Goal: Information Seeking & Learning: Learn about a topic

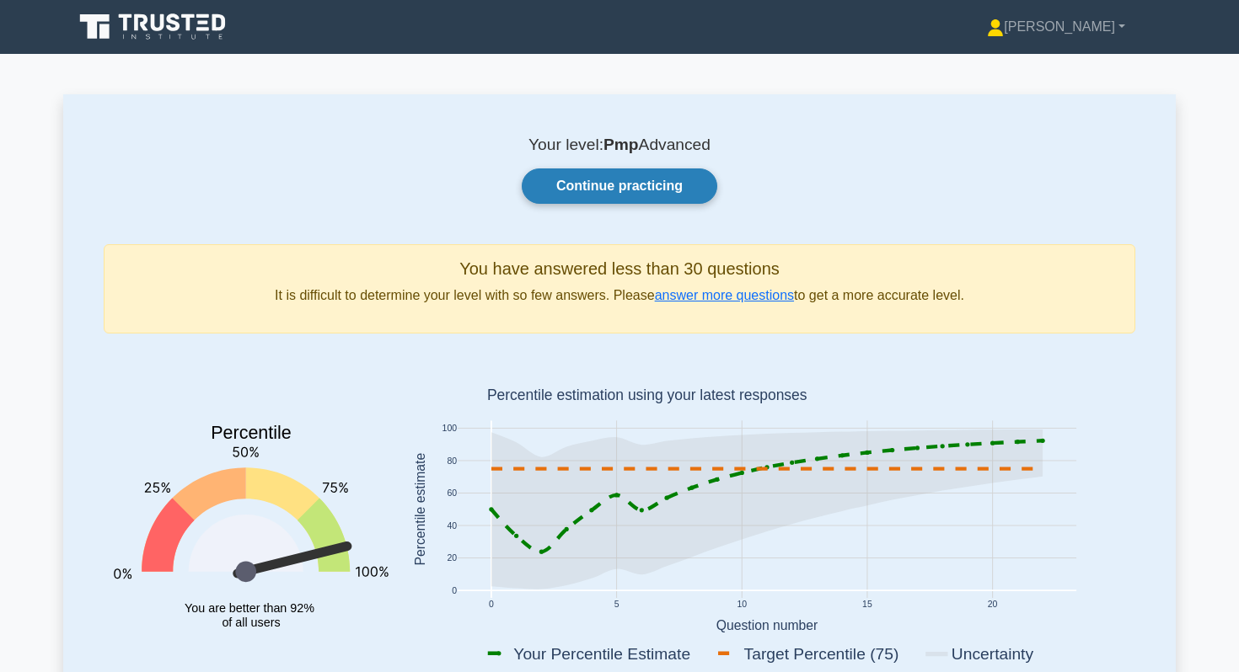
click at [652, 189] on link "Continue practicing" at bounding box center [620, 186] width 196 height 35
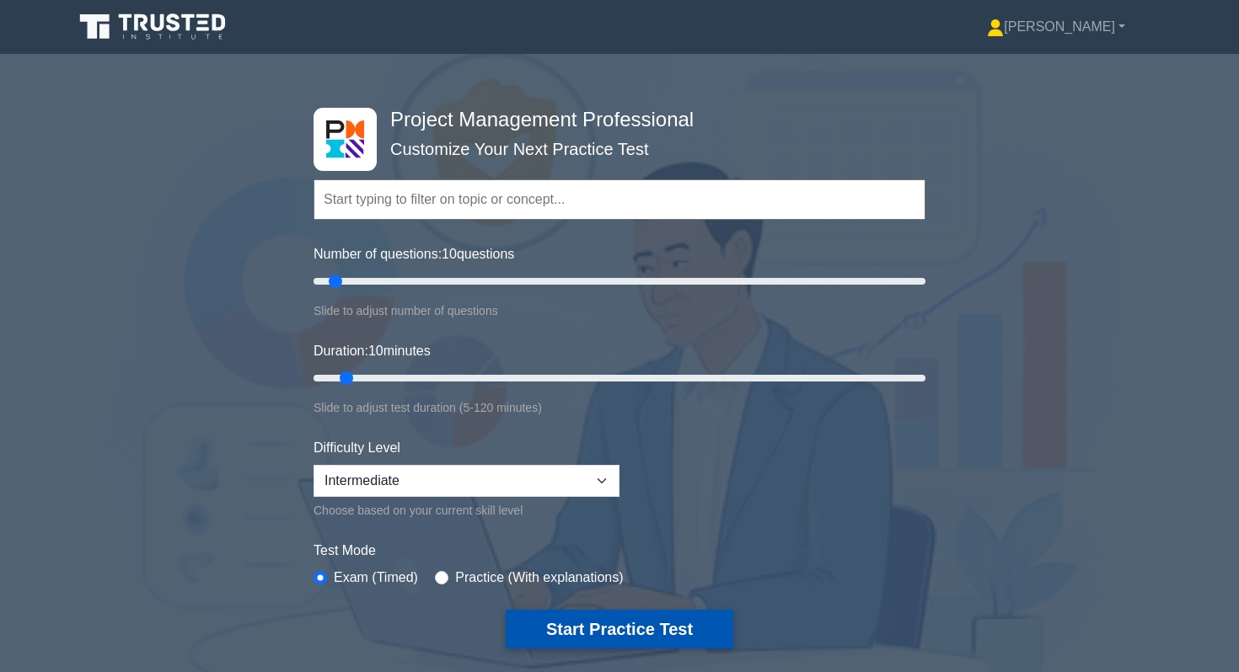
click at [597, 631] on button "Start Practice Test" at bounding box center [620, 629] width 228 height 39
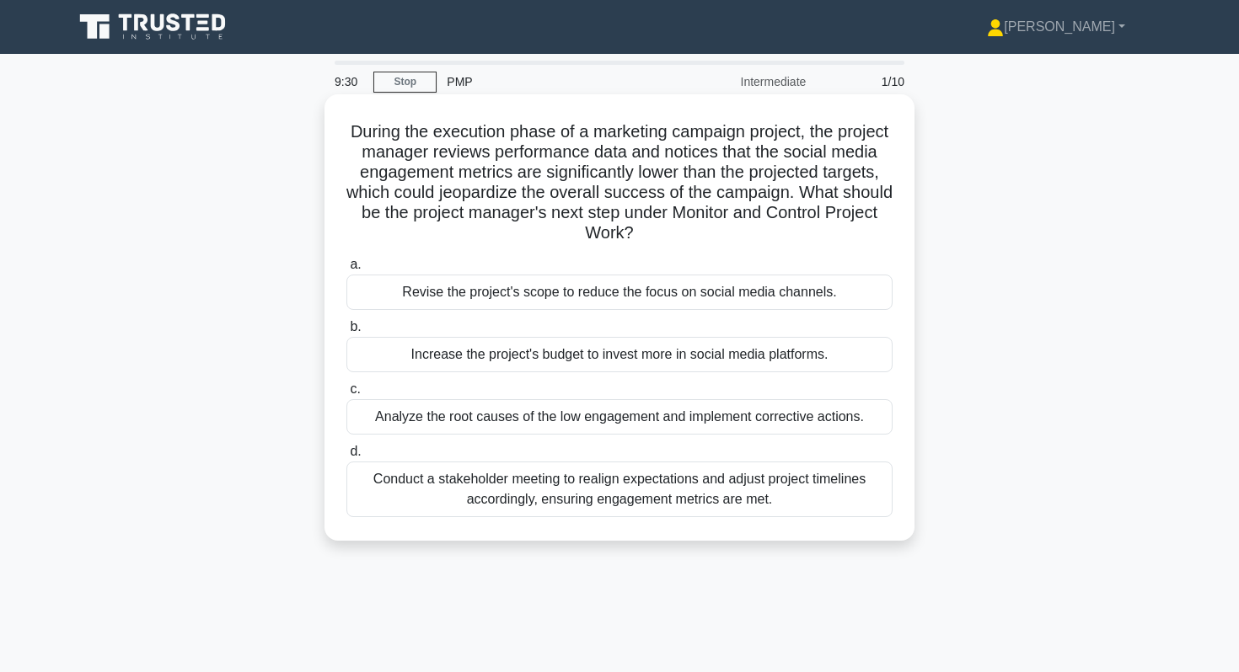
click at [814, 416] on div "Analyze the root causes of the low engagement and implement corrective actions." at bounding box center [619, 416] width 546 height 35
click at [346, 395] on input "c. Analyze the root causes of the low engagement and implement corrective actio…" at bounding box center [346, 389] width 0 height 11
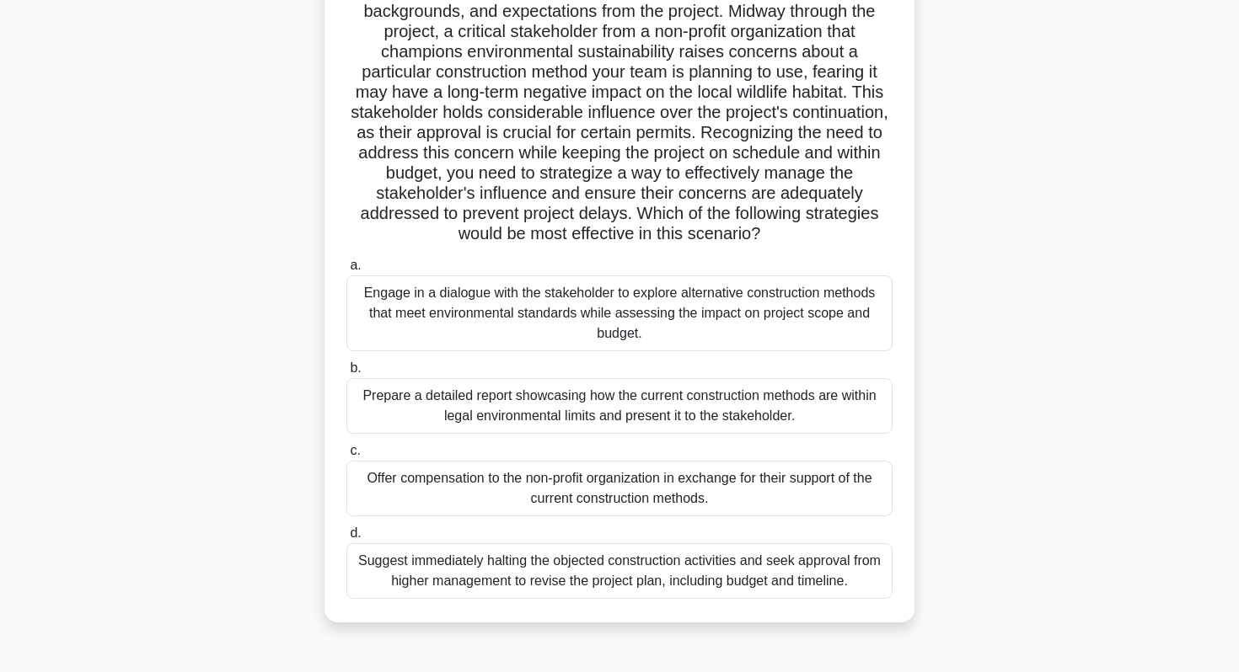
scroll to position [187, 0]
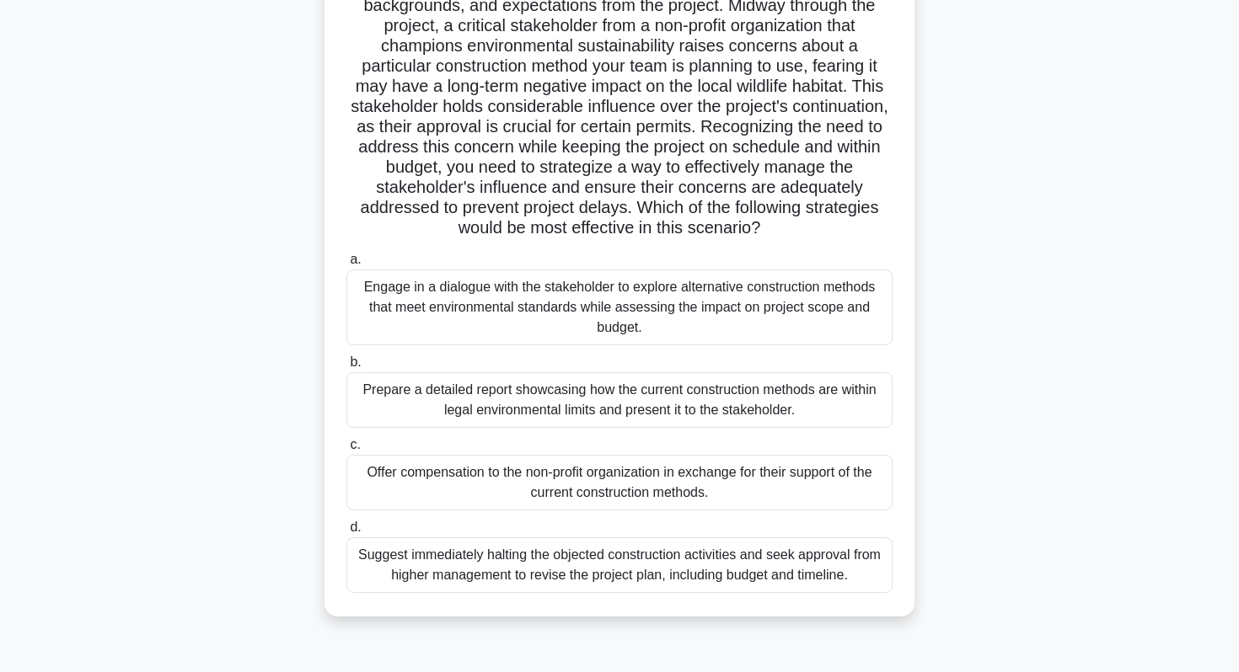
click at [790, 305] on div "Engage in a dialogue with the stakeholder to explore alternative construction m…" at bounding box center [619, 308] width 546 height 76
click at [346, 265] on input "a. Engage in a dialogue with the stakeholder to explore alternative constructio…" at bounding box center [346, 260] width 0 height 11
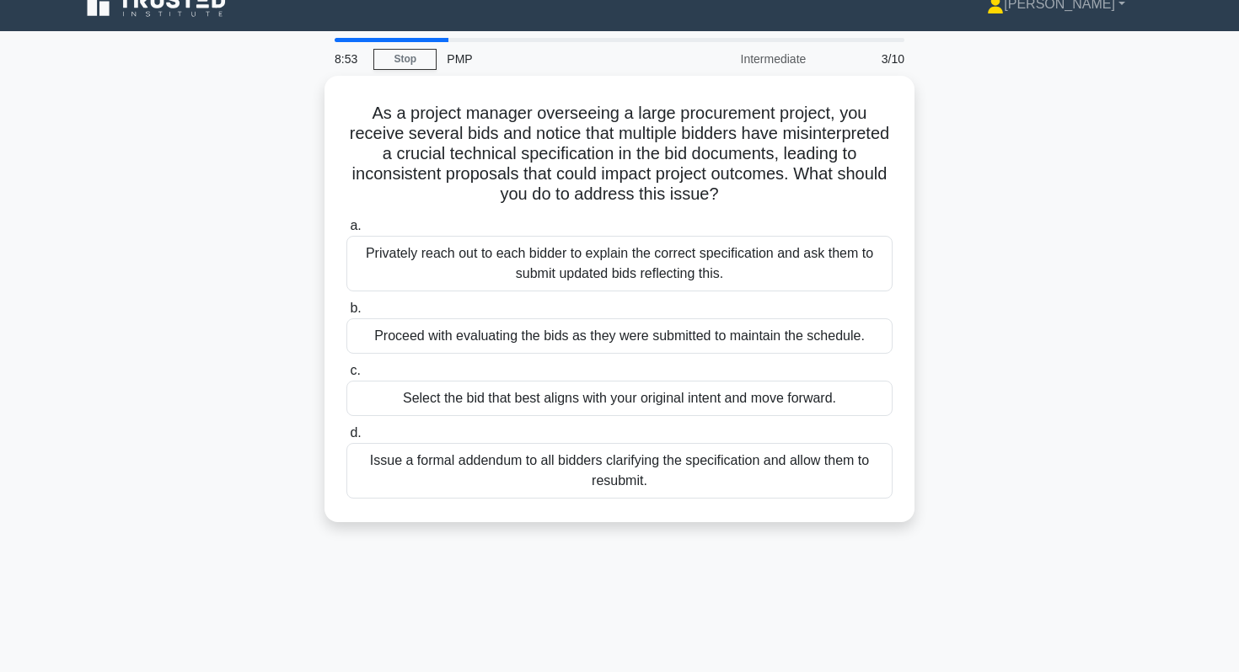
scroll to position [0, 0]
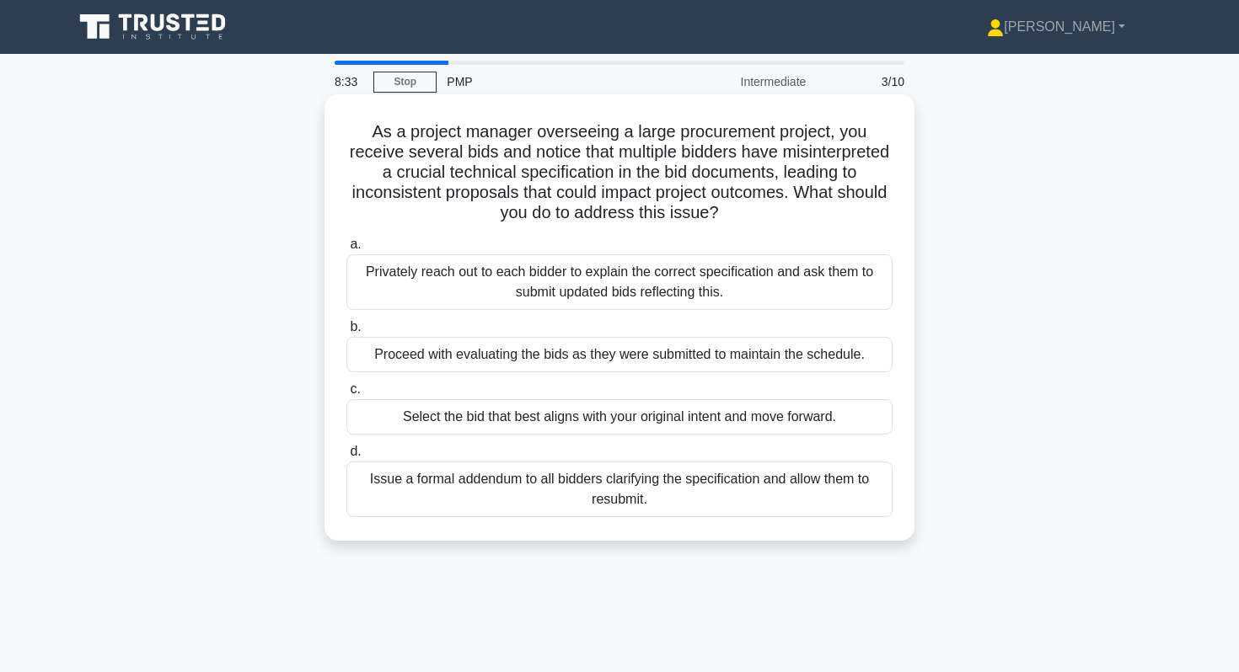
click at [833, 493] on div "Issue a formal addendum to all bidders clarifying the specification and allow t…" at bounding box center [619, 490] width 546 height 56
click at [346, 458] on input "d. Issue a formal addendum to all bidders clarifying the specification and allo…" at bounding box center [346, 452] width 0 height 11
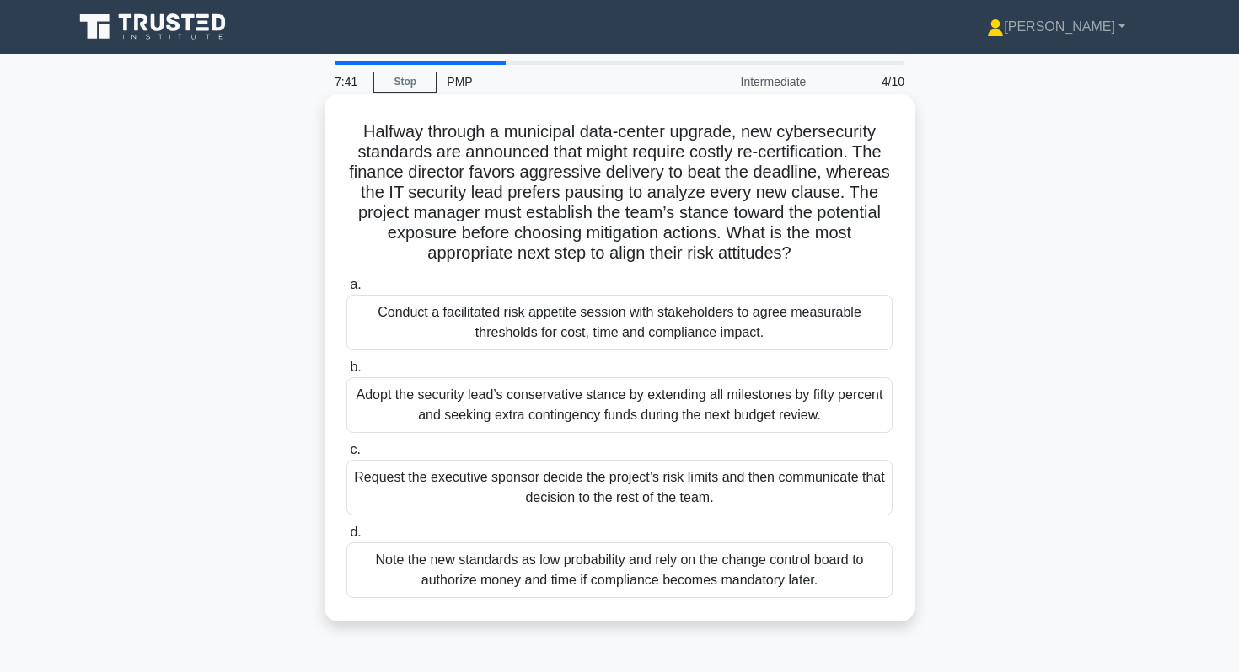
click at [841, 323] on div "Conduct a facilitated risk appetite session with stakeholders to agree measurab…" at bounding box center [619, 323] width 546 height 56
click at [346, 291] on input "a. Conduct a facilitated risk appetite session with stakeholders to agree measu…" at bounding box center [346, 285] width 0 height 11
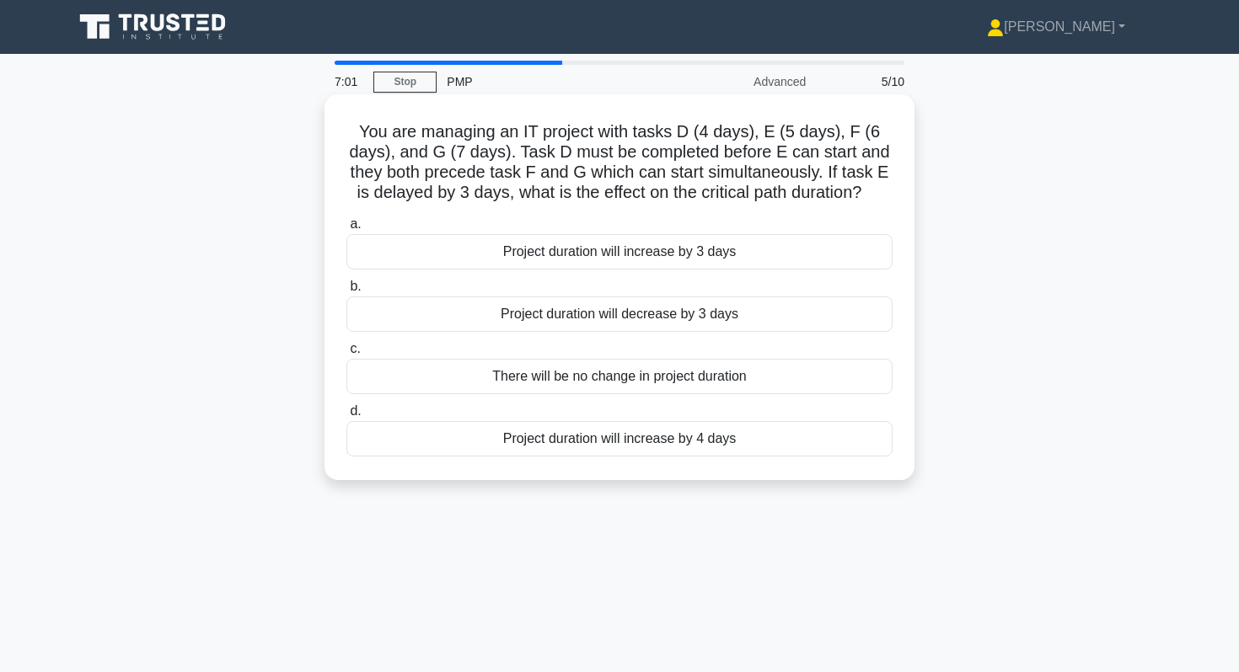
click at [647, 444] on div "Project duration will increase by 4 days" at bounding box center [619, 438] width 546 height 35
click at [346, 417] on input "d. Project duration will increase by 4 days" at bounding box center [346, 411] width 0 height 11
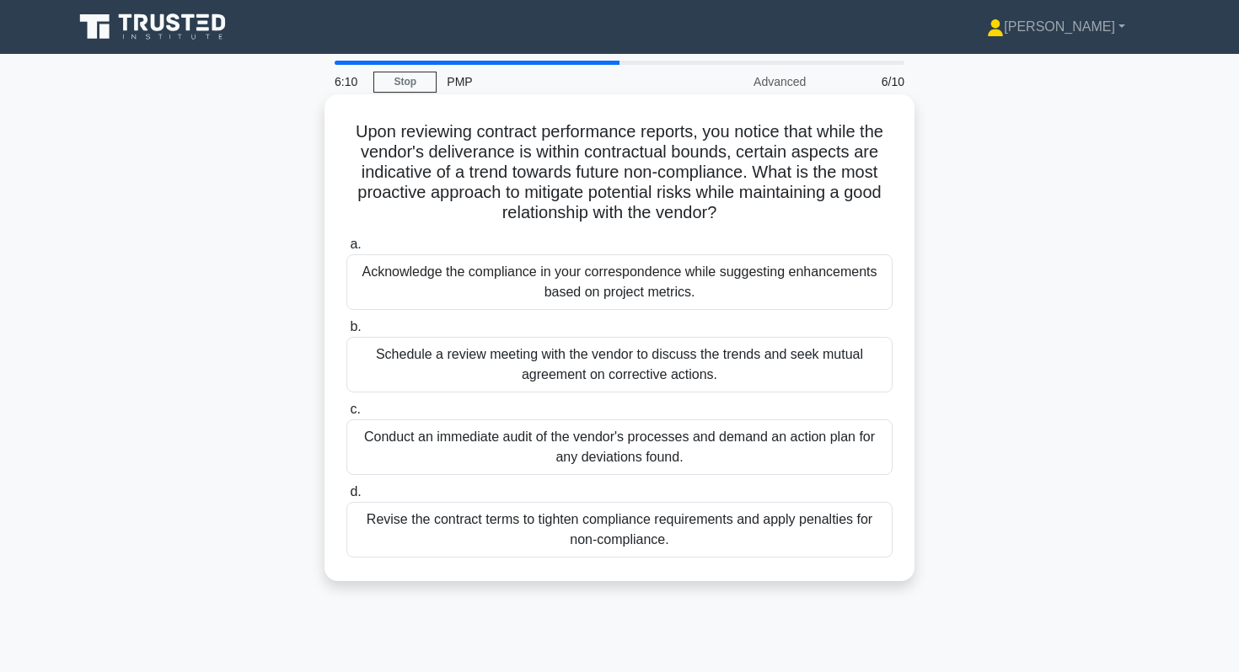
click at [743, 363] on div "Schedule a review meeting with the vendor to discuss the trends and seek mutual…" at bounding box center [619, 365] width 546 height 56
click at [346, 333] on input "b. Schedule a review meeting with the vendor to discuss the trends and seek mut…" at bounding box center [346, 327] width 0 height 11
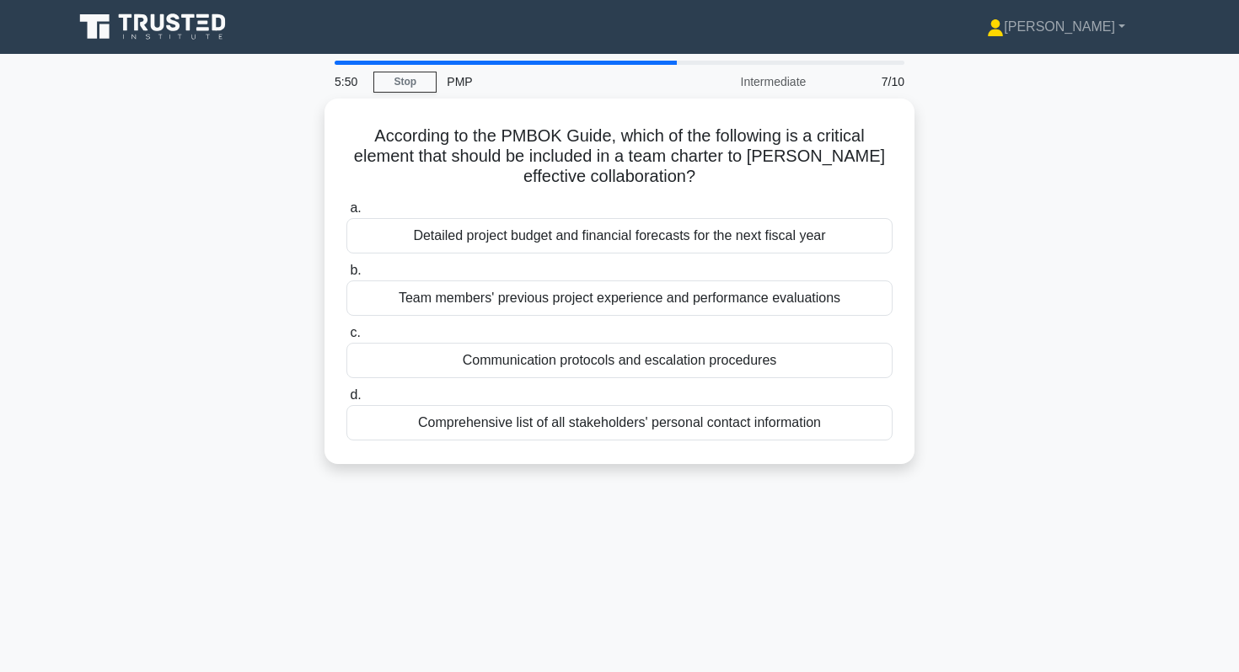
click at [743, 363] on div "Communication protocols and escalation procedures" at bounding box center [619, 360] width 546 height 35
click at [346, 339] on input "c. Communication protocols and escalation procedures" at bounding box center [346, 333] width 0 height 11
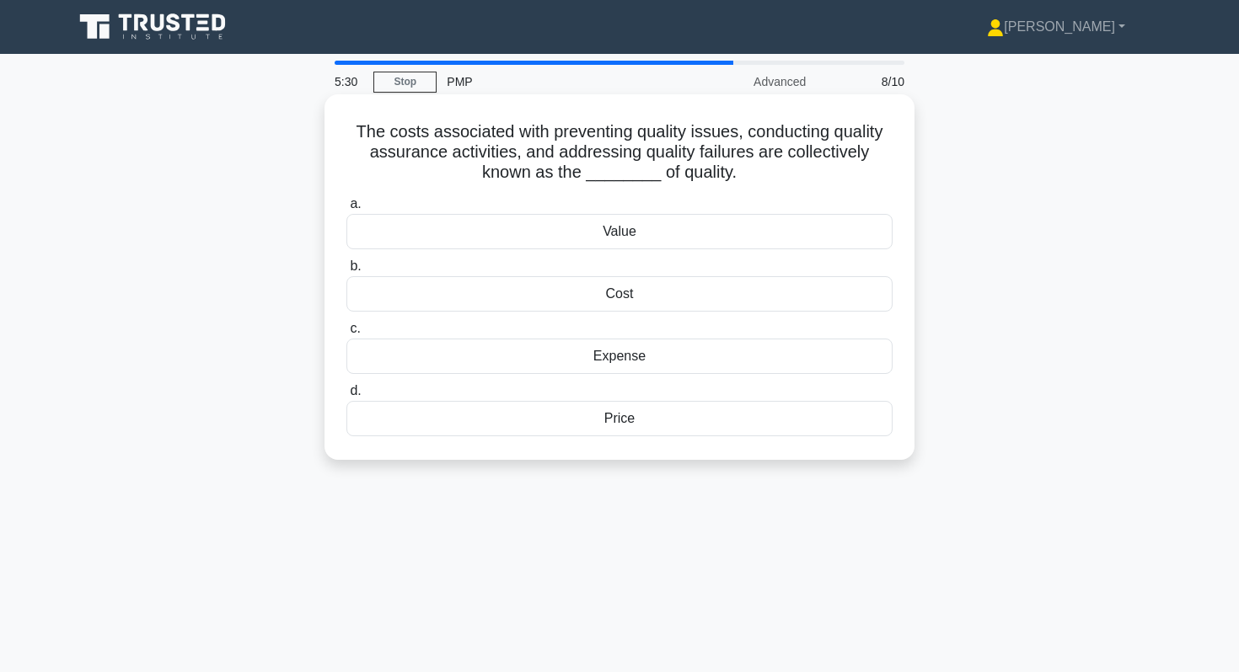
click at [828, 287] on div "Cost" at bounding box center [619, 293] width 546 height 35
click at [346, 272] on input "b. Cost" at bounding box center [346, 266] width 0 height 11
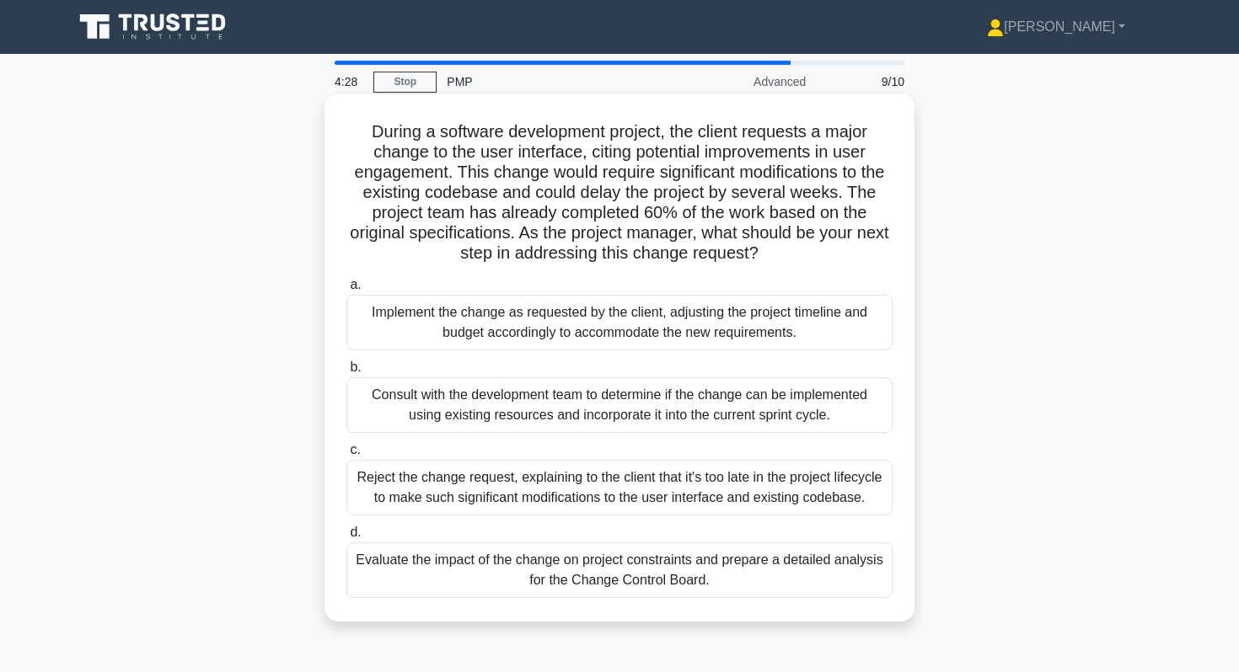
click at [470, 595] on div "Evaluate the impact of the change on project constraints and prepare a detailed…" at bounding box center [619, 571] width 546 height 56
click at [346, 539] on input "d. Evaluate the impact of the change on project constraints and prepare a detai…" at bounding box center [346, 533] width 0 height 11
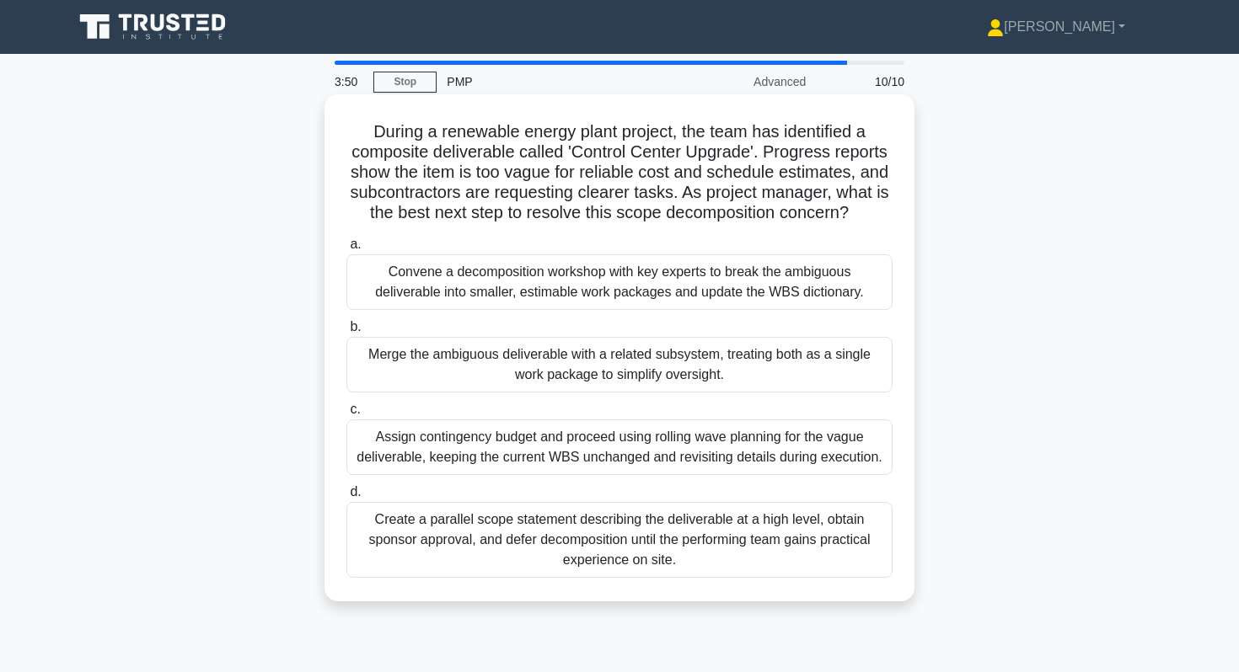
click at [581, 271] on div "Convene a decomposition workshop with key experts to break the ambiguous delive…" at bounding box center [619, 283] width 546 height 56
click at [346, 250] on input "a. Convene a decomposition workshop with key experts to break the ambiguous del…" at bounding box center [346, 244] width 0 height 11
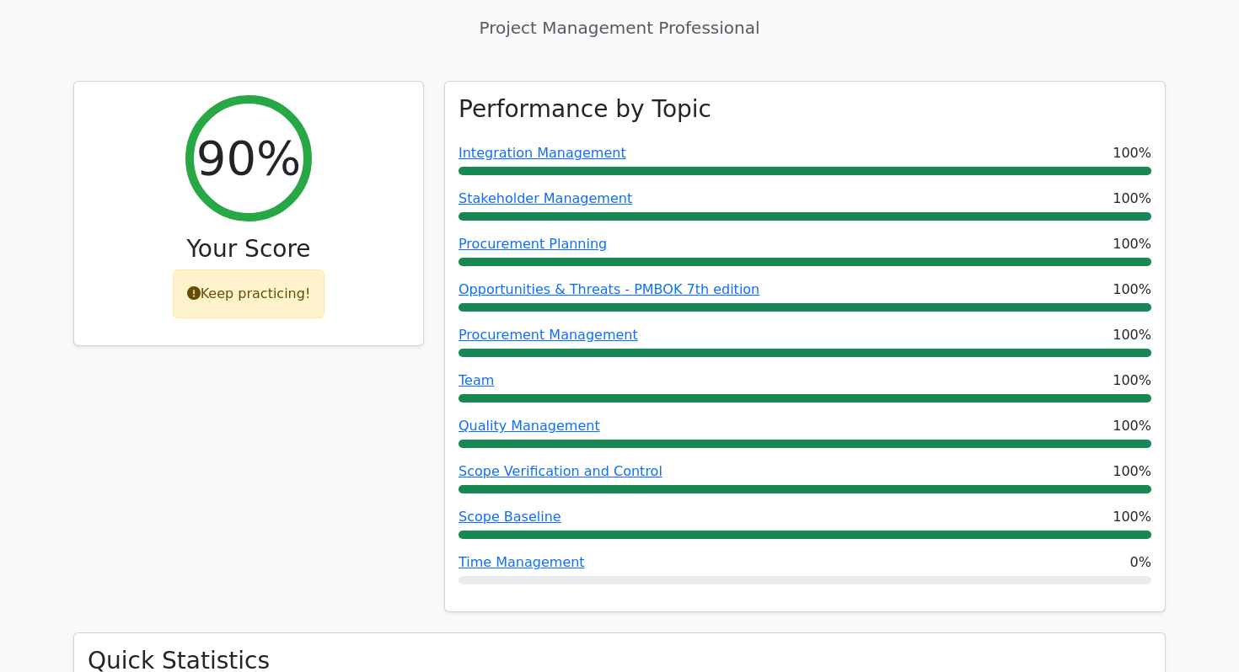
scroll to position [184, 0]
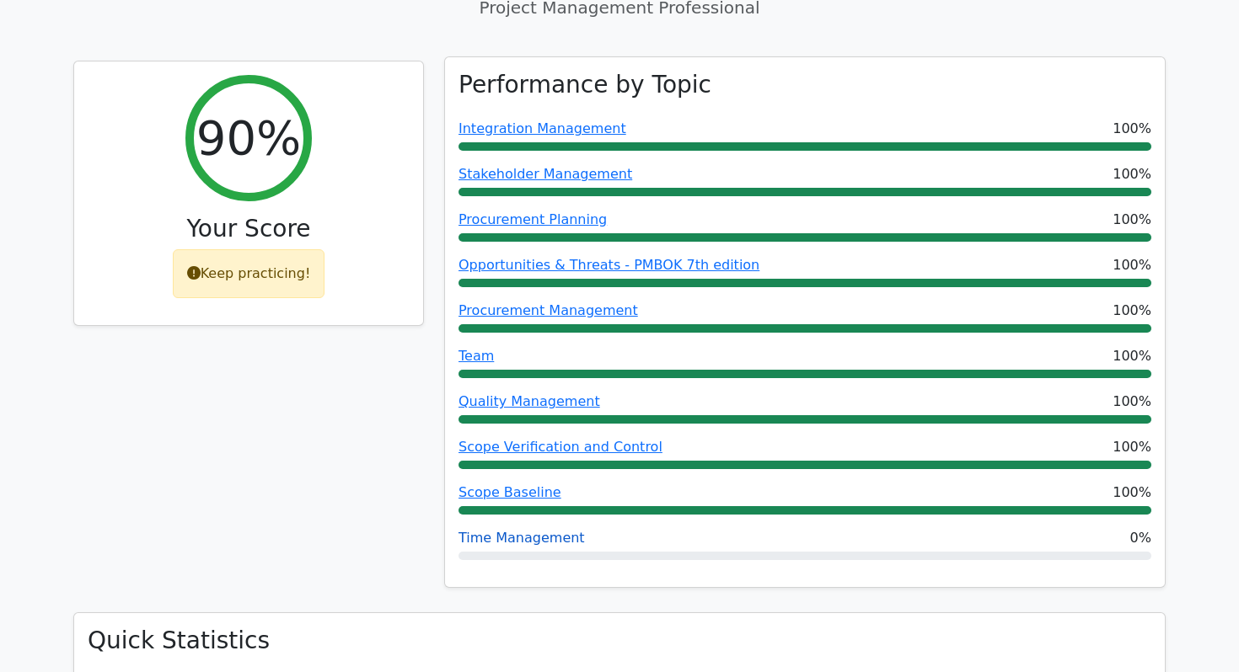
click at [496, 542] on link "Time Management" at bounding box center [521, 538] width 126 height 16
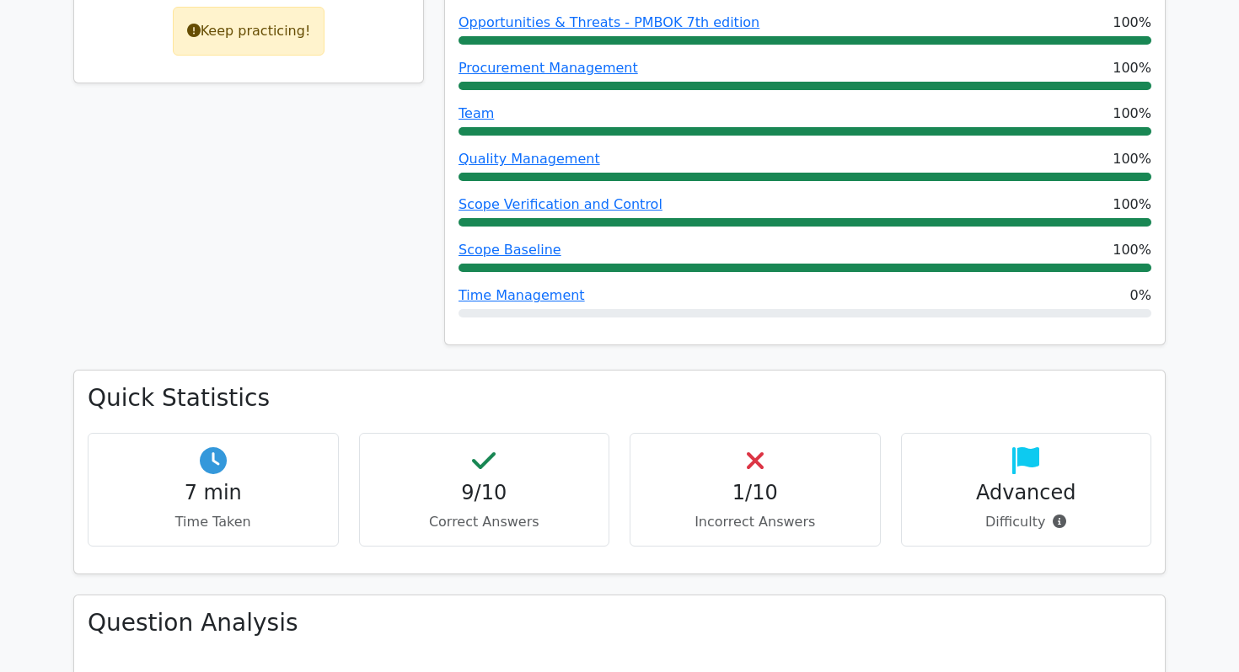
scroll to position [431, 0]
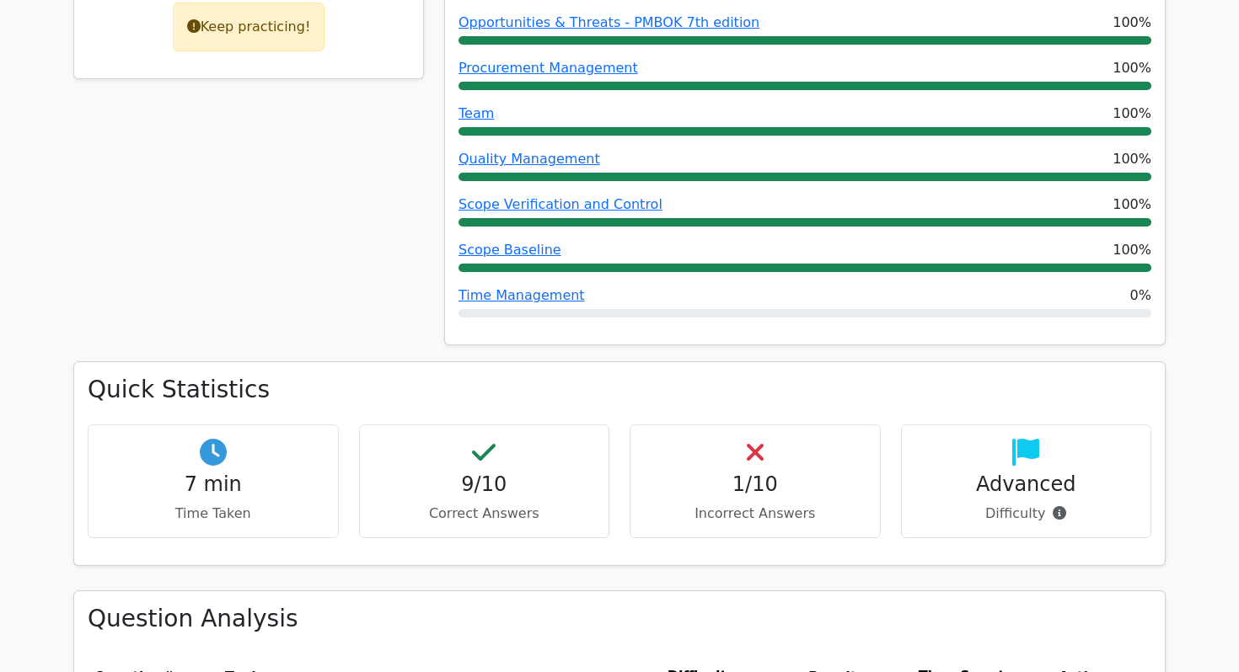
click at [756, 486] on h4 "1/10" at bounding box center [755, 485] width 222 height 24
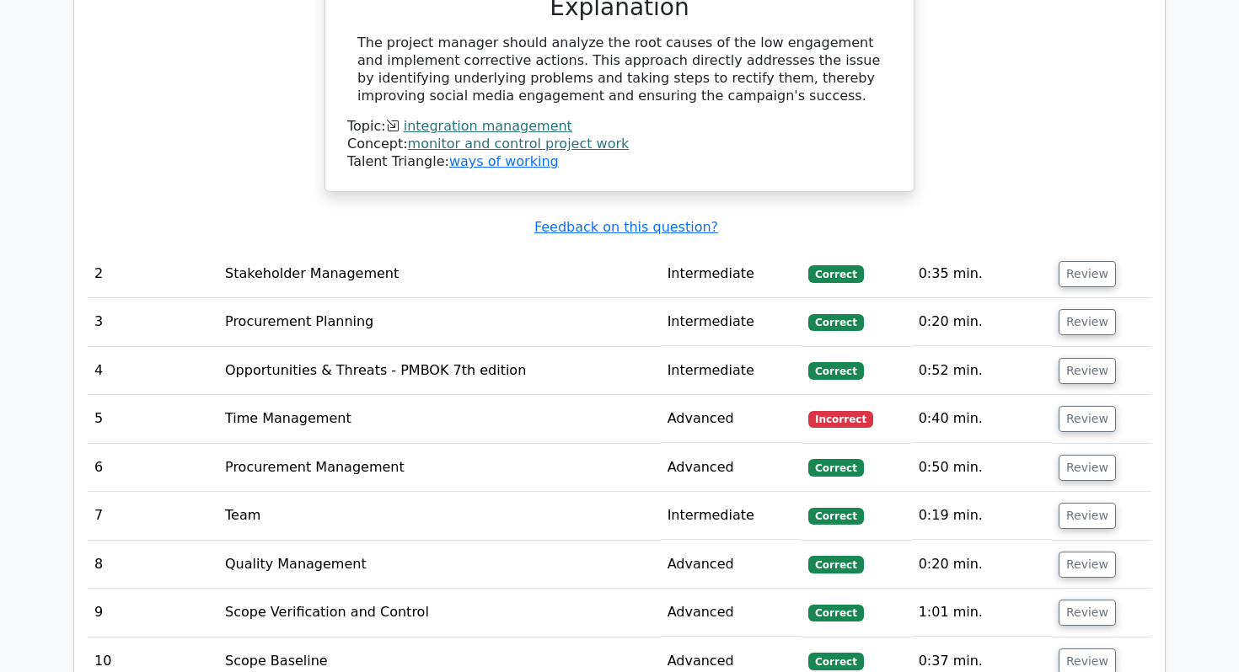
scroll to position [1630, 0]
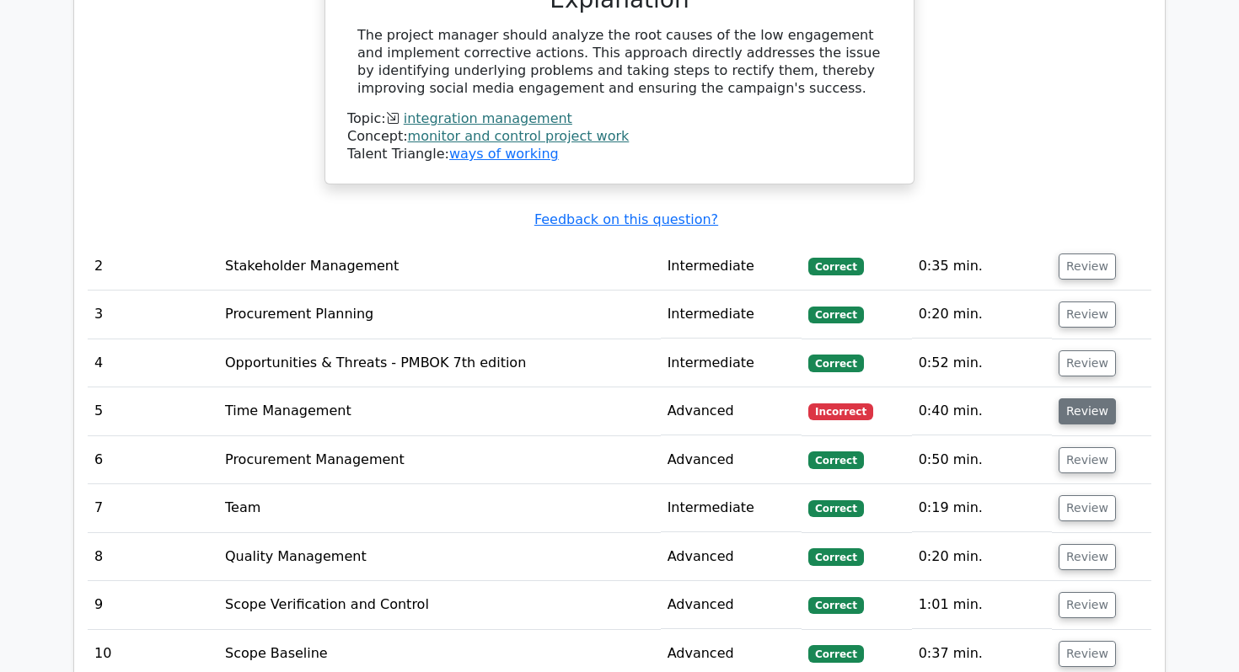
click at [1085, 399] on button "Review" at bounding box center [1086, 412] width 57 height 26
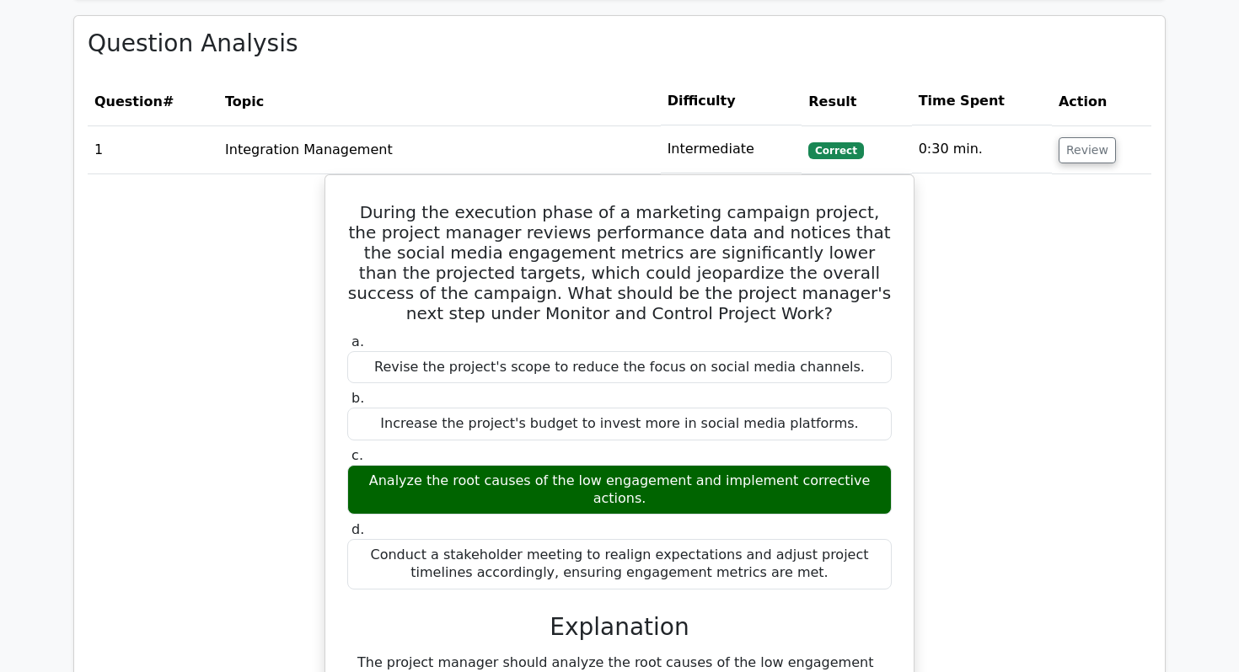
scroll to position [0, 0]
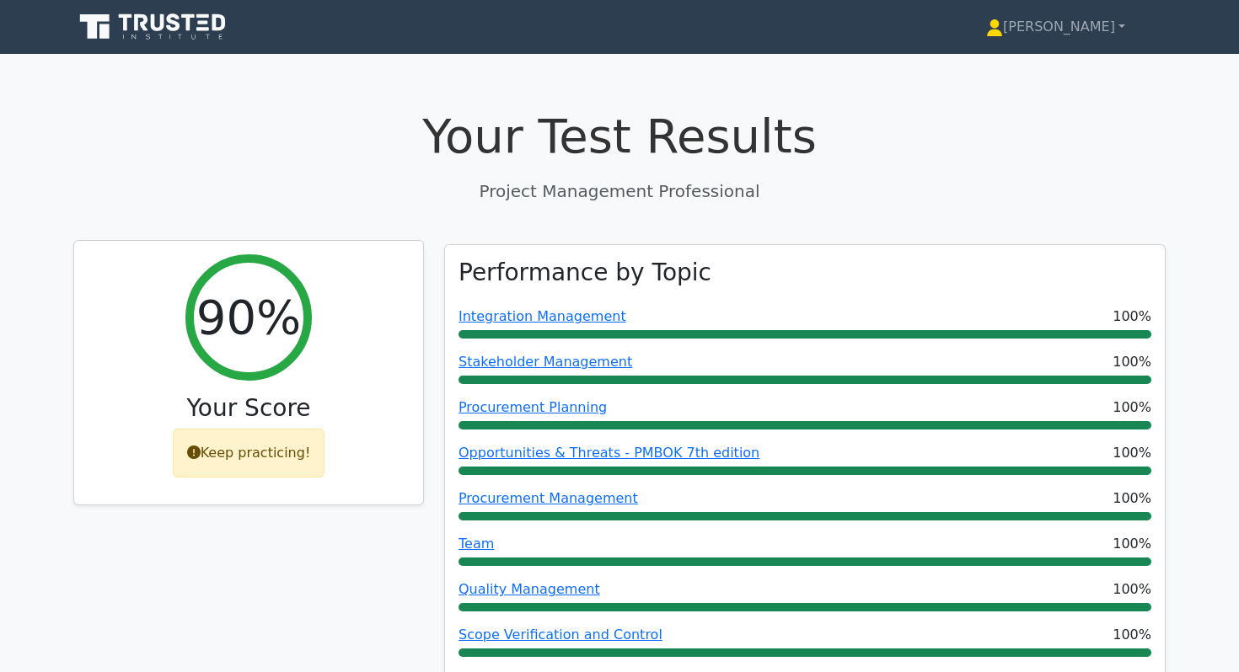
click at [230, 461] on div "Keep practicing!" at bounding box center [249, 453] width 153 height 49
click at [206, 455] on div "Keep practicing!" at bounding box center [249, 453] width 153 height 49
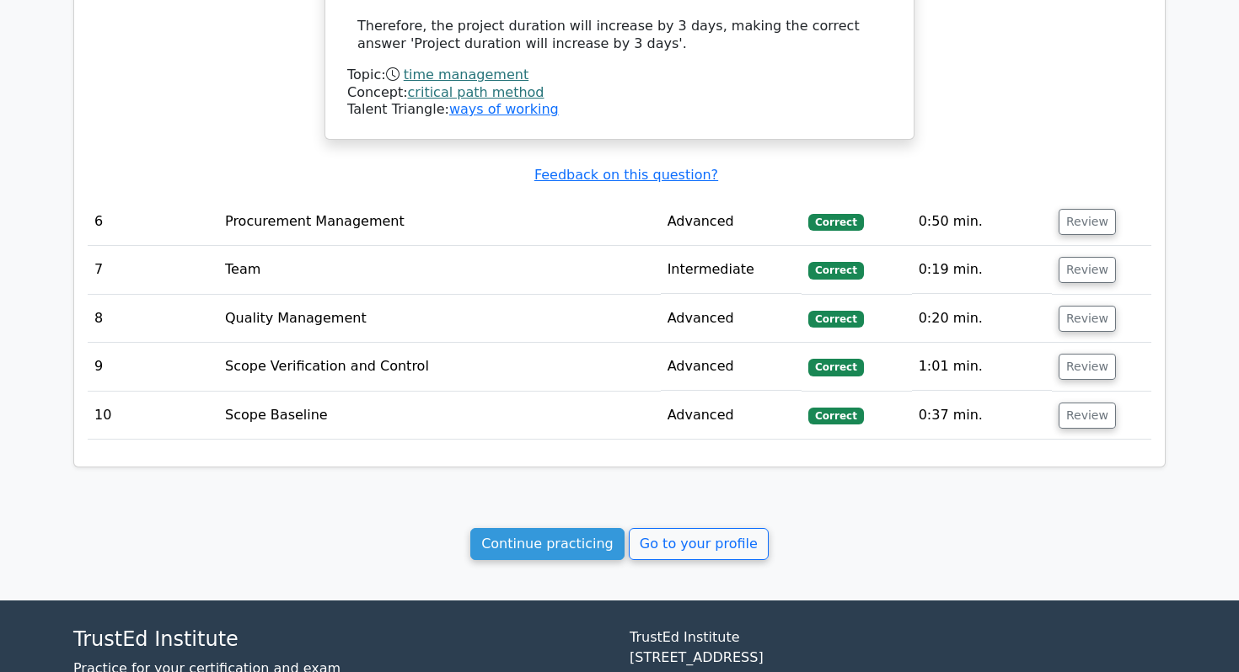
scroll to position [2606, 0]
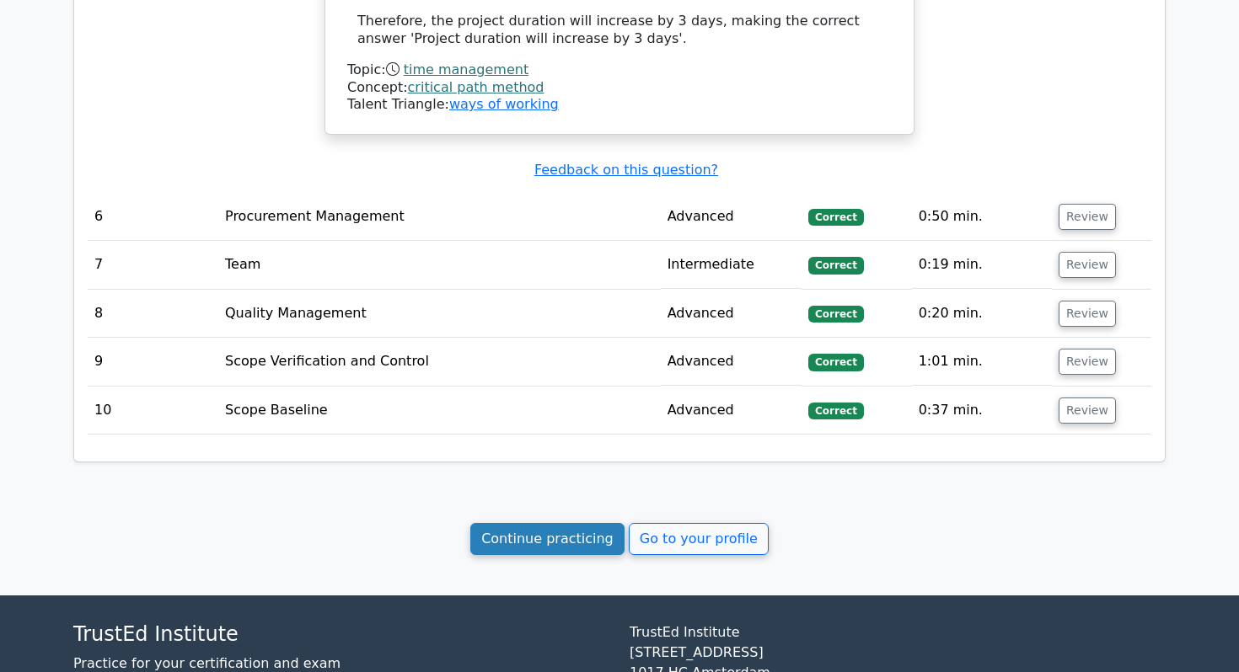
click at [571, 523] on link "Continue practicing" at bounding box center [547, 539] width 154 height 32
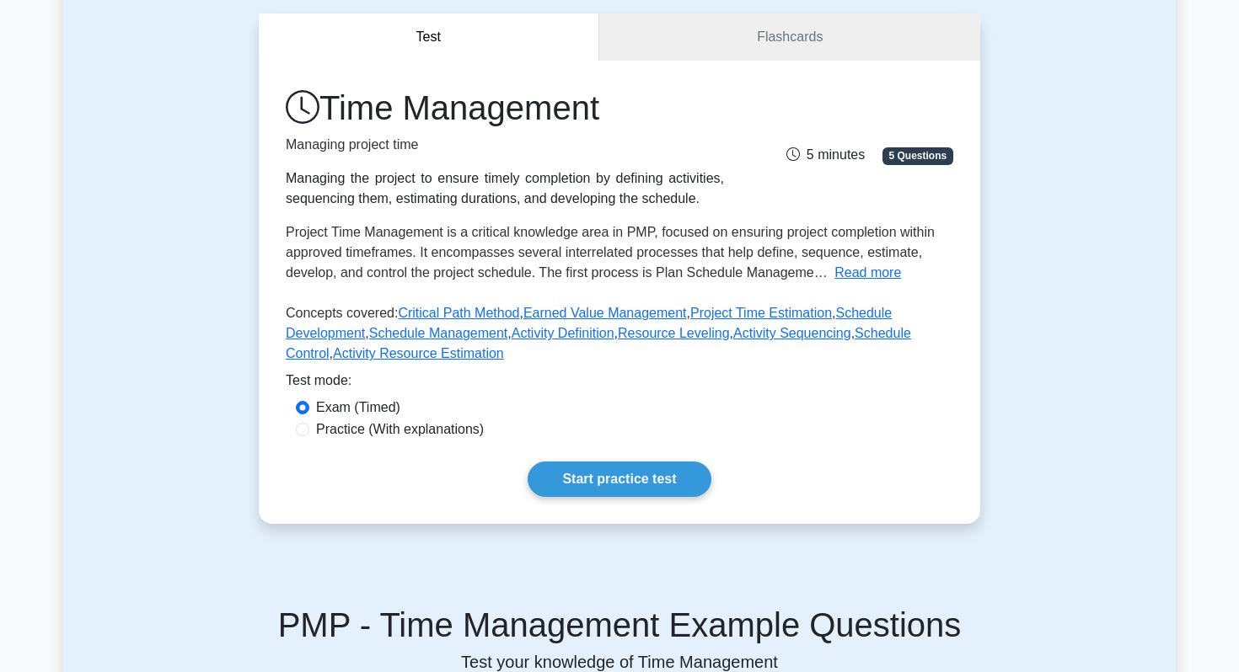
scroll to position [211, 0]
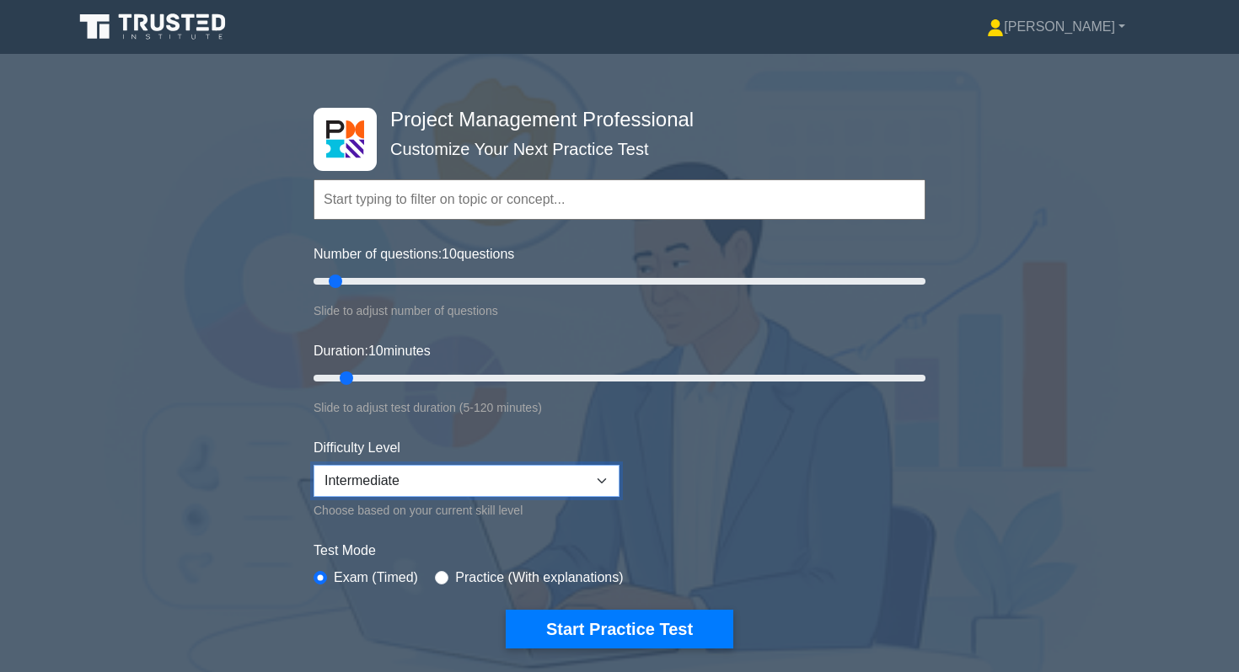
click at [452, 477] on select "Beginner Intermediate Expert" at bounding box center [466, 481] width 306 height 32
select select "expert"
click at [313, 465] on select "Beginner Intermediate Expert" at bounding box center [466, 481] width 306 height 32
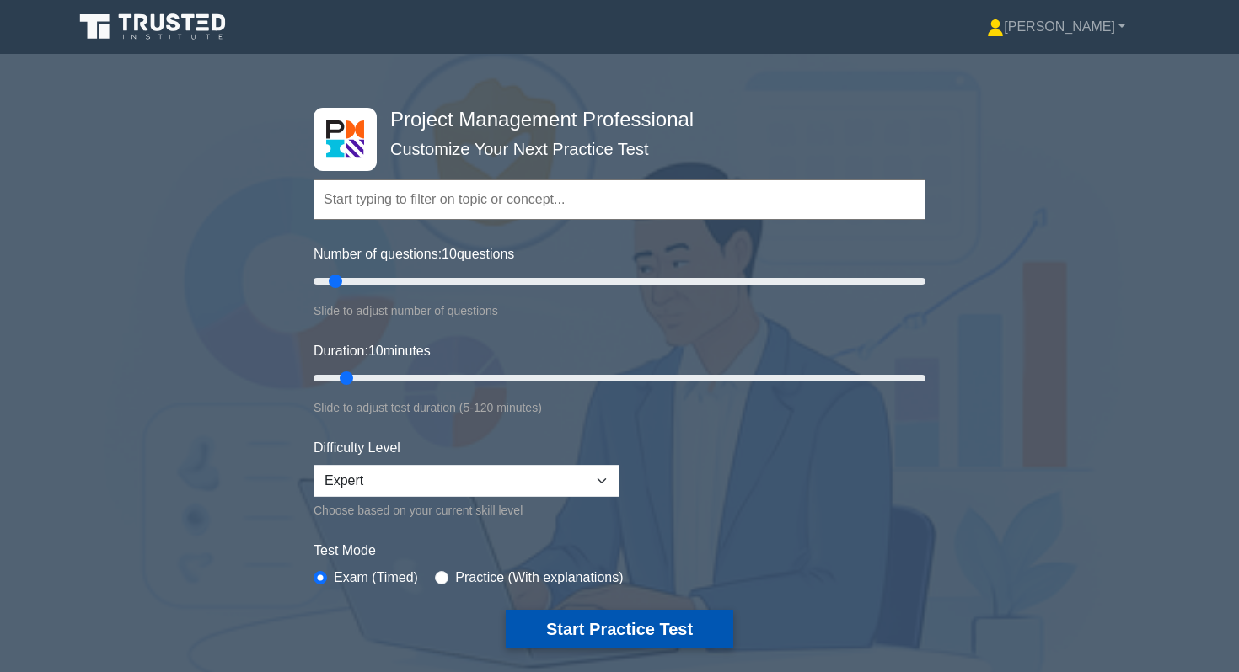
click at [570, 628] on button "Start Practice Test" at bounding box center [620, 629] width 228 height 39
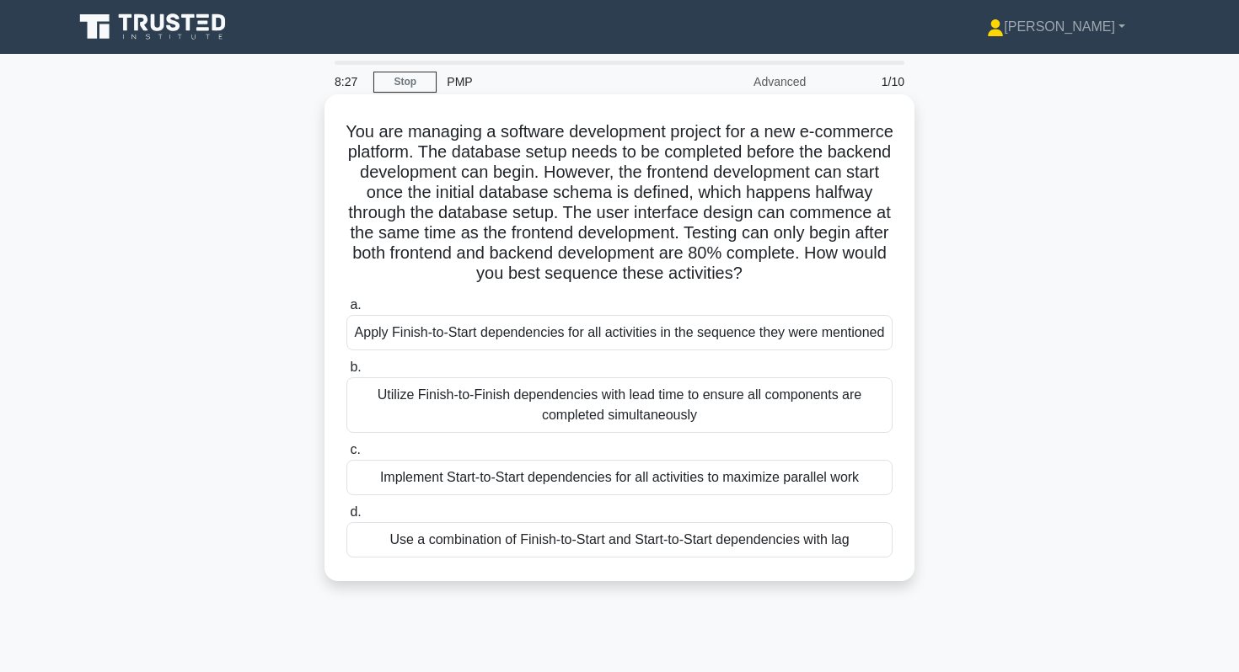
click at [438, 547] on div "Use a combination of Finish-to-Start and Start-to-Start dependencies with lag" at bounding box center [619, 539] width 546 height 35
click at [346, 518] on input "d. Use a combination of Finish-to-Start and Start-to-Start dependencies with lag" at bounding box center [346, 512] width 0 height 11
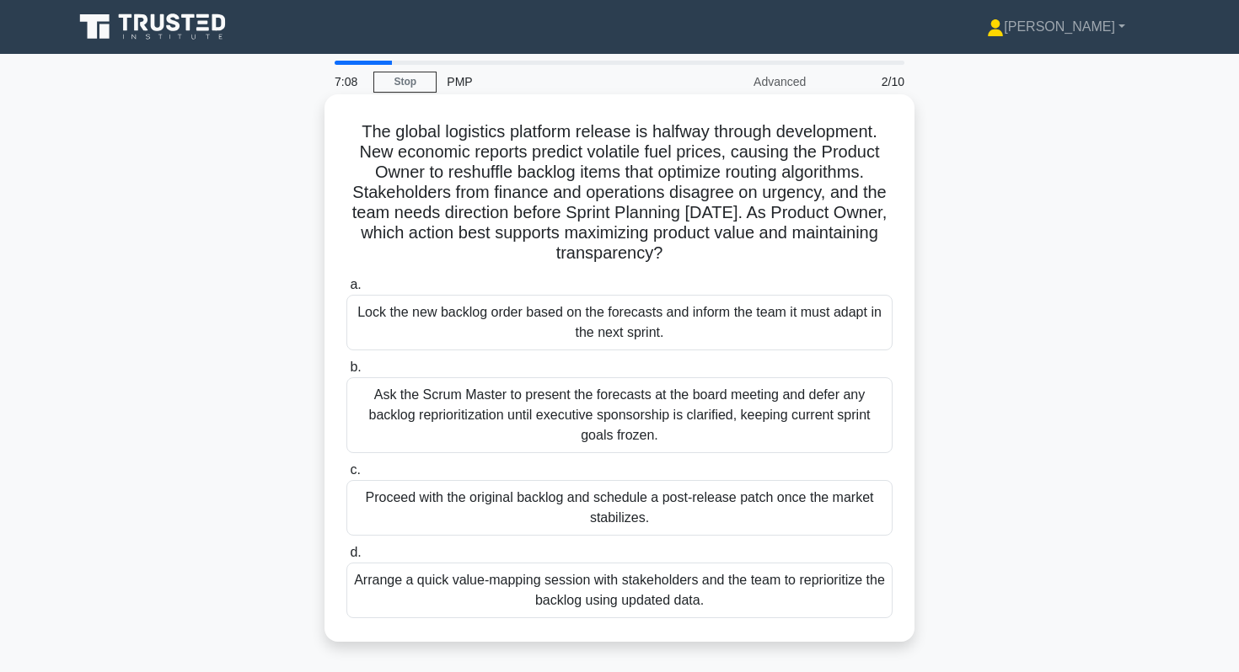
click at [522, 602] on div "Arrange a quick value-mapping session with stakeholders and the team to reprior…" at bounding box center [619, 591] width 546 height 56
click at [346, 559] on input "d. Arrange a quick value-mapping session with stakeholders and the team to repr…" at bounding box center [346, 553] width 0 height 11
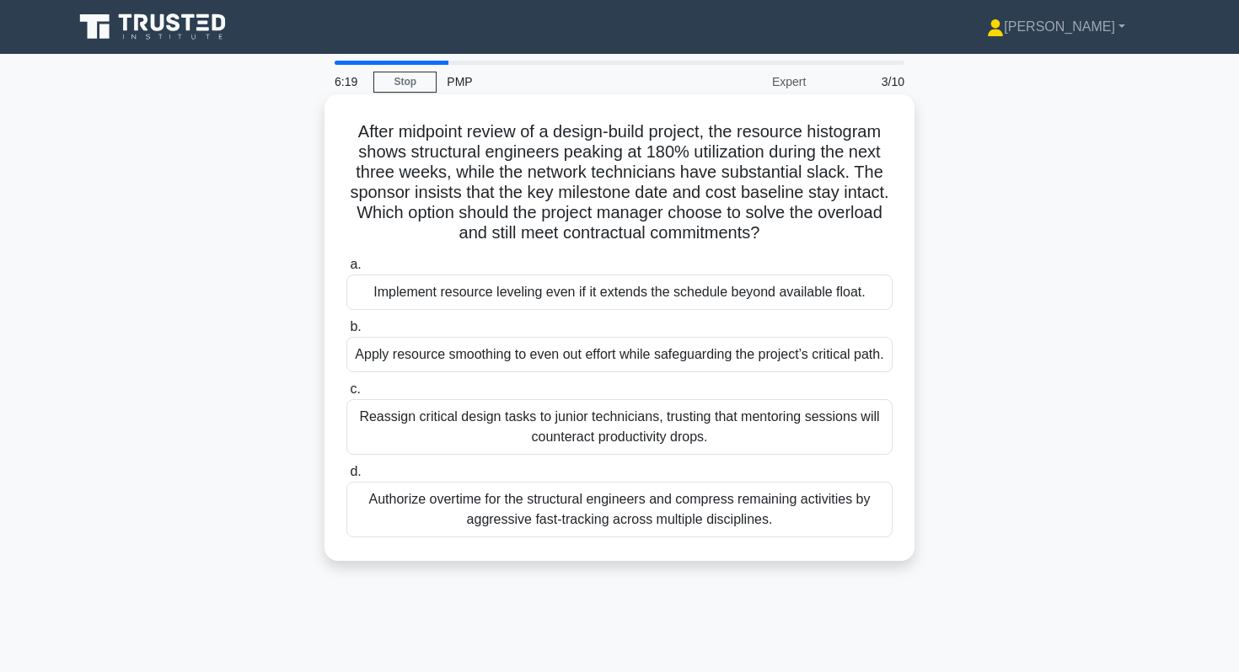
click at [608, 371] on div "Apply resource smoothing to even out effort while safeguarding the project’s cr…" at bounding box center [619, 354] width 546 height 35
click at [346, 333] on input "b. Apply resource smoothing to even out effort while safeguarding the project’s…" at bounding box center [346, 327] width 0 height 11
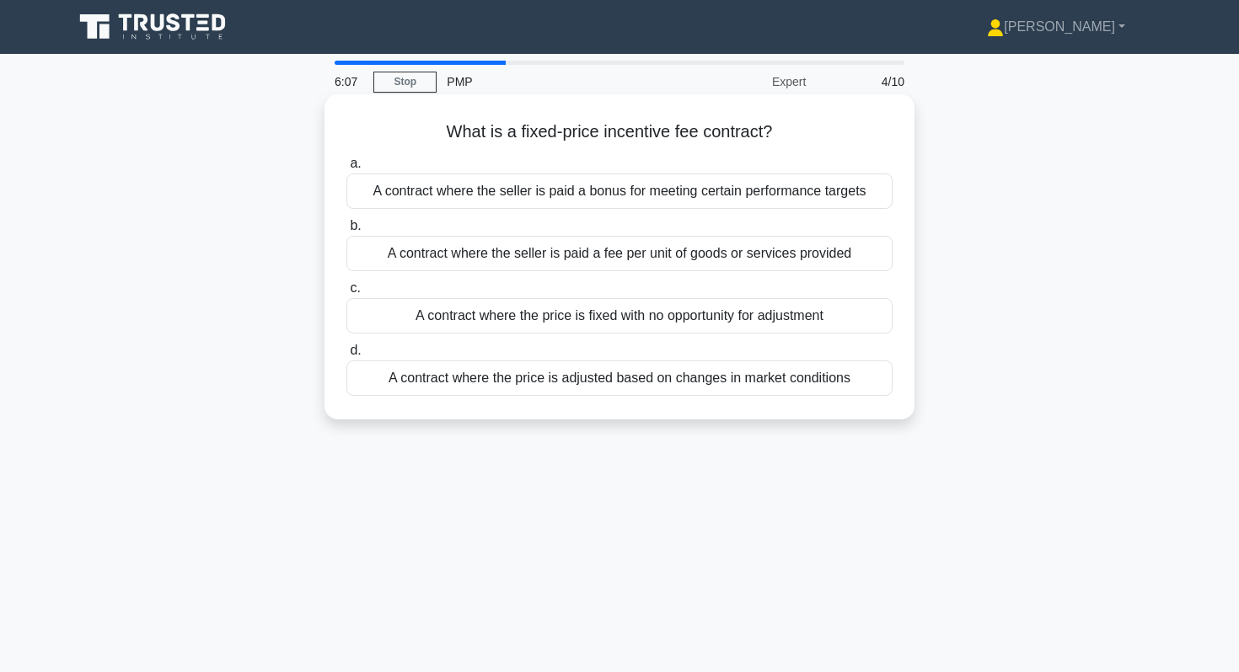
click at [801, 196] on div "A contract where the seller is paid a bonus for meeting certain performance tar…" at bounding box center [619, 191] width 546 height 35
click at [346, 169] on input "a. A contract where the seller is paid a bonus for meeting certain performance …" at bounding box center [346, 163] width 0 height 11
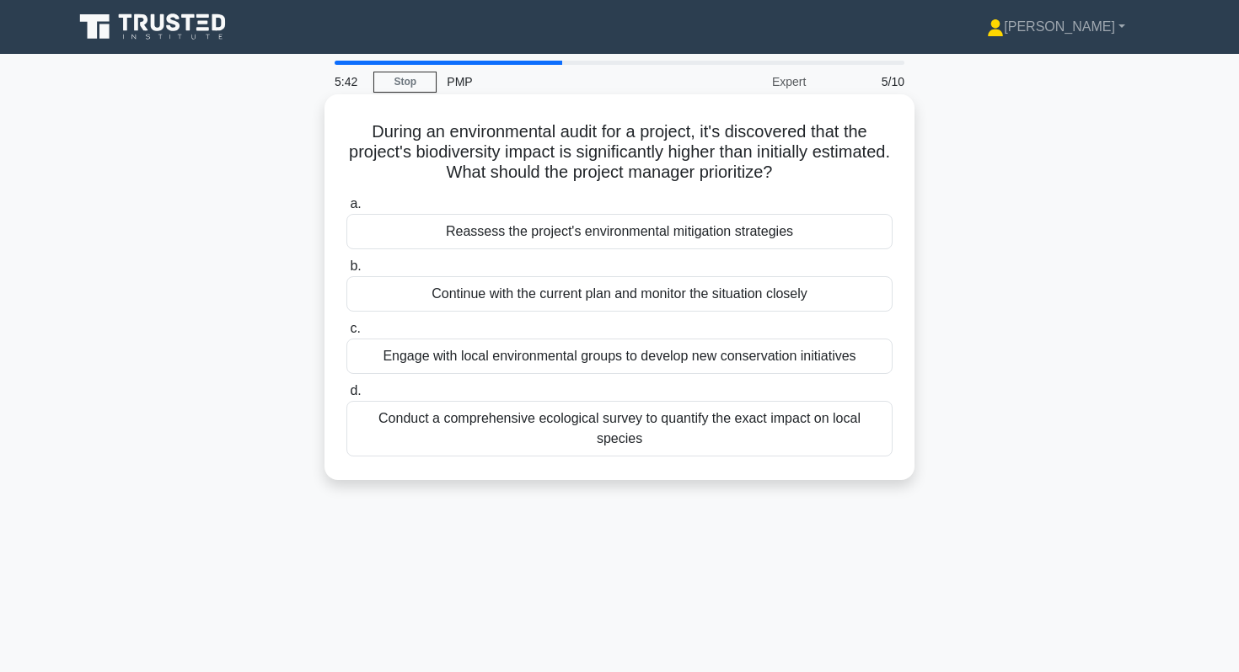
click at [828, 230] on div "Reassess the project's environmental mitigation strategies" at bounding box center [619, 231] width 546 height 35
click at [346, 210] on input "a. Reassess the project's environmental mitigation strategies" at bounding box center [346, 204] width 0 height 11
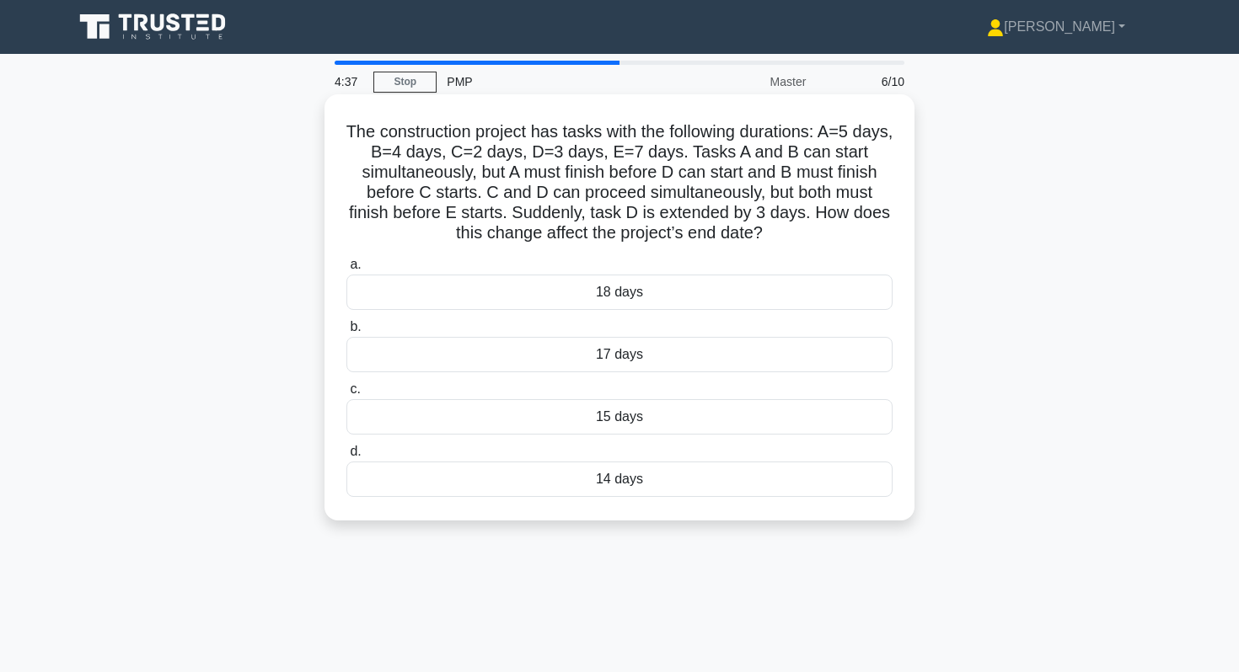
click at [699, 297] on div "18 days" at bounding box center [619, 292] width 546 height 35
click at [346, 271] on input "a. 18 days" at bounding box center [346, 265] width 0 height 11
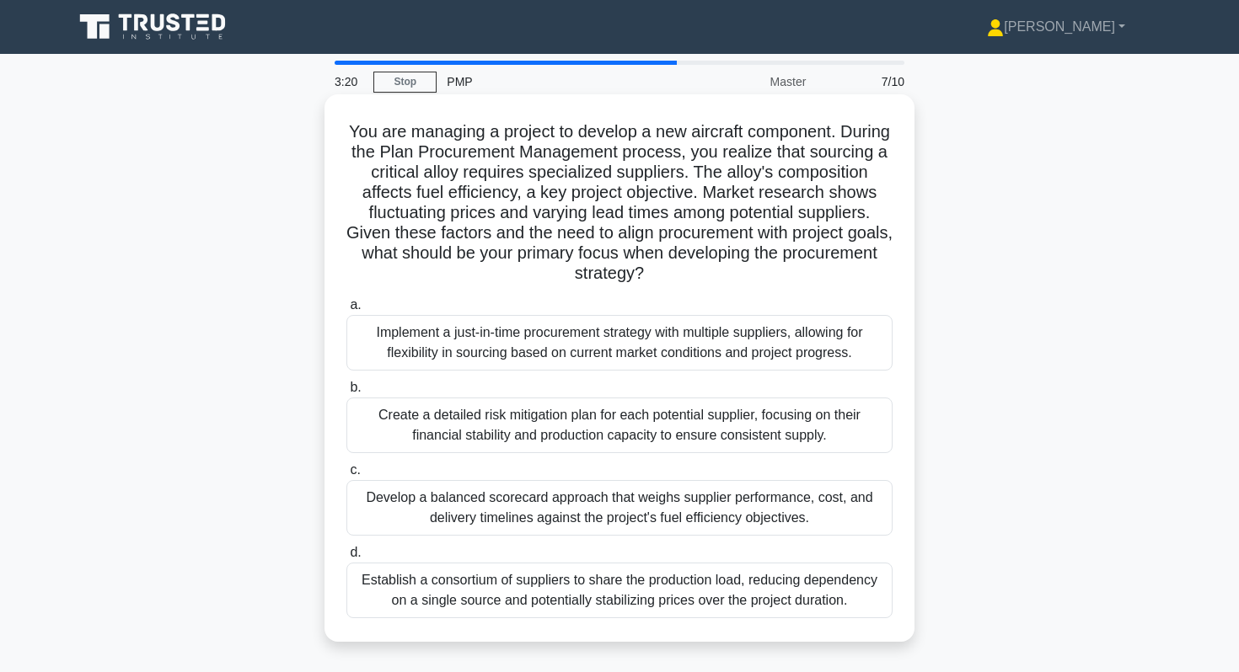
click at [699, 344] on div "Implement a just-in-time procurement strategy with multiple suppliers, allowing…" at bounding box center [619, 343] width 546 height 56
click at [346, 311] on input "a. Implement a just-in-time procurement strategy with multiple suppliers, allow…" at bounding box center [346, 305] width 0 height 11
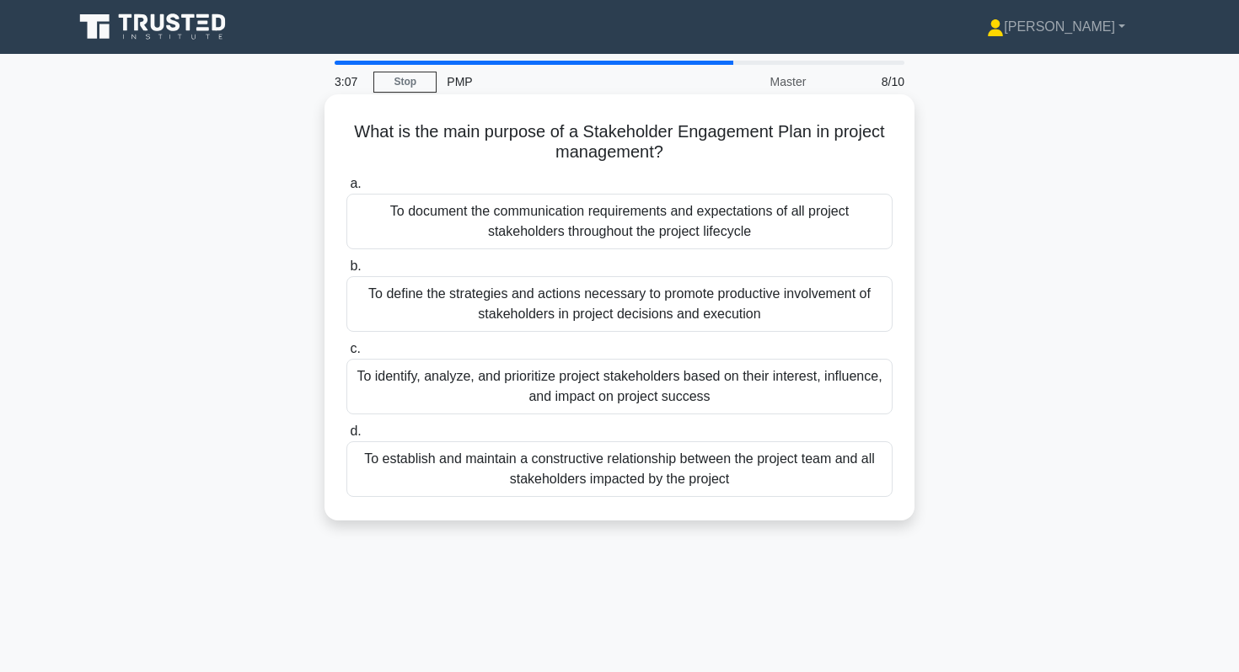
click at [395, 492] on div "To establish and maintain a constructive relationship between the project team …" at bounding box center [619, 470] width 546 height 56
click at [346, 437] on input "d. To establish and maintain a constructive relationship between the project te…" at bounding box center [346, 431] width 0 height 11
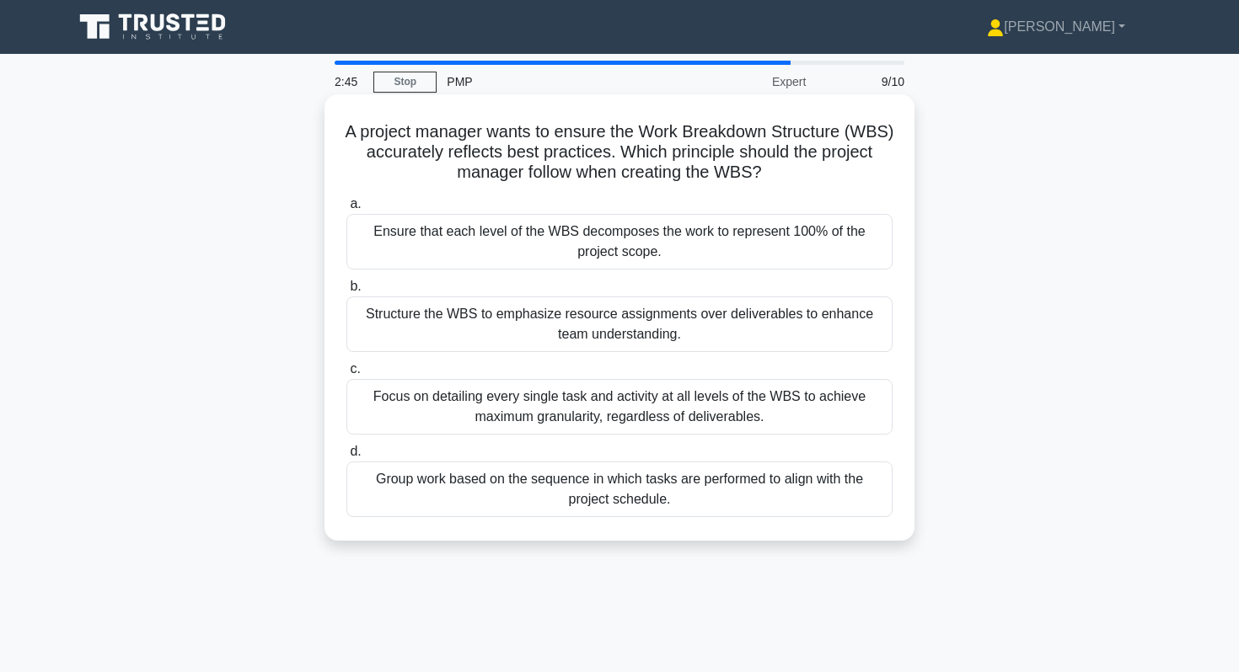
click at [494, 260] on div "Ensure that each level of the WBS decomposes the work to represent 100% of the …" at bounding box center [619, 242] width 546 height 56
click at [346, 210] on input "a. Ensure that each level of the WBS decomposes the work to represent 100% of t…" at bounding box center [346, 204] width 0 height 11
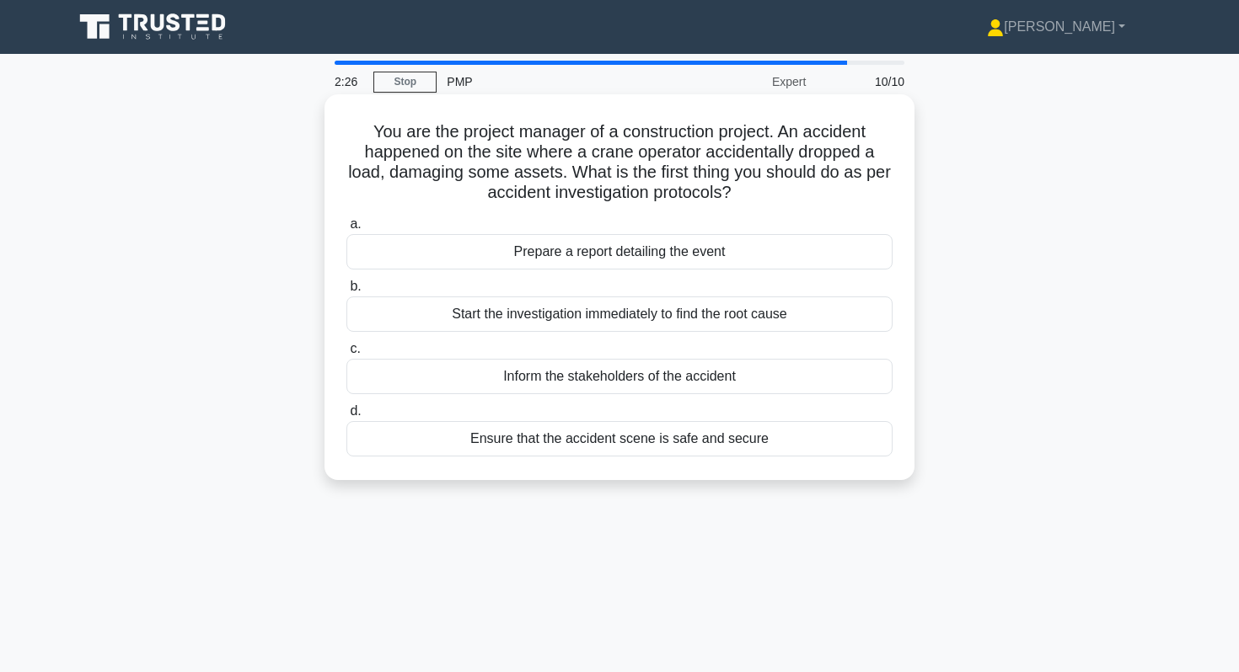
click at [439, 442] on div "Ensure that the accident scene is safe and secure" at bounding box center [619, 438] width 546 height 35
click at [346, 417] on input "d. Ensure that the accident scene is safe and secure" at bounding box center [346, 411] width 0 height 11
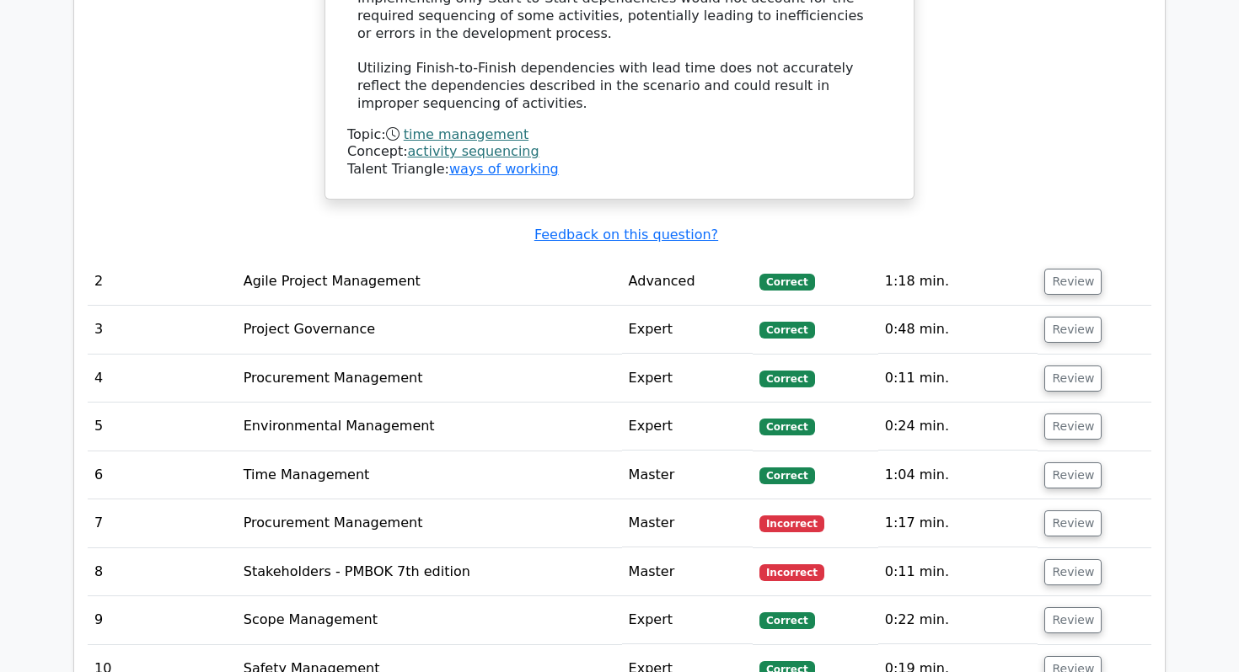
scroll to position [2114, 0]
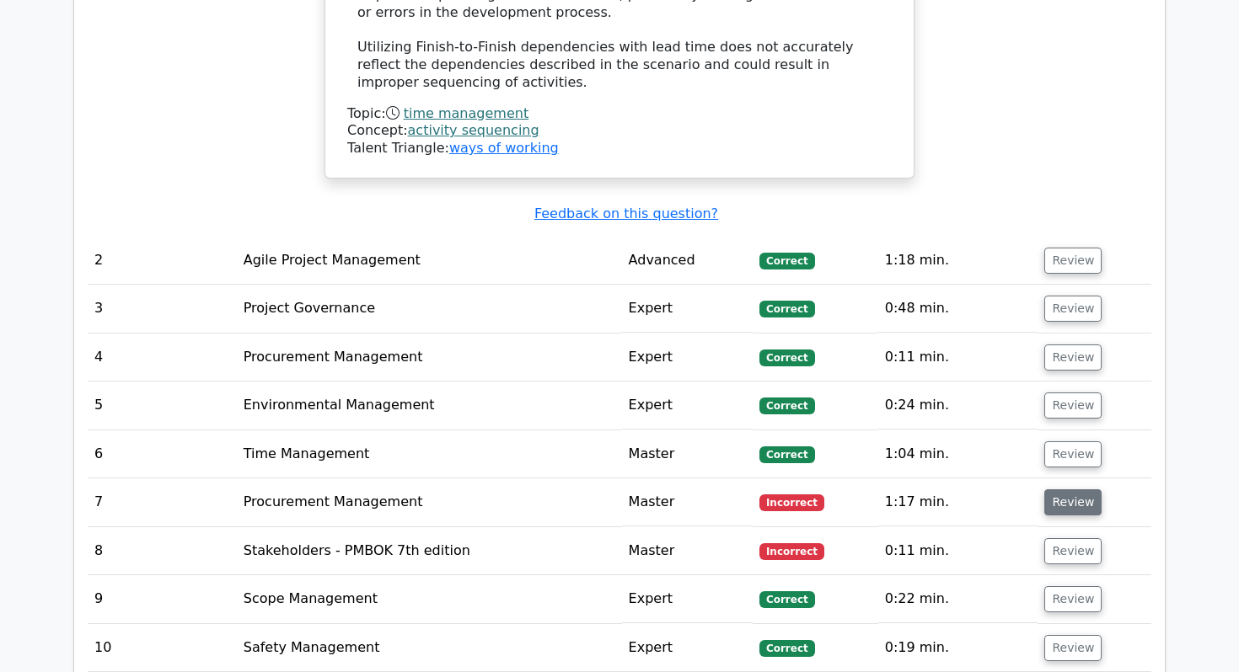
click at [1068, 490] on button "Review" at bounding box center [1072, 503] width 57 height 26
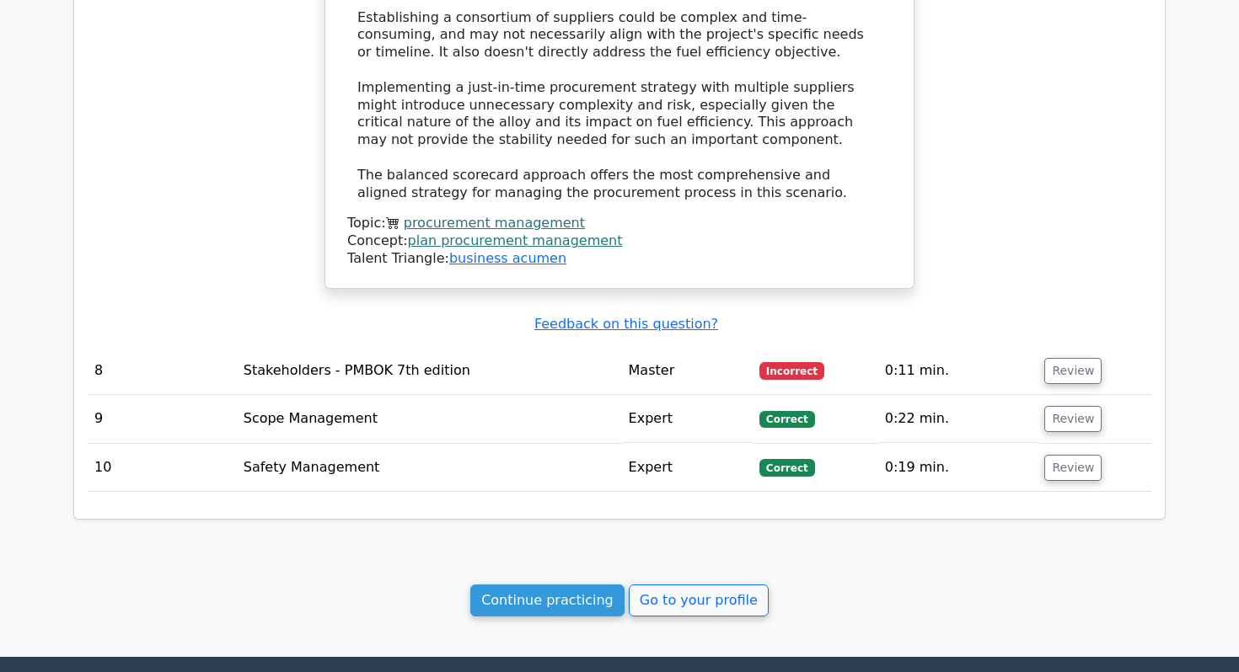
scroll to position [3650, 0]
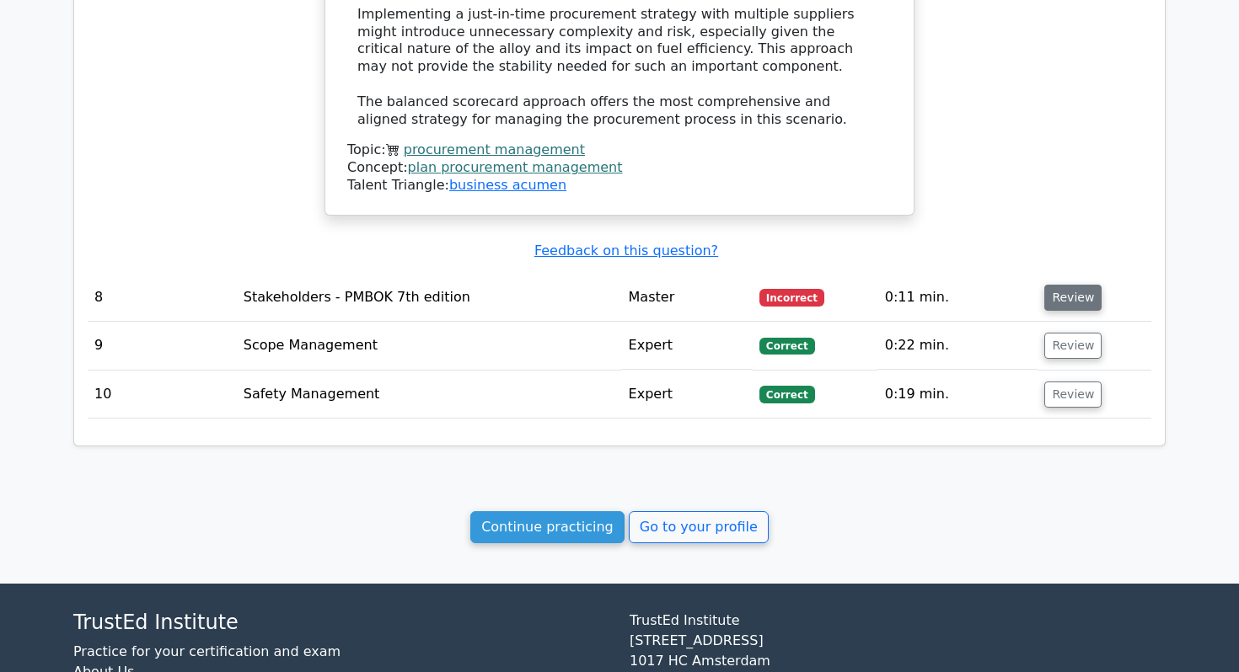
click at [1078, 285] on button "Review" at bounding box center [1072, 298] width 57 height 26
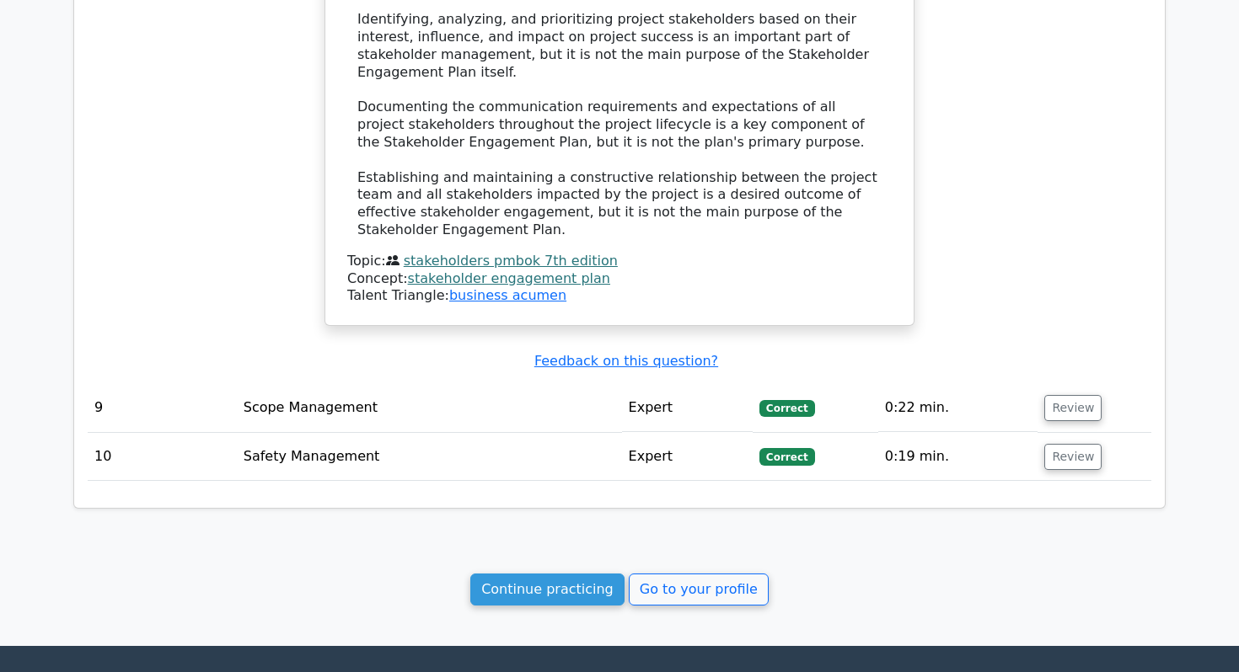
scroll to position [4528, 0]
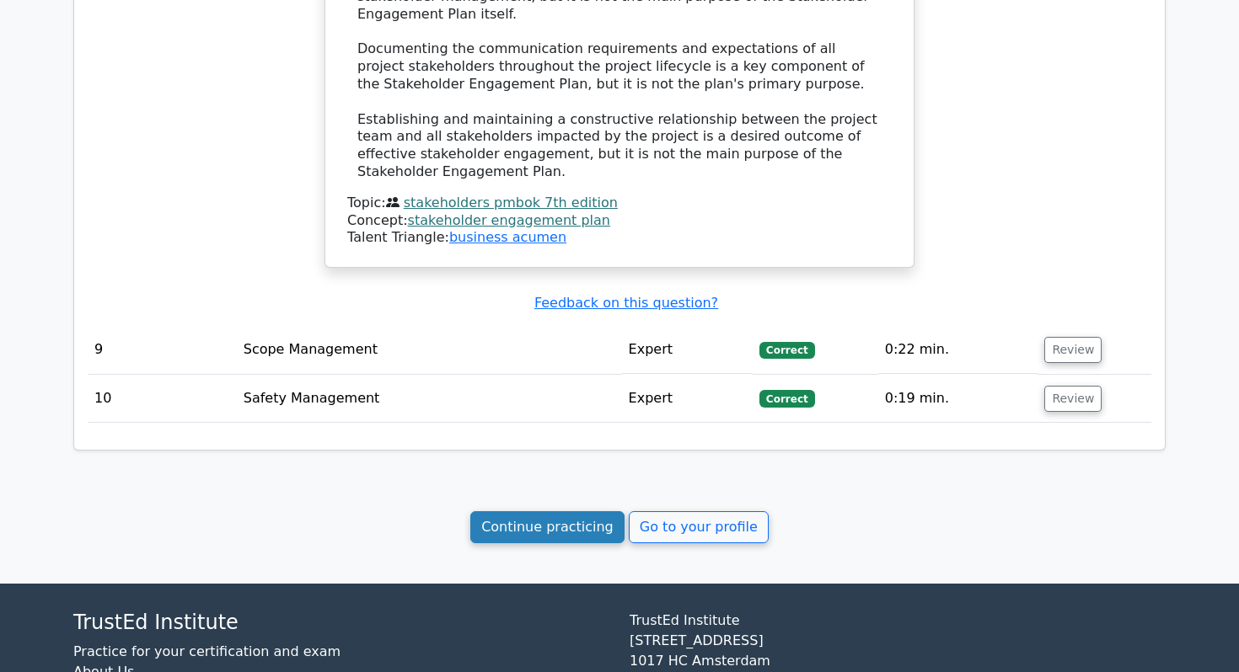
click at [570, 512] on link "Continue practicing" at bounding box center [547, 528] width 154 height 32
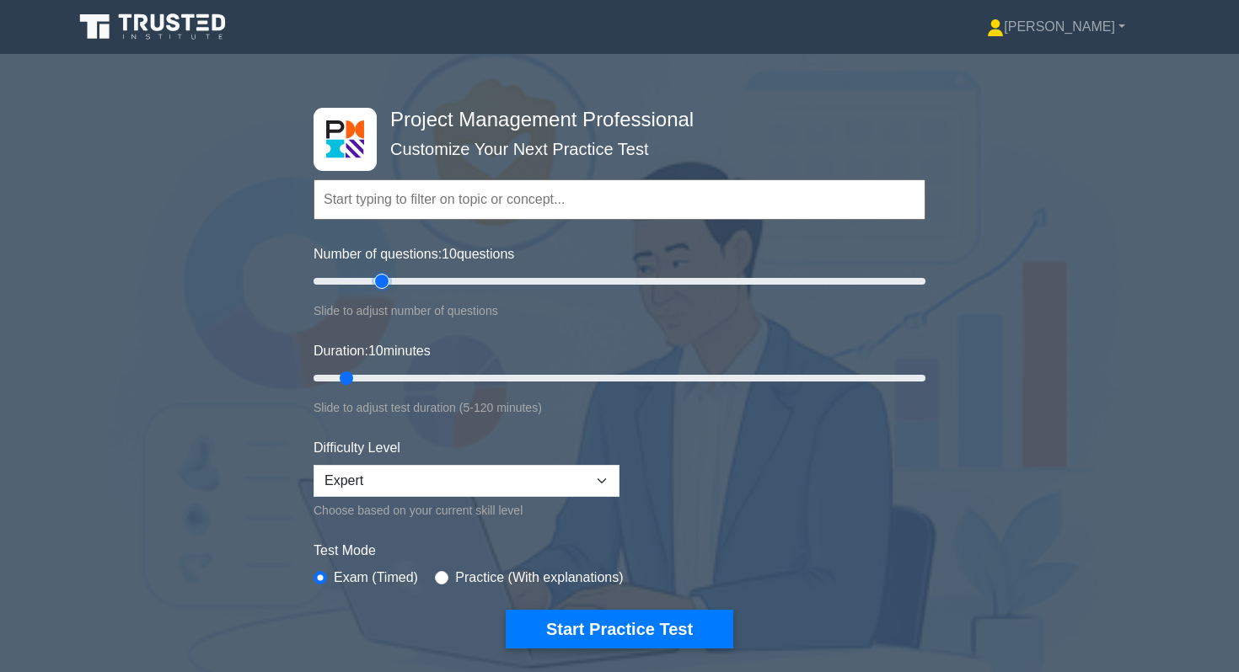
click at [379, 284] on input "Number of questions: 10 questions" at bounding box center [619, 281] width 612 height 20
click at [426, 281] on input "Number of questions: 25 questions" at bounding box center [619, 281] width 612 height 20
type input "50"
click at [453, 276] on input "Number of questions: 40 questions" at bounding box center [619, 281] width 612 height 20
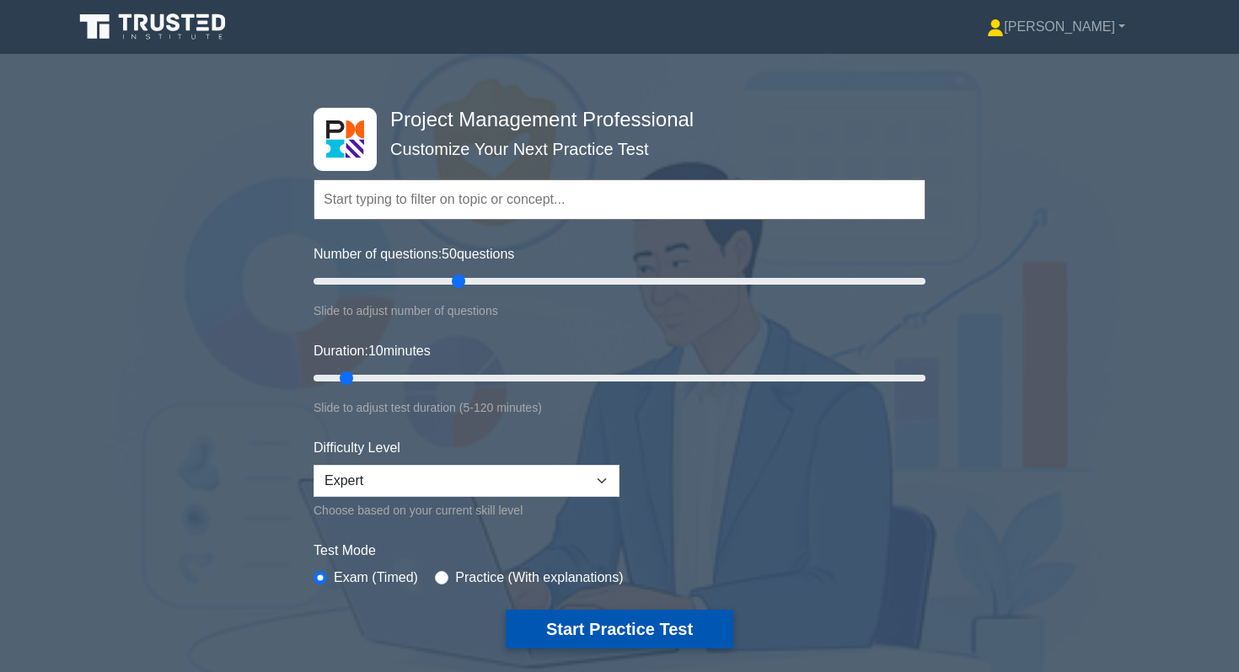
click at [622, 634] on button "Start Practice Test" at bounding box center [620, 629] width 228 height 39
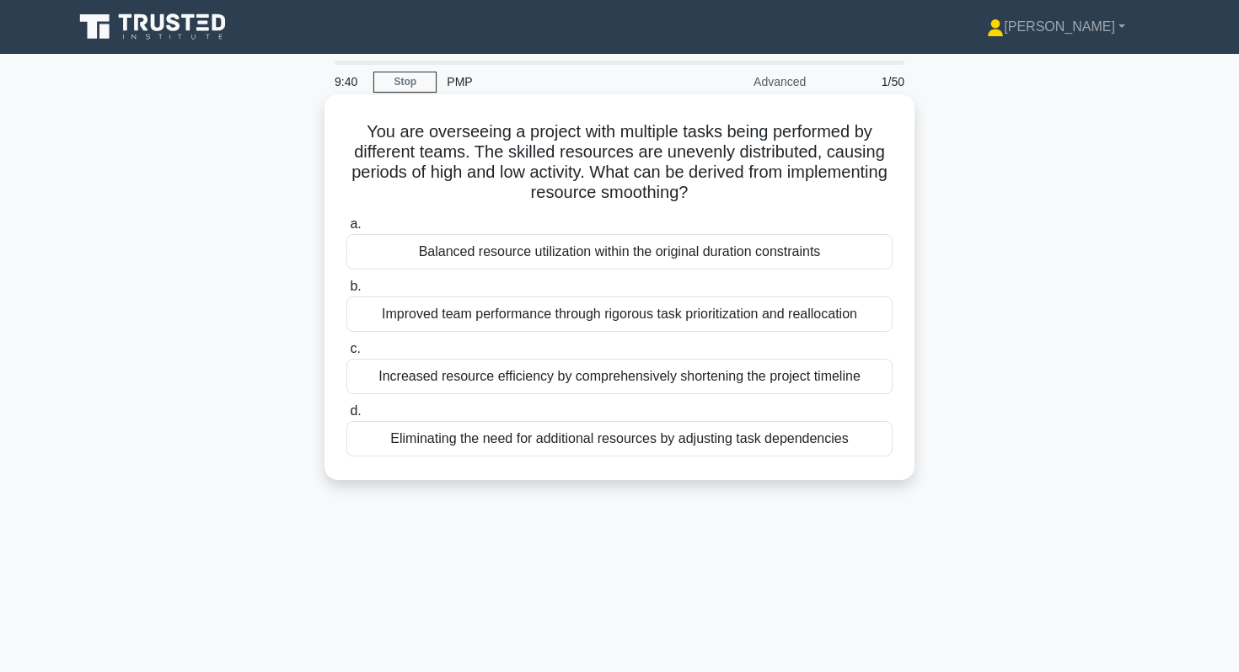
click at [393, 241] on div "Balanced resource utilization within the original duration constraints" at bounding box center [619, 251] width 546 height 35
click at [346, 230] on input "a. Balanced resource utilization within the original duration constraints" at bounding box center [346, 224] width 0 height 11
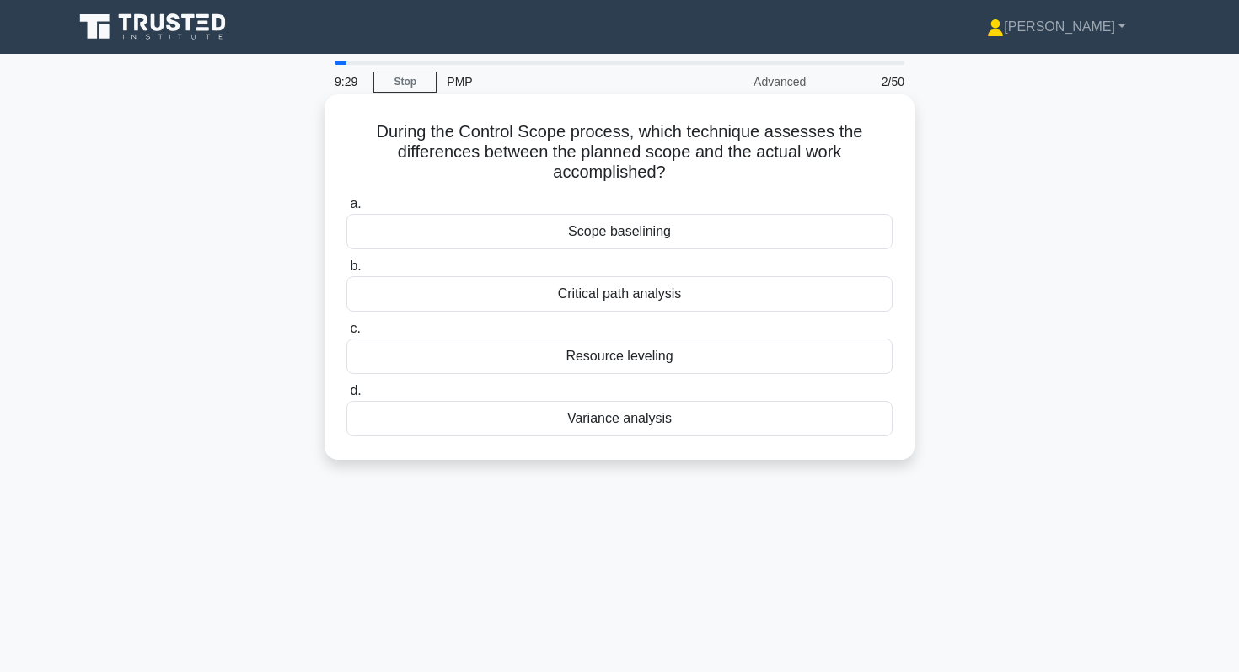
click at [437, 422] on div "Variance analysis" at bounding box center [619, 418] width 546 height 35
click at [346, 397] on input "d. Variance analysis" at bounding box center [346, 391] width 0 height 11
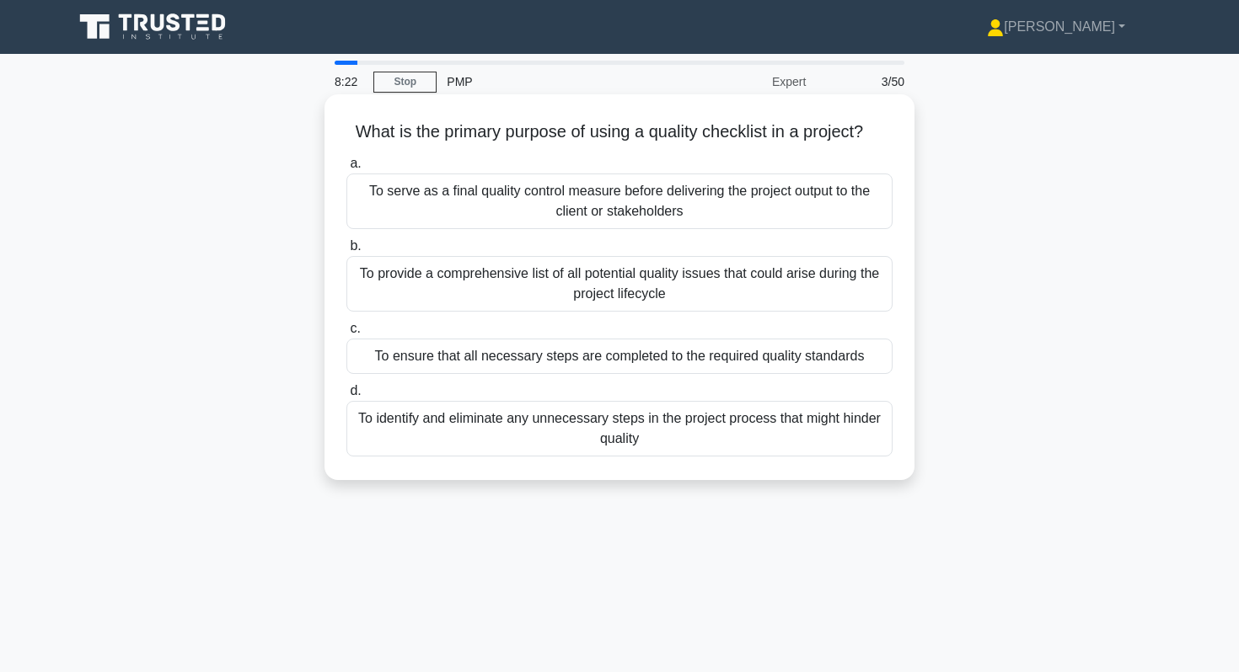
click at [508, 362] on div "To ensure that all necessary steps are completed to the required quality standa…" at bounding box center [619, 356] width 546 height 35
click at [346, 335] on input "c. To ensure that all necessary steps are completed to the required quality sta…" at bounding box center [346, 329] width 0 height 11
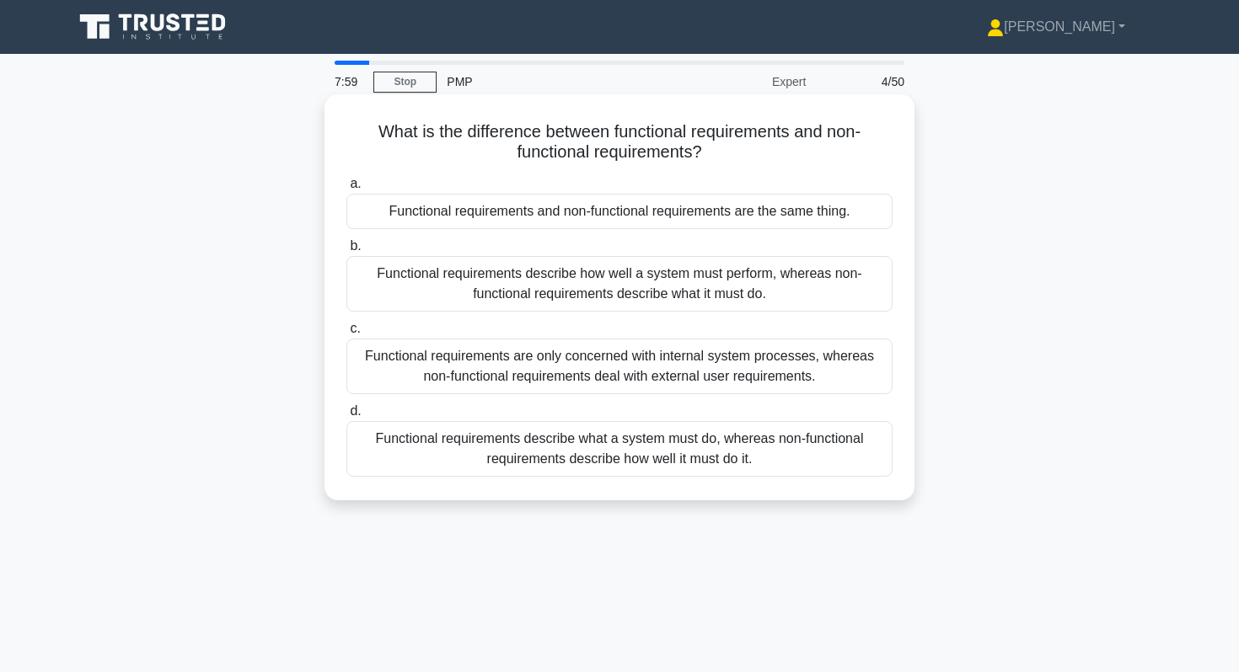
click at [414, 462] on div "Functional requirements describe what a system must do, whereas non-functional …" at bounding box center [619, 449] width 546 height 56
click at [346, 417] on input "d. Functional requirements describe what a system must do, whereas non-function…" at bounding box center [346, 411] width 0 height 11
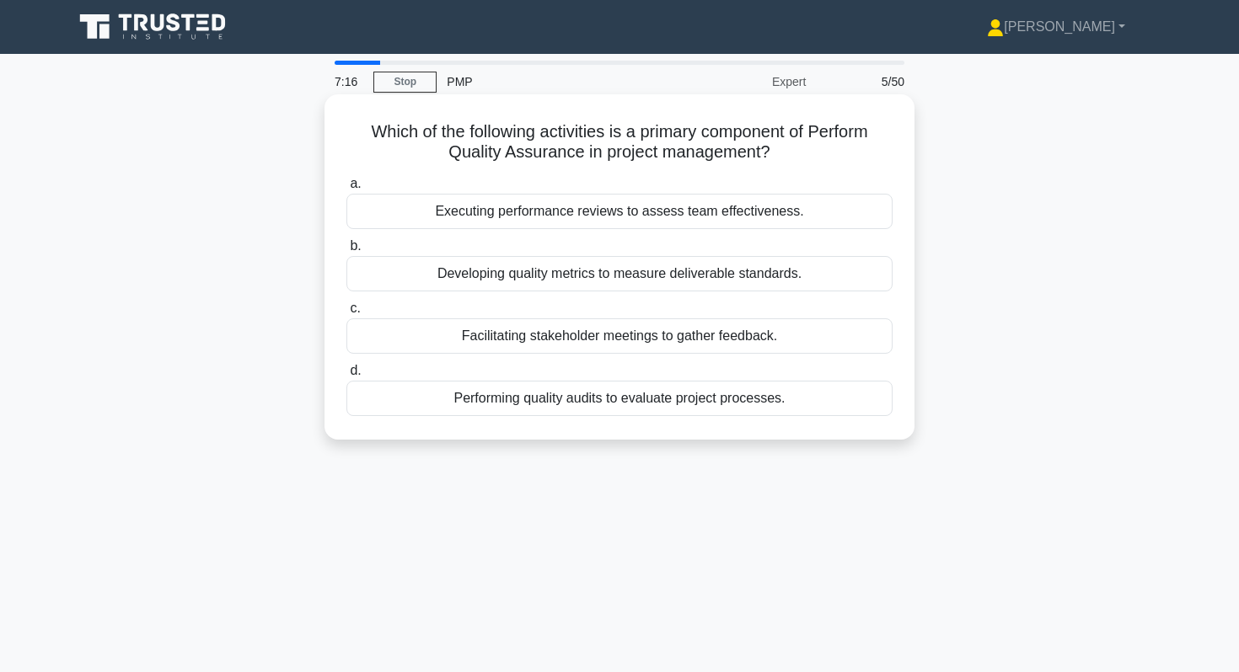
click at [610, 266] on div "Developing quality metrics to measure deliverable standards." at bounding box center [619, 273] width 546 height 35
click at [346, 252] on input "b. Developing quality metrics to measure deliverable standards." at bounding box center [346, 246] width 0 height 11
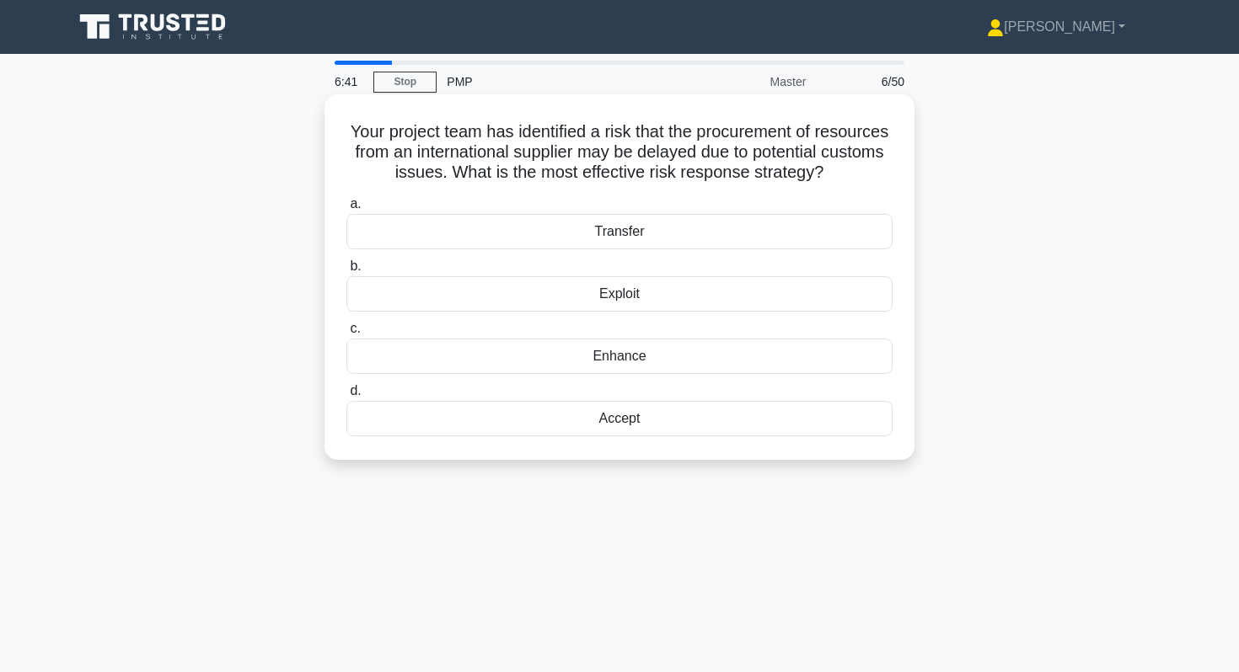
click at [754, 223] on div "Transfer" at bounding box center [619, 231] width 546 height 35
click at [346, 210] on input "a. Transfer" at bounding box center [346, 204] width 0 height 11
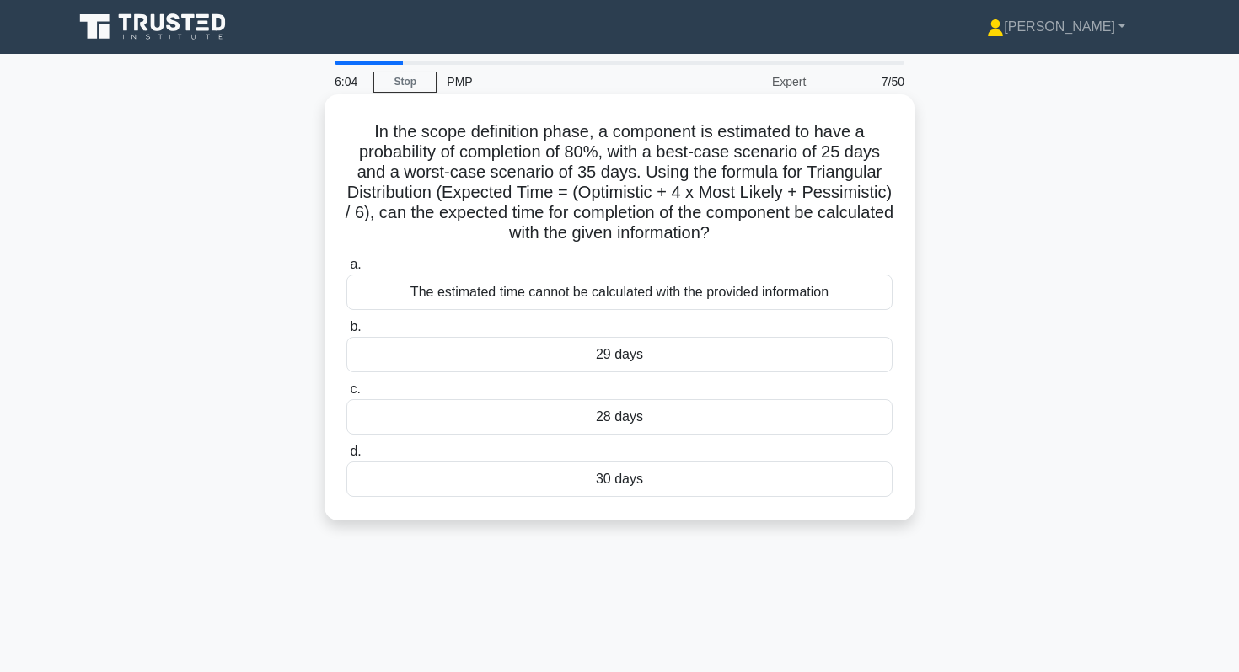
click at [867, 304] on div "The estimated time cannot be calculated with the provided information" at bounding box center [619, 292] width 546 height 35
click at [346, 271] on input "a. The estimated time cannot be calculated with the provided information" at bounding box center [346, 265] width 0 height 11
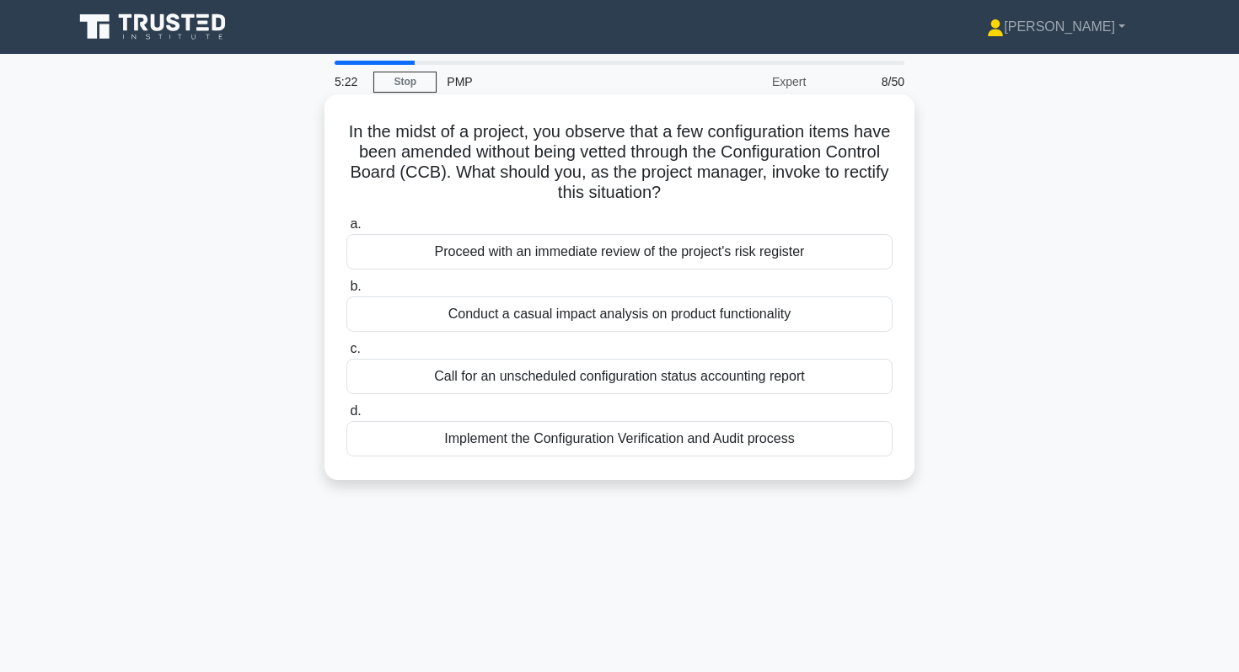
click at [812, 254] on div "Proceed with an immediate review of the project's risk register" at bounding box center [619, 251] width 546 height 35
click at [346, 230] on input "a. Proceed with an immediate review of the project's risk register" at bounding box center [346, 224] width 0 height 11
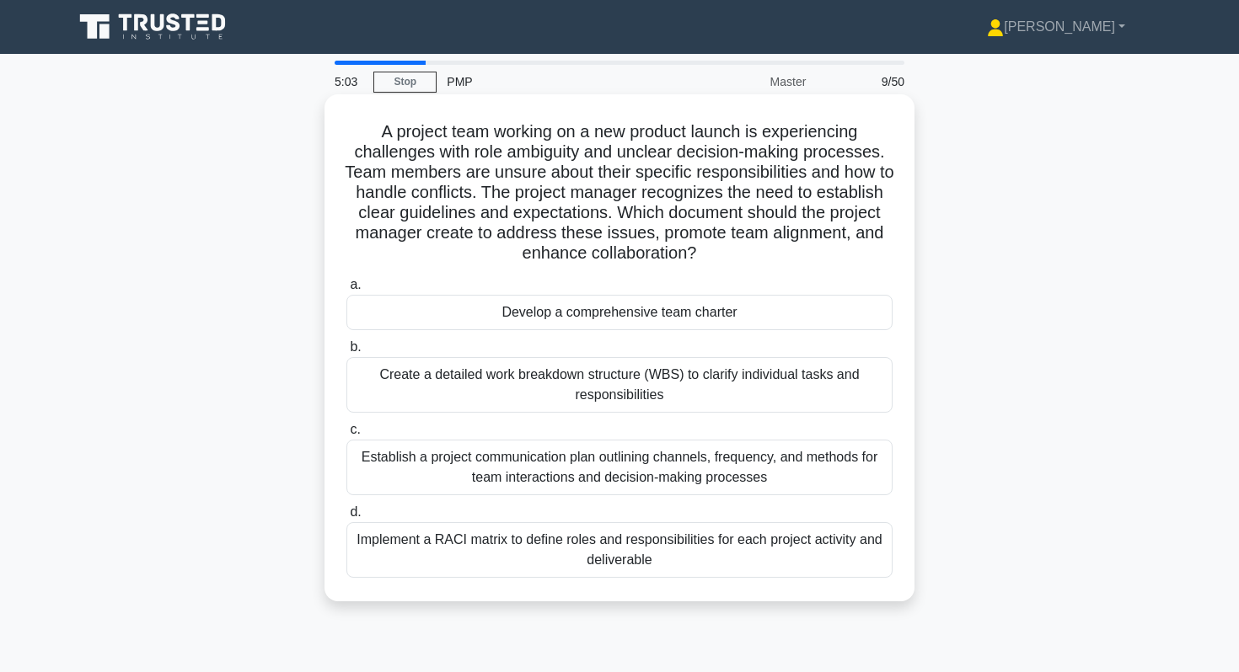
click at [688, 570] on div "Implement a RACI matrix to define roles and responsibilities for each project a…" at bounding box center [619, 550] width 546 height 56
click at [346, 518] on input "d. Implement a RACI matrix to define roles and responsibilities for each projec…" at bounding box center [346, 512] width 0 height 11
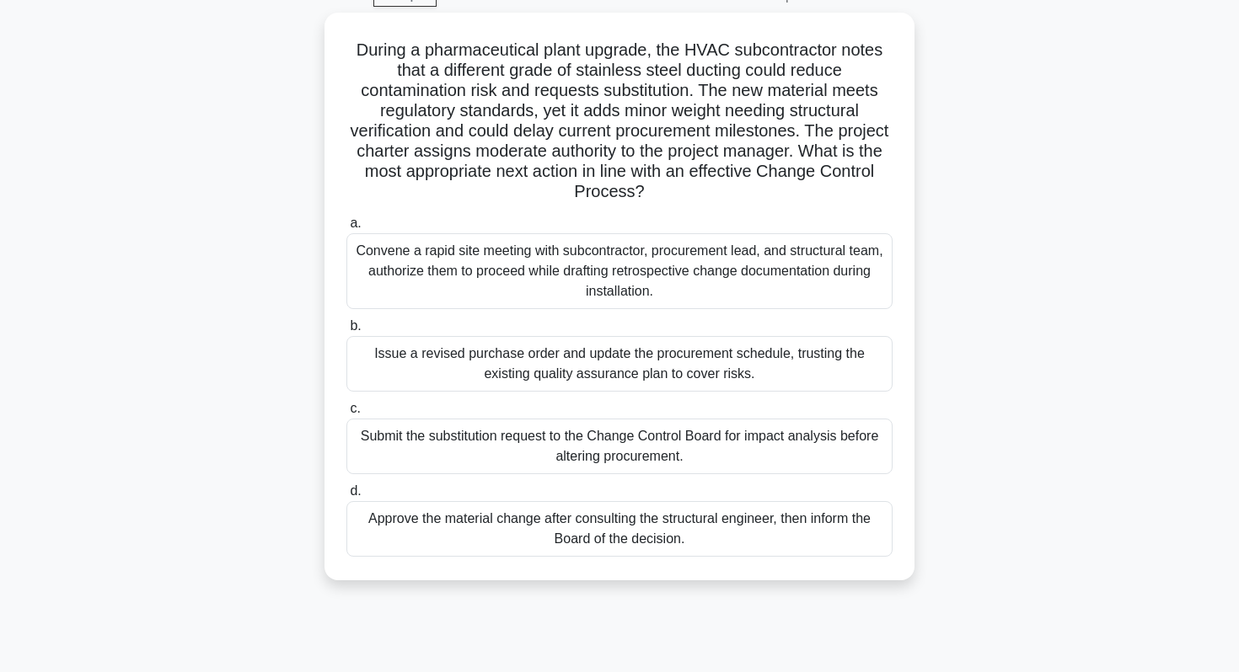
scroll to position [95, 0]
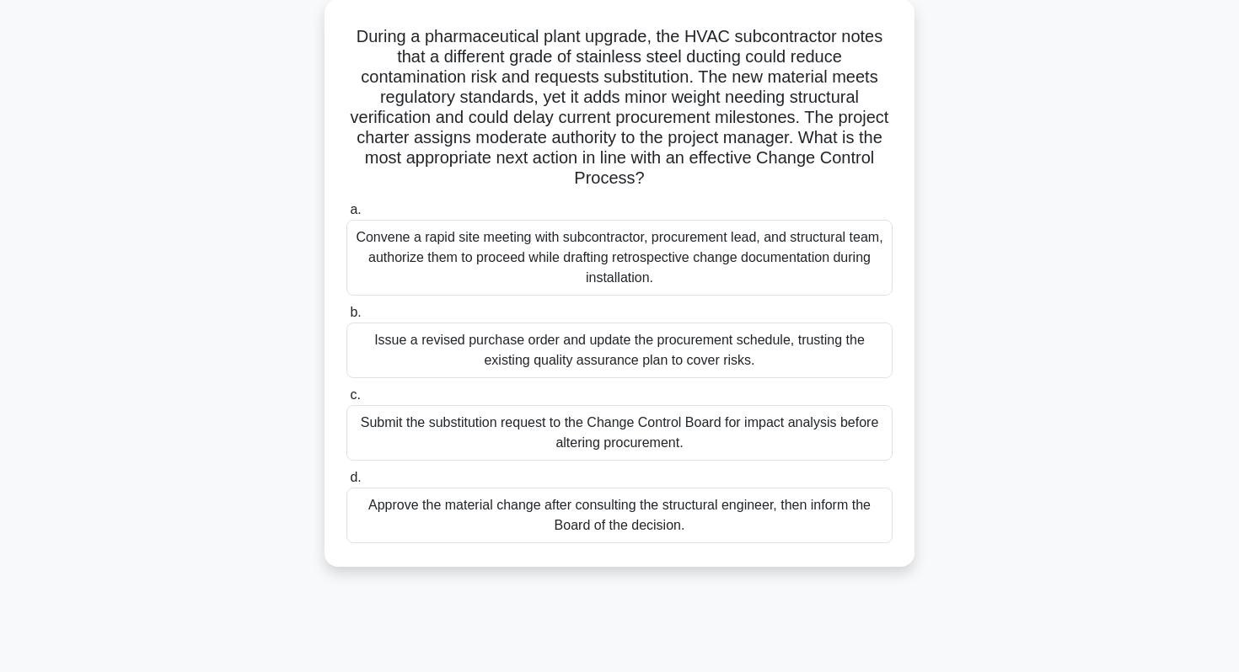
click at [763, 458] on div "Submit the substitution request to the Change Control Board for impact analysis…" at bounding box center [619, 433] width 546 height 56
click at [346, 401] on input "c. Submit the substitution request to the Change Control Board for impact analy…" at bounding box center [346, 395] width 0 height 11
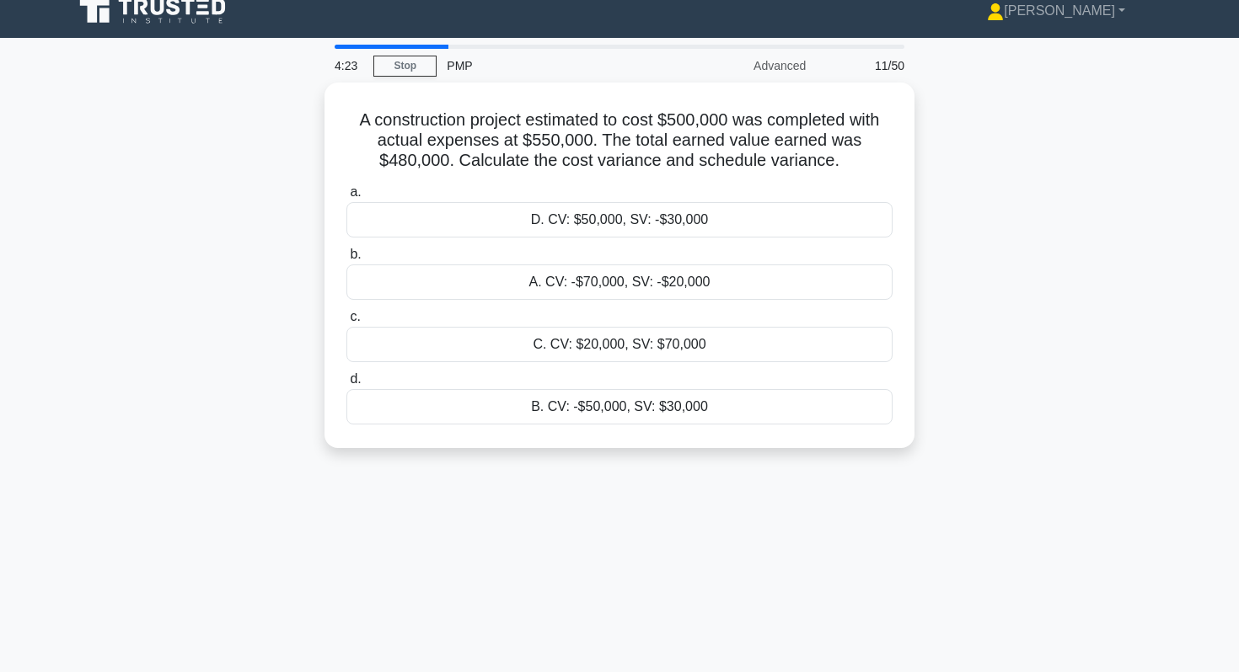
scroll to position [0, 0]
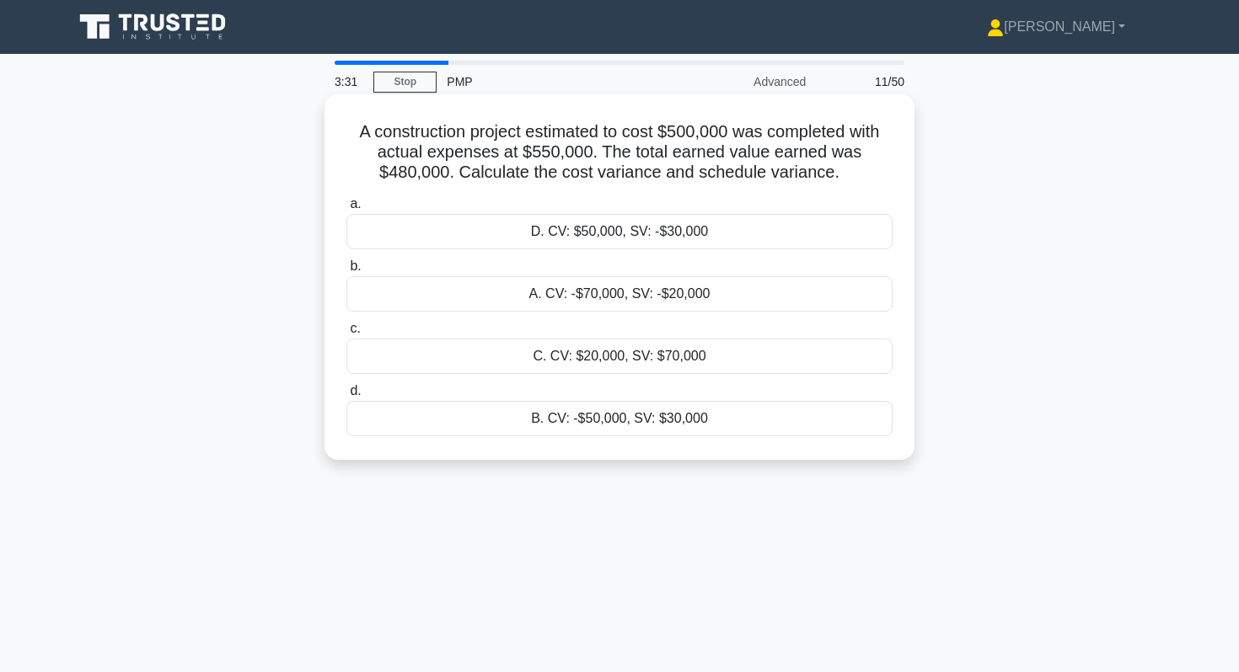
click at [774, 365] on div "C. CV: $20,000, SV: $70,000" at bounding box center [619, 356] width 546 height 35
click at [346, 335] on input "c. C. CV: $20,000, SV: $70,000" at bounding box center [346, 329] width 0 height 11
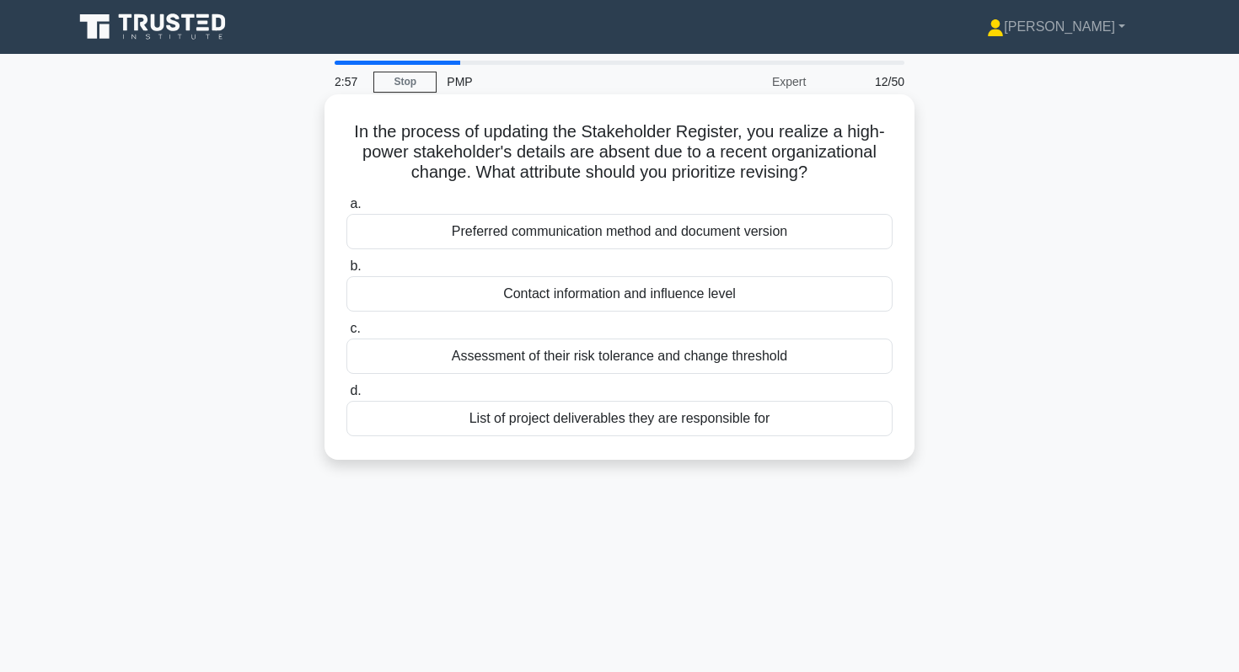
click at [785, 289] on div "Contact information and influence level" at bounding box center [619, 293] width 546 height 35
click at [346, 272] on input "b. Contact information and influence level" at bounding box center [346, 266] width 0 height 11
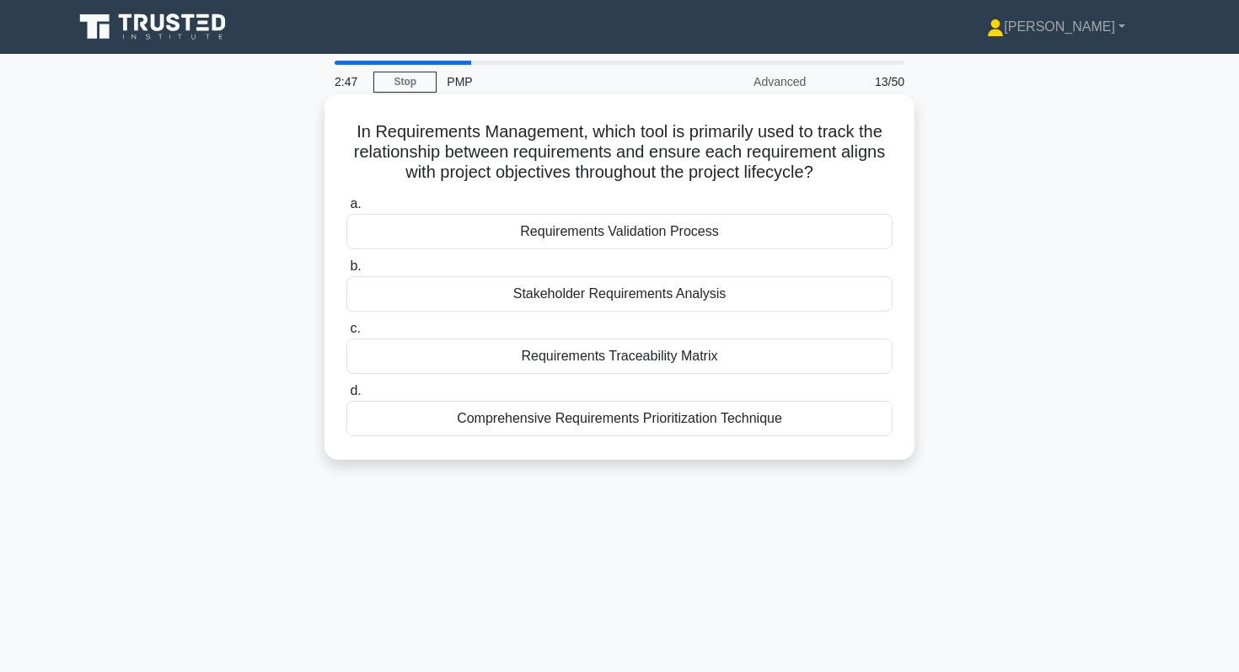
click at [672, 350] on div "Requirements Traceability Matrix" at bounding box center [619, 356] width 546 height 35
click at [346, 335] on input "c. Requirements Traceability Matrix" at bounding box center [346, 329] width 0 height 11
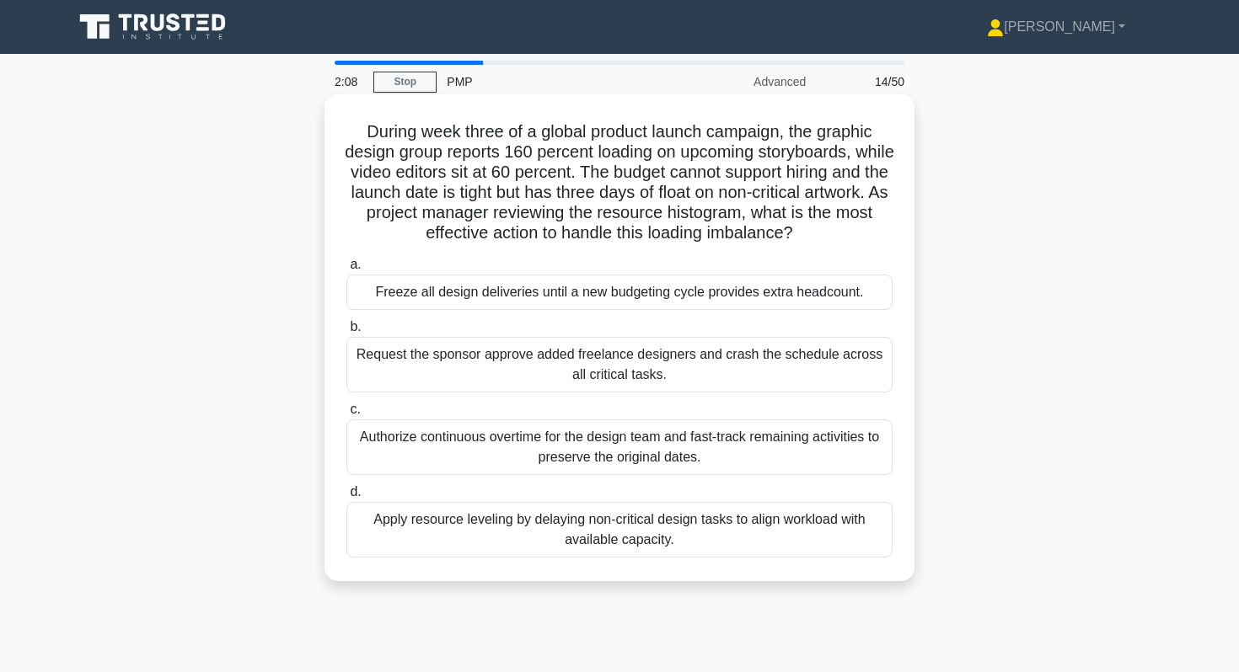
click at [665, 533] on div "Apply resource leveling by delaying non-critical design tasks to align workload…" at bounding box center [619, 530] width 546 height 56
click at [346, 498] on input "d. Apply resource leveling by delaying non-critical design tasks to align workl…" at bounding box center [346, 492] width 0 height 11
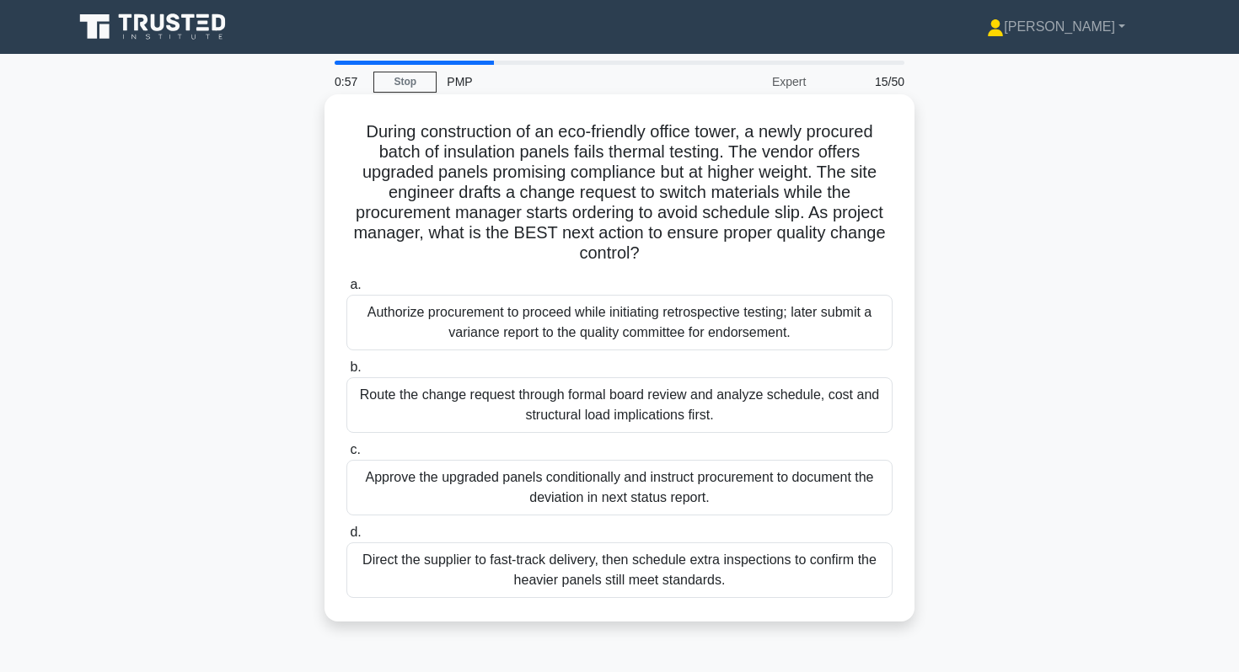
click at [621, 584] on div "Direct the supplier to fast-track delivery, then schedule extra inspections to …" at bounding box center [619, 571] width 546 height 56
click at [346, 539] on input "d. Direct the supplier to fast-track delivery, then schedule extra inspections …" at bounding box center [346, 533] width 0 height 11
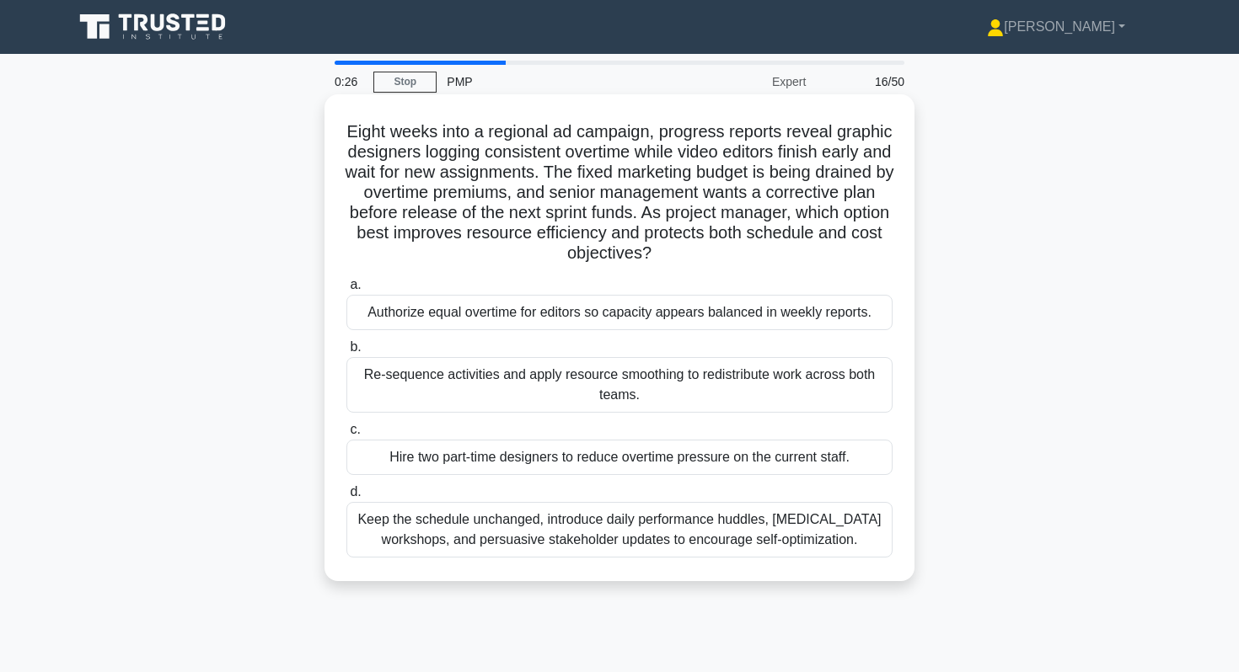
click at [761, 377] on div "Re-sequence activities and apply resource smoothing to redistribute work across…" at bounding box center [619, 385] width 546 height 56
click at [346, 353] on input "b. Re-sequence activities and apply resource smoothing to redistribute work acr…" at bounding box center [346, 347] width 0 height 11
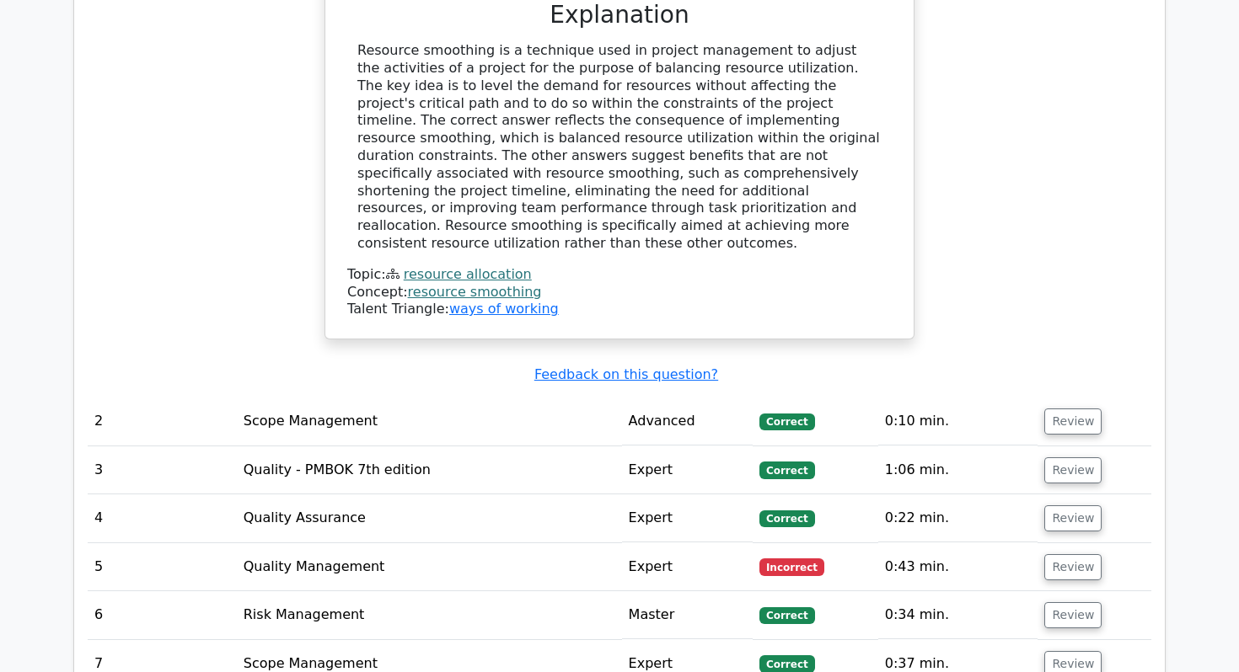
scroll to position [1690, 0]
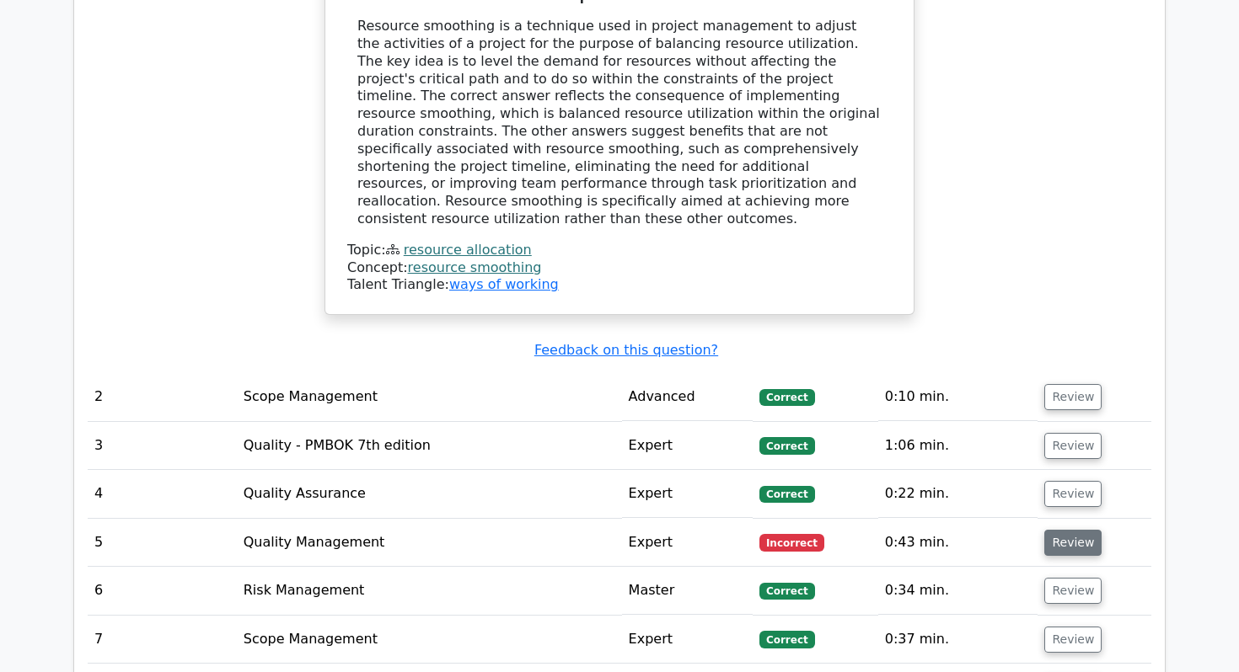
click at [1059, 530] on button "Review" at bounding box center [1072, 543] width 57 height 26
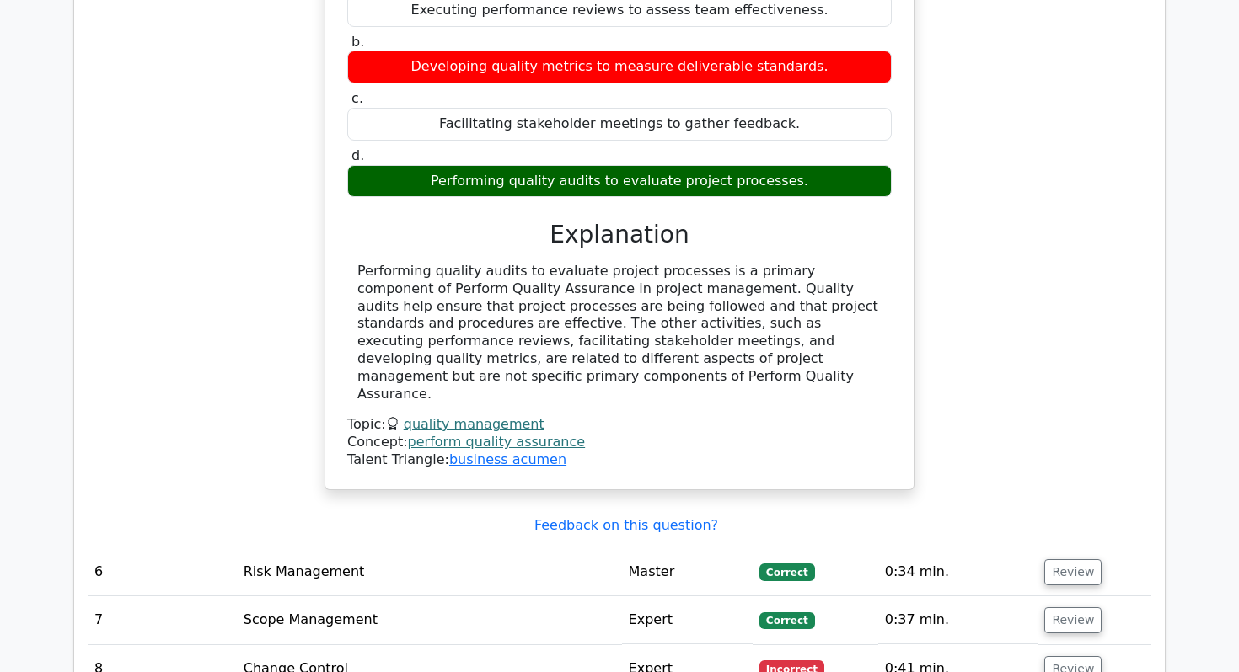
scroll to position [2364, 0]
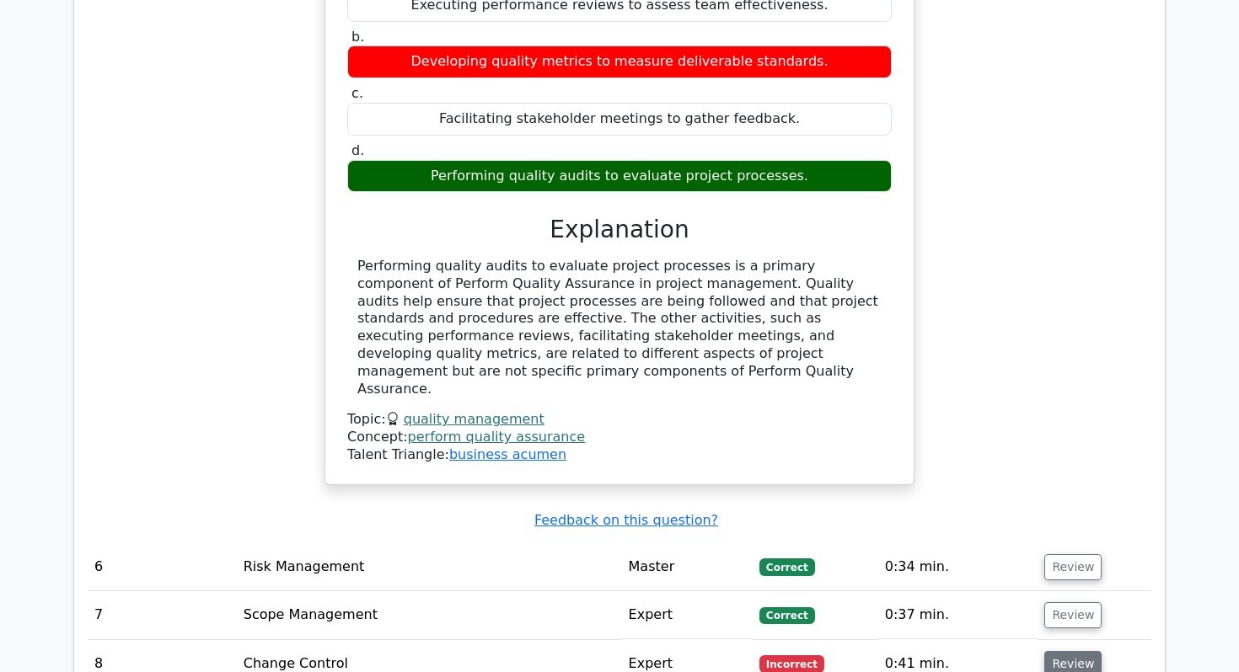
click at [1068, 651] on button "Review" at bounding box center [1072, 664] width 57 height 26
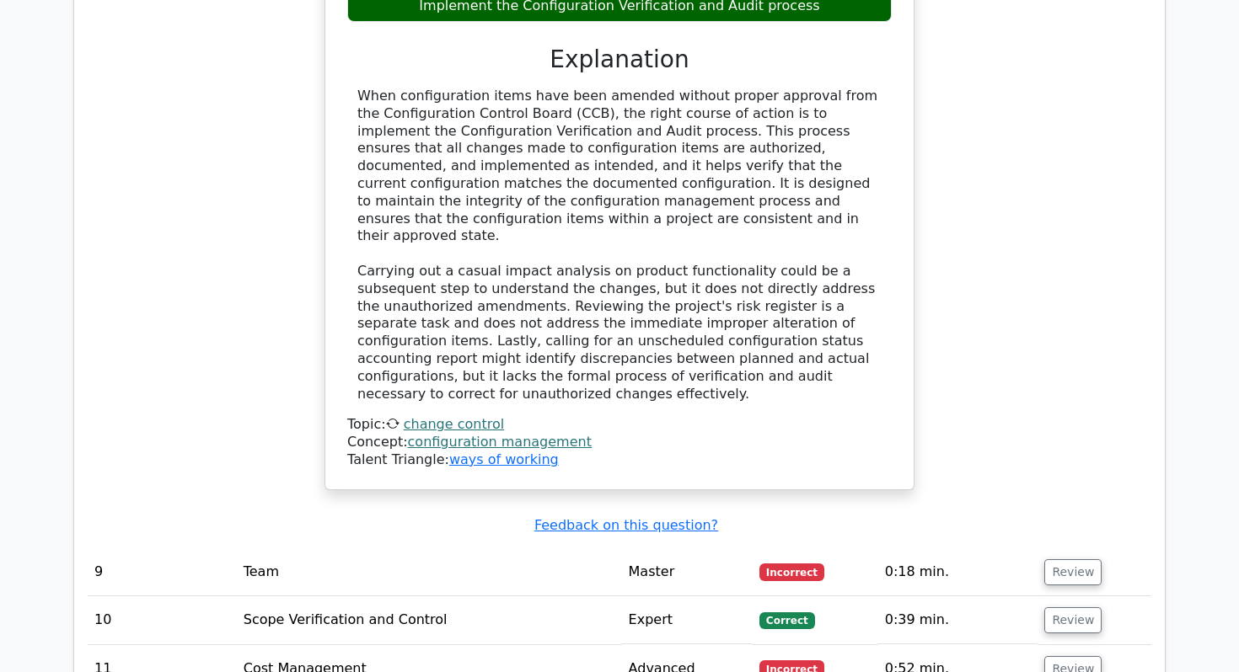
scroll to position [3384, 0]
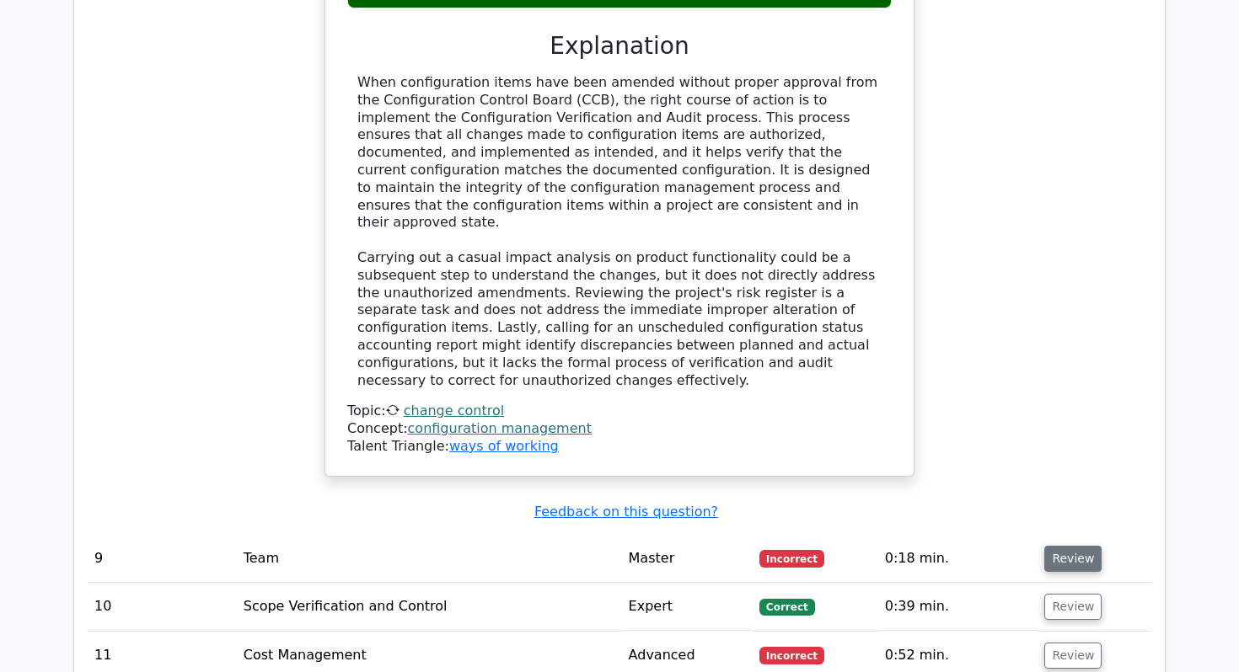
click at [1074, 546] on button "Review" at bounding box center [1072, 559] width 57 height 26
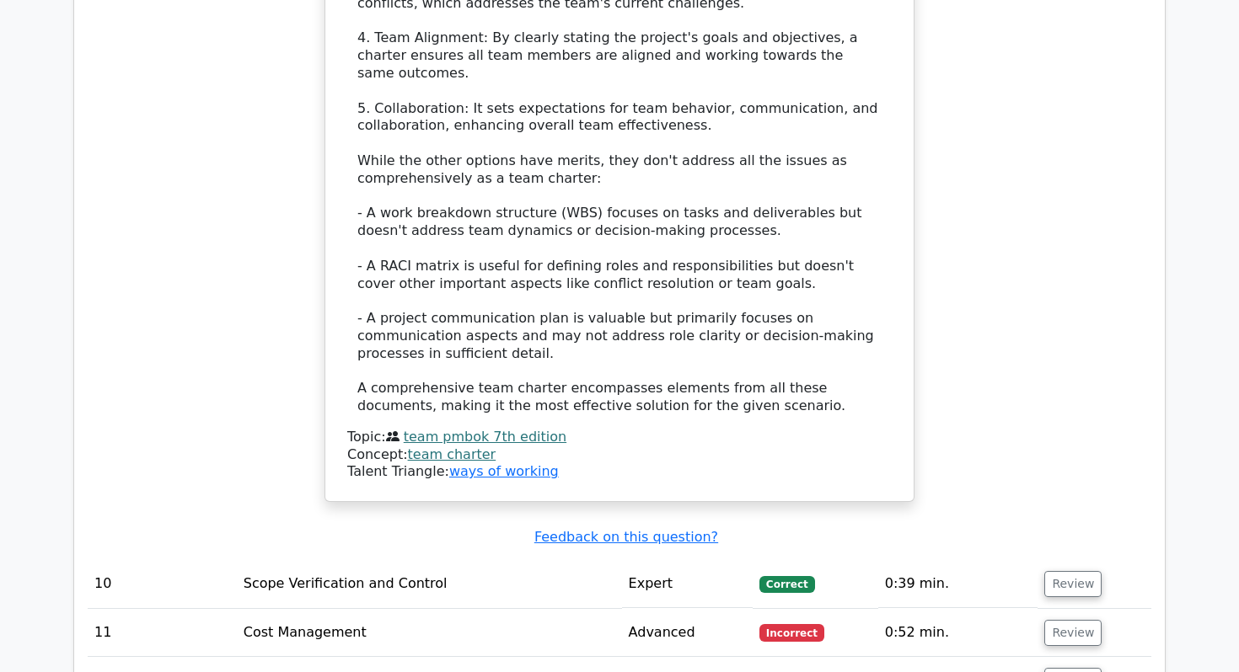
scroll to position [4906, 0]
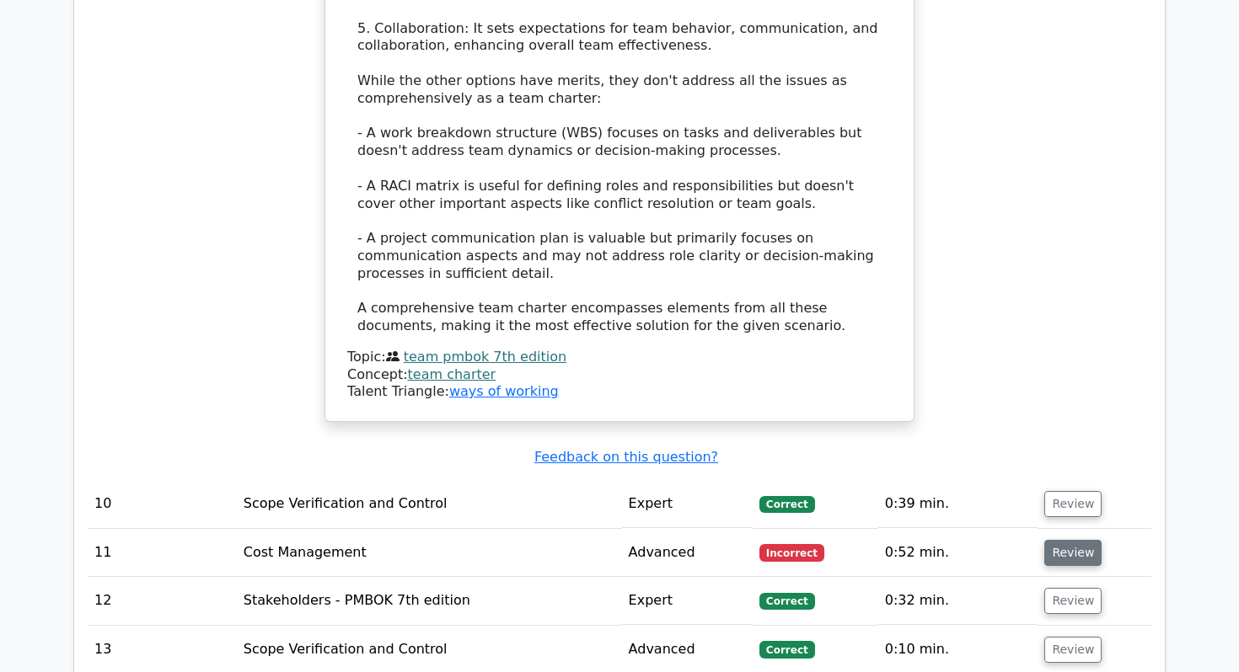
click at [1074, 540] on button "Review" at bounding box center [1072, 553] width 57 height 26
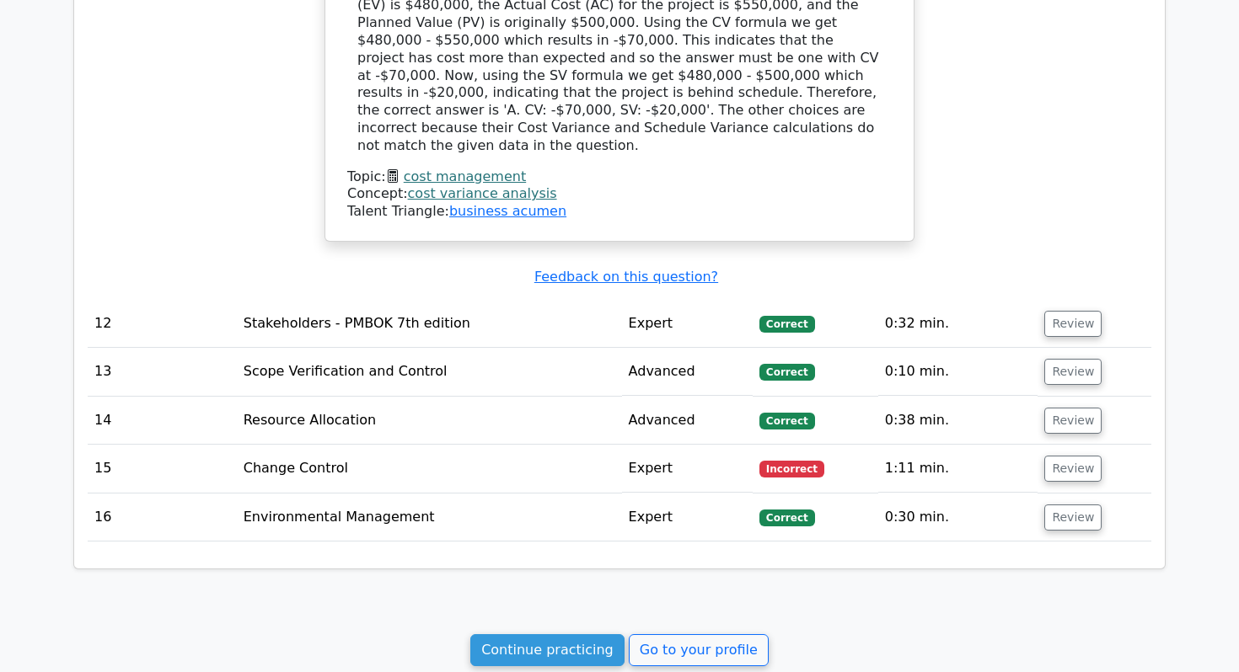
scroll to position [5981, 0]
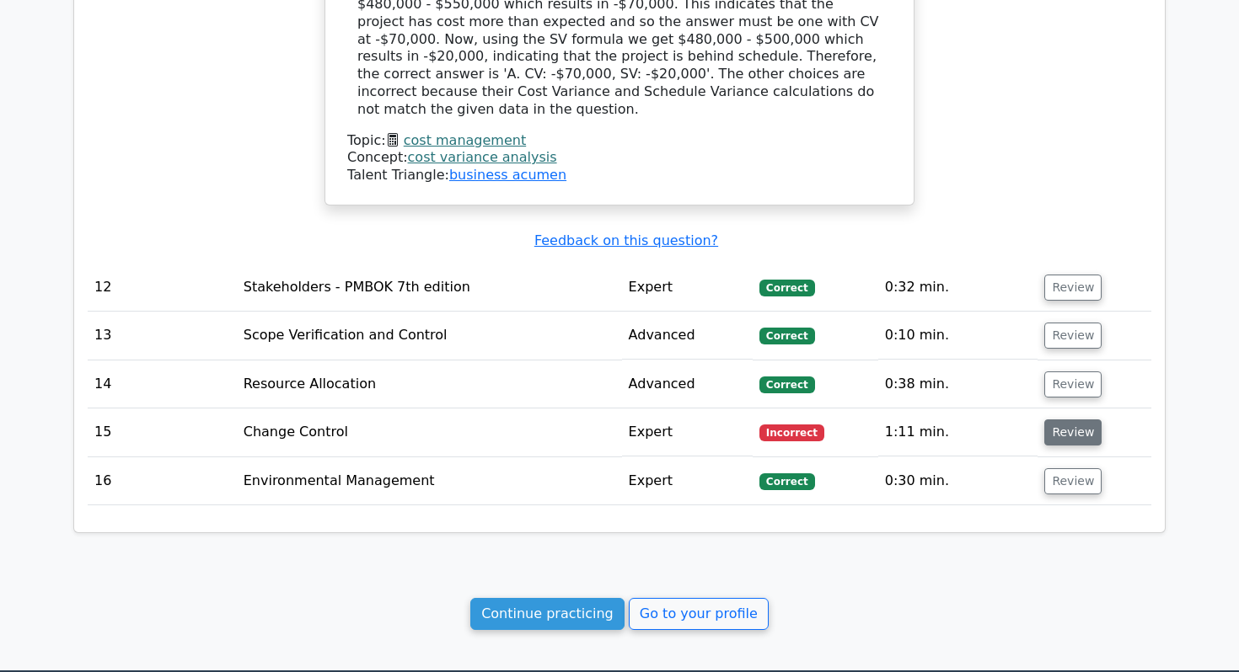
click at [1085, 420] on button "Review" at bounding box center [1072, 433] width 57 height 26
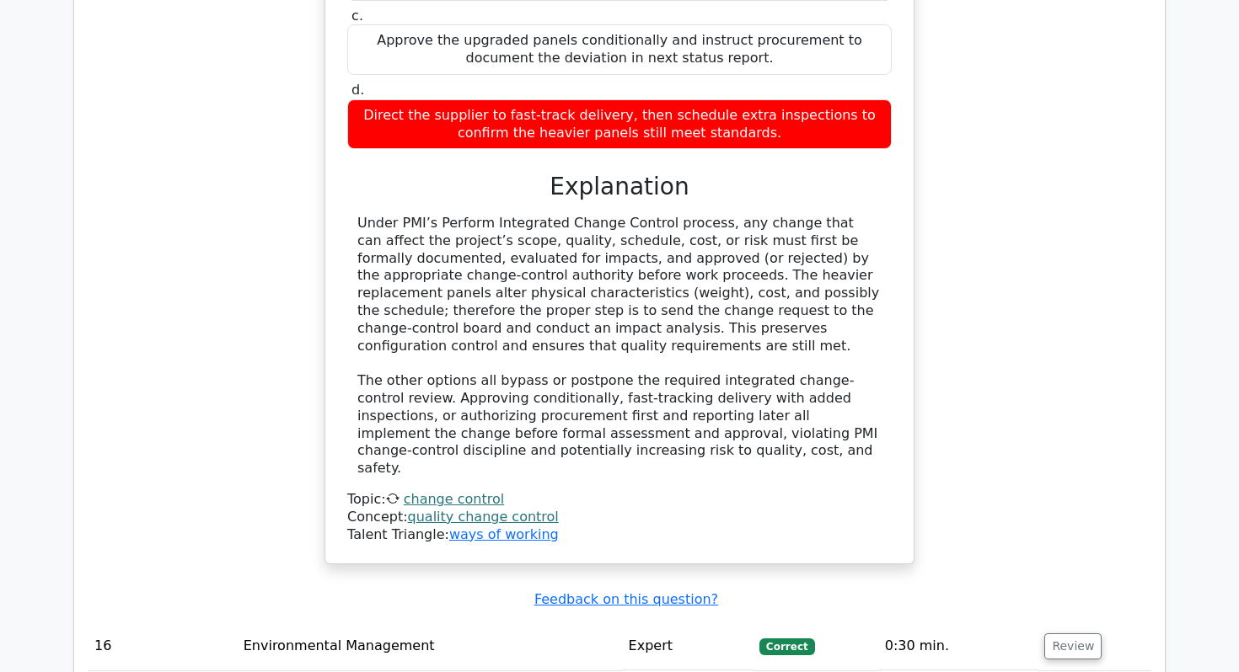
scroll to position [6907, 0]
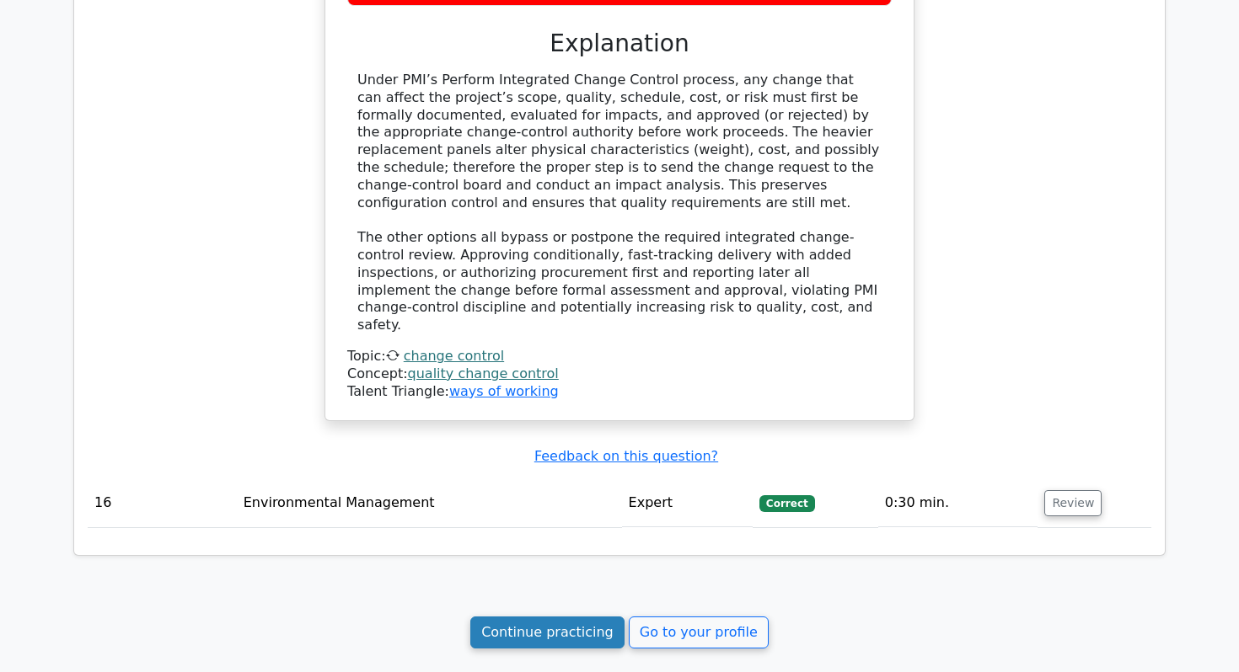
click at [576, 617] on link "Continue practicing" at bounding box center [547, 633] width 154 height 32
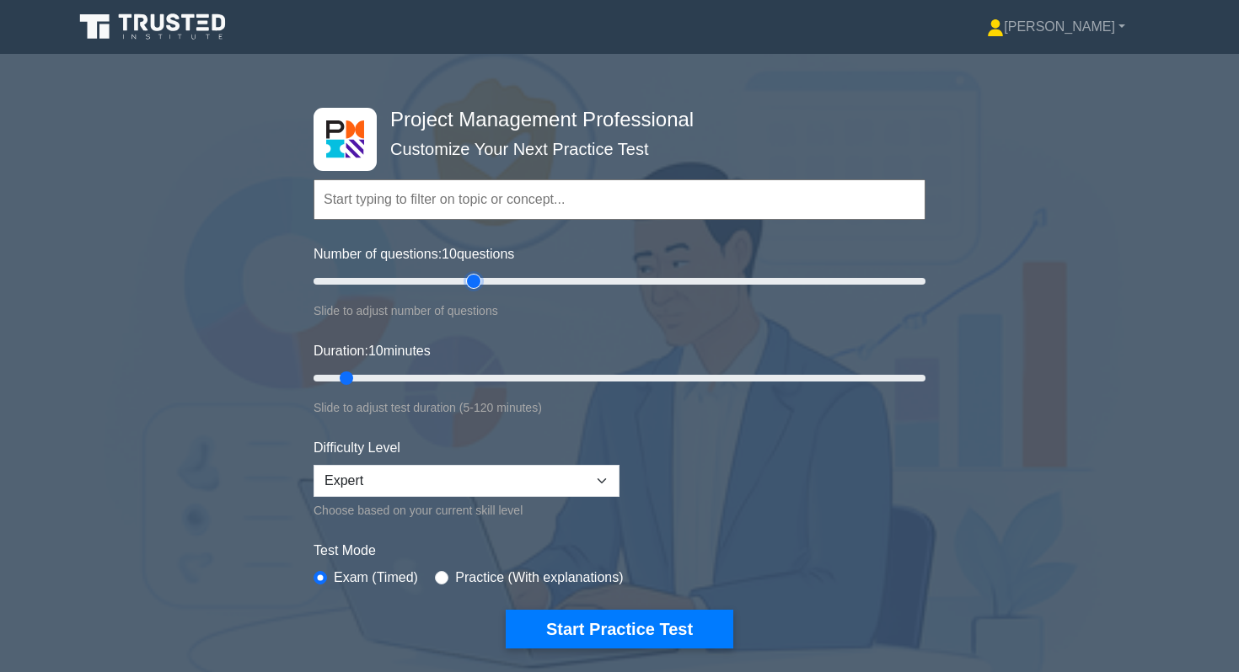
click at [467, 283] on input "Number of questions: 10 questions" at bounding box center [619, 281] width 612 height 20
click at [467, 283] on input "Number of questions: 55 questions" at bounding box center [619, 281] width 612 height 20
type input "25"
click at [374, 281] on input "Number of questions: 55 questions" at bounding box center [619, 281] width 612 height 20
click at [473, 378] on input "Duration: 10 minutes" at bounding box center [619, 378] width 612 height 20
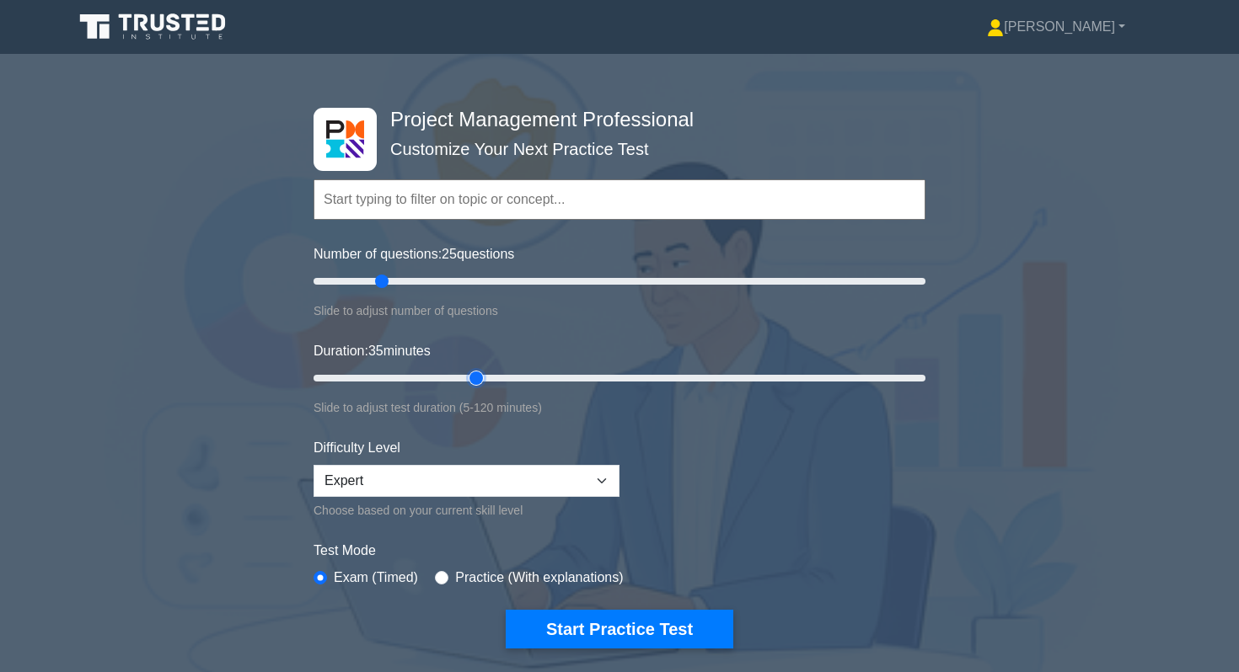
type input "25"
click at [421, 377] on input "Duration: 35 minutes" at bounding box center [619, 378] width 612 height 20
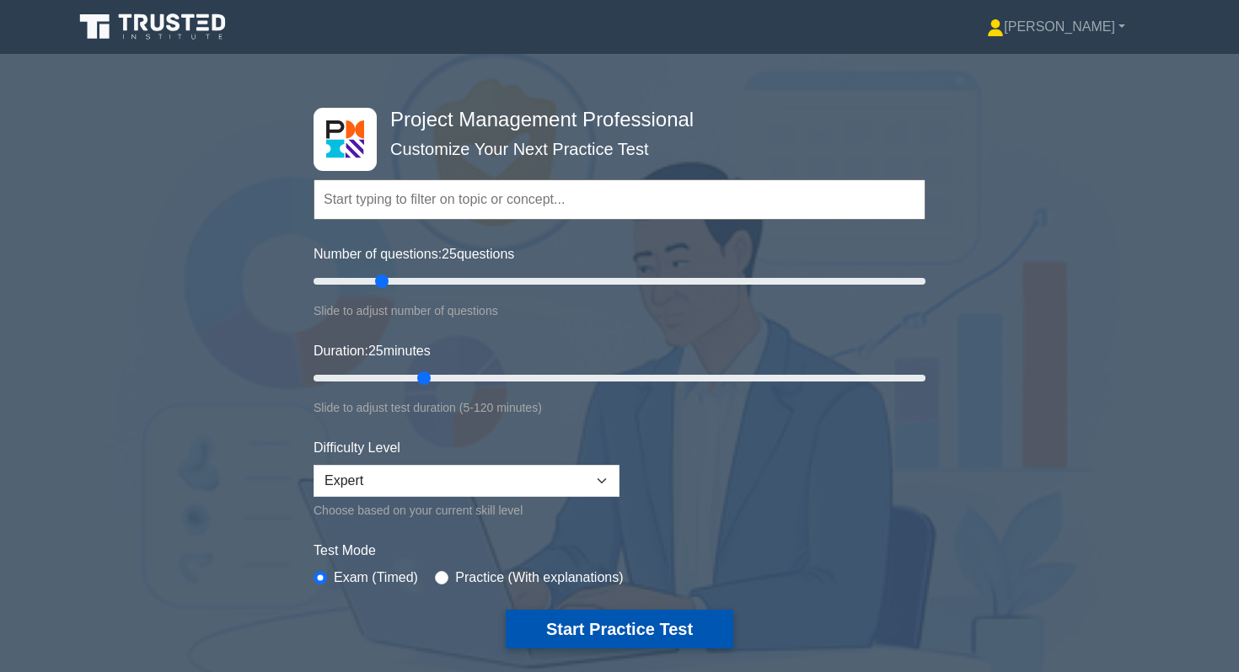
click at [560, 610] on button "Start Practice Test" at bounding box center [620, 629] width 228 height 39
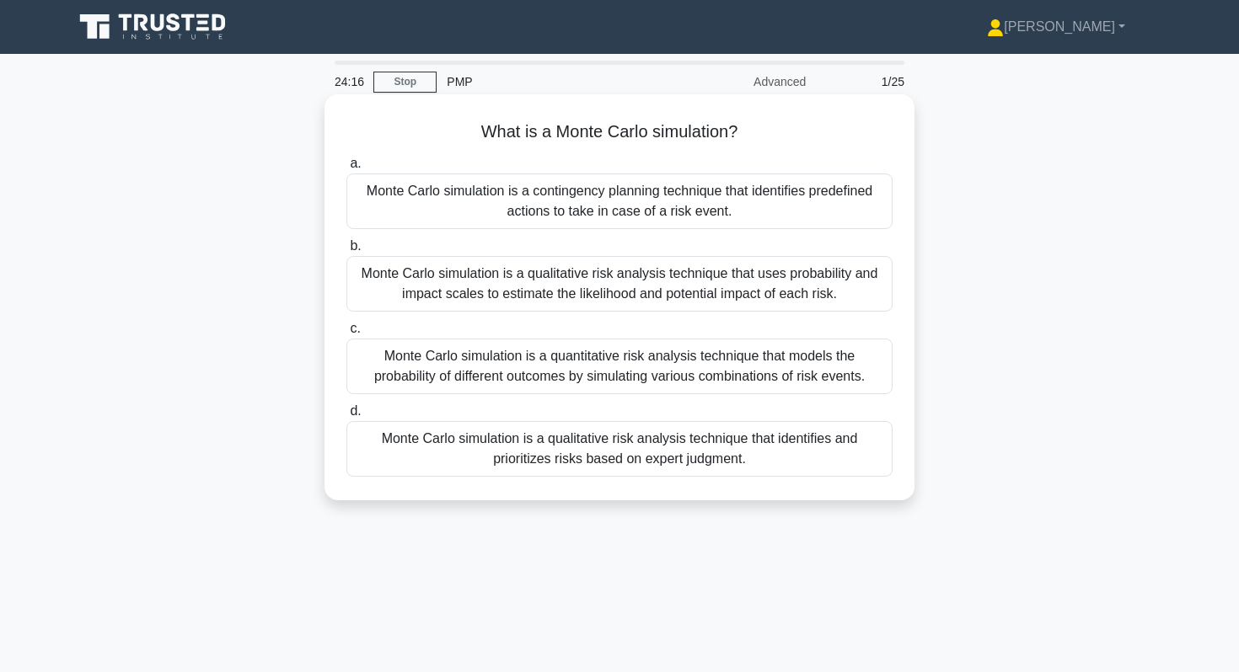
click at [672, 292] on div "Monte Carlo simulation is a qualitative risk analysis technique that uses proba…" at bounding box center [619, 284] width 546 height 56
click at [346, 252] on input "b. Monte Carlo simulation is a qualitative risk analysis technique that uses pr…" at bounding box center [346, 246] width 0 height 11
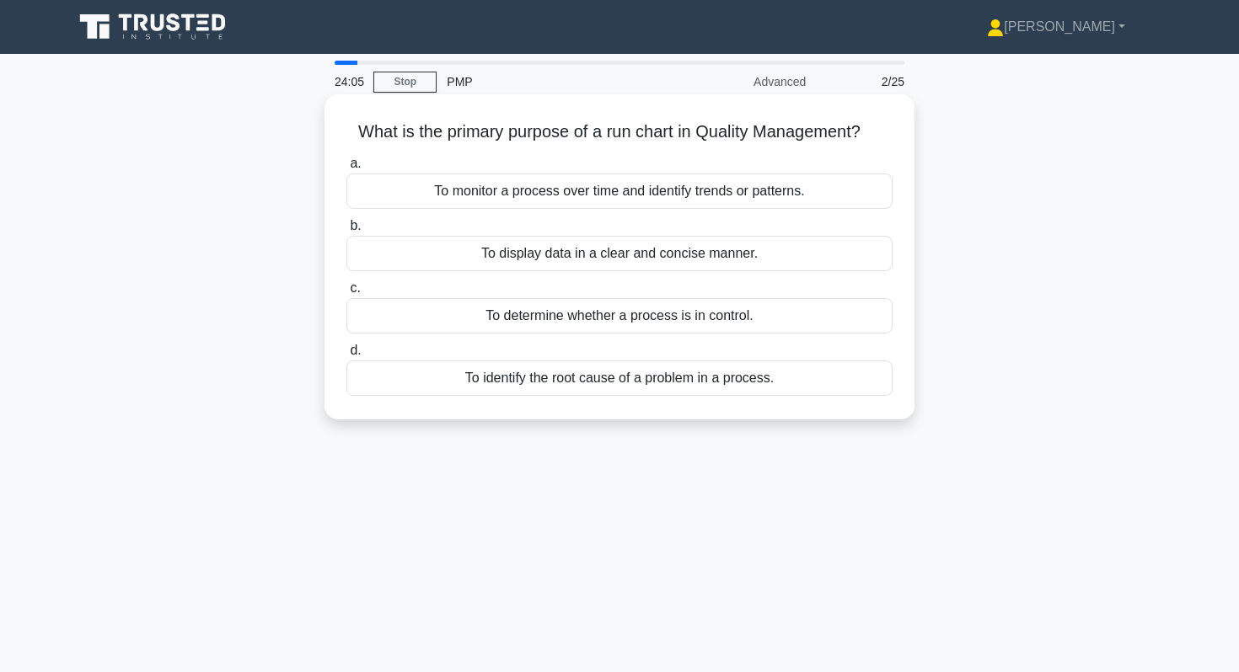
click at [801, 318] on div "To determine whether a process is in control." at bounding box center [619, 315] width 546 height 35
click at [346, 294] on input "c. To determine whether a process is in control." at bounding box center [346, 288] width 0 height 11
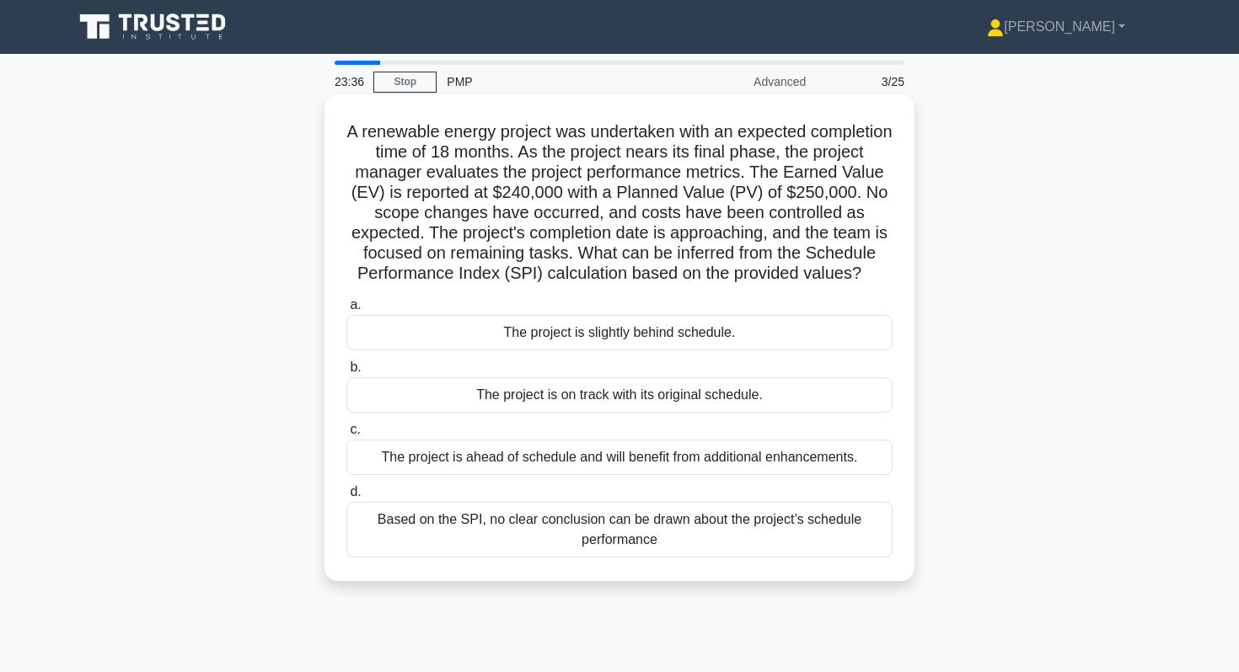
click at [525, 559] on div "a. The project is slightly behind schedule. b. The project is on track with its…" at bounding box center [619, 427] width 566 height 270
click at [570, 543] on div "Based on the SPI, no clear conclusion can be drawn about the project’s schedule…" at bounding box center [619, 530] width 546 height 56
click at [346, 498] on input "d. Based on the SPI, no clear conclusion can be drawn about the project’s sched…" at bounding box center [346, 492] width 0 height 11
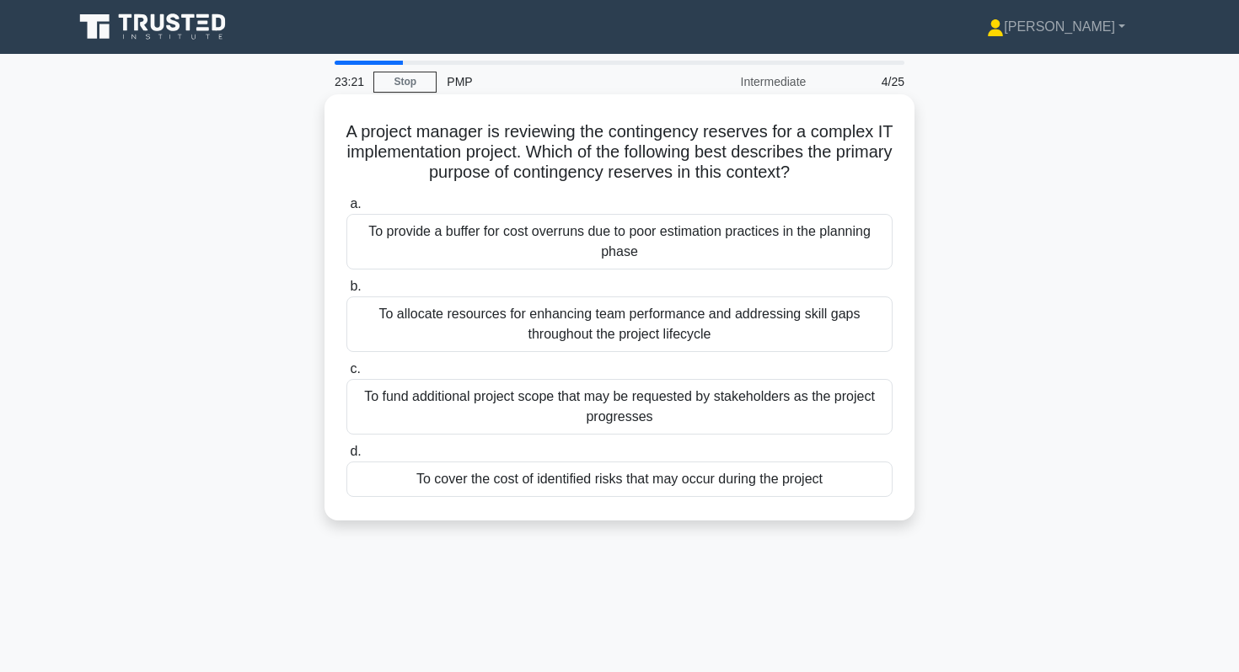
click at [735, 490] on div "To cover the cost of identified risks that may occur during the project" at bounding box center [619, 479] width 546 height 35
click at [346, 458] on input "d. To cover the cost of identified risks that may occur during the project" at bounding box center [346, 452] width 0 height 11
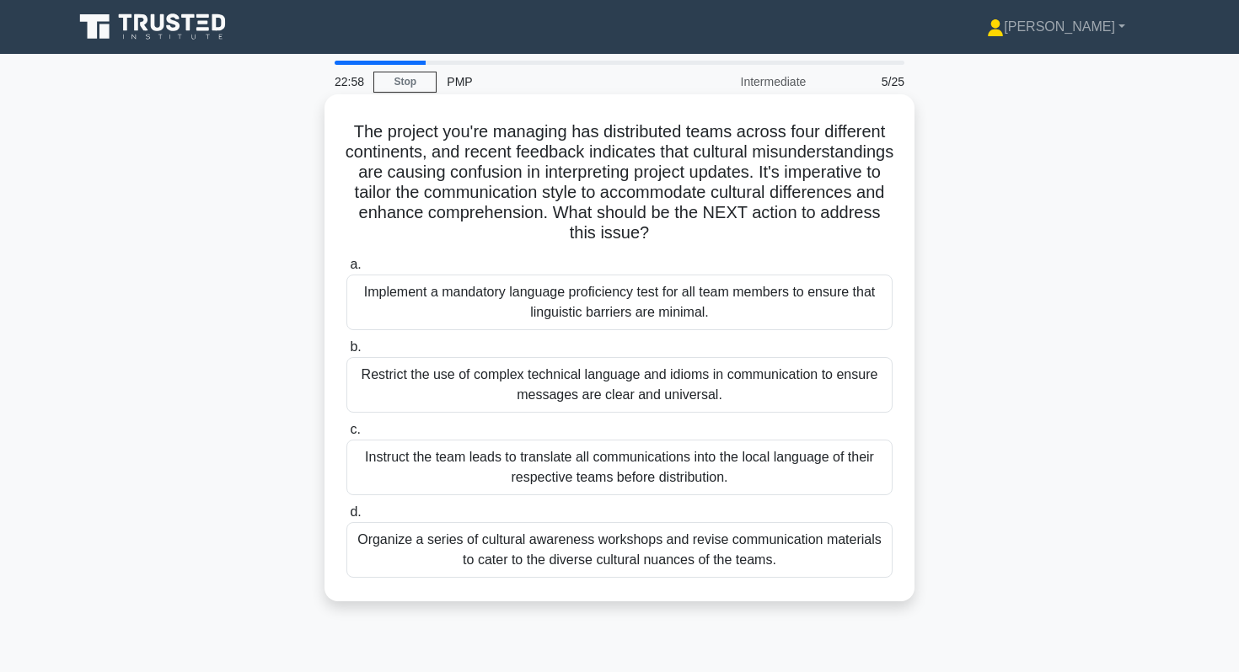
click at [830, 560] on div "Organize a series of cultural awareness workshops and revise communication mate…" at bounding box center [619, 550] width 546 height 56
click at [346, 518] on input "d. Organize a series of cultural awareness workshops and revise communication m…" at bounding box center [346, 512] width 0 height 11
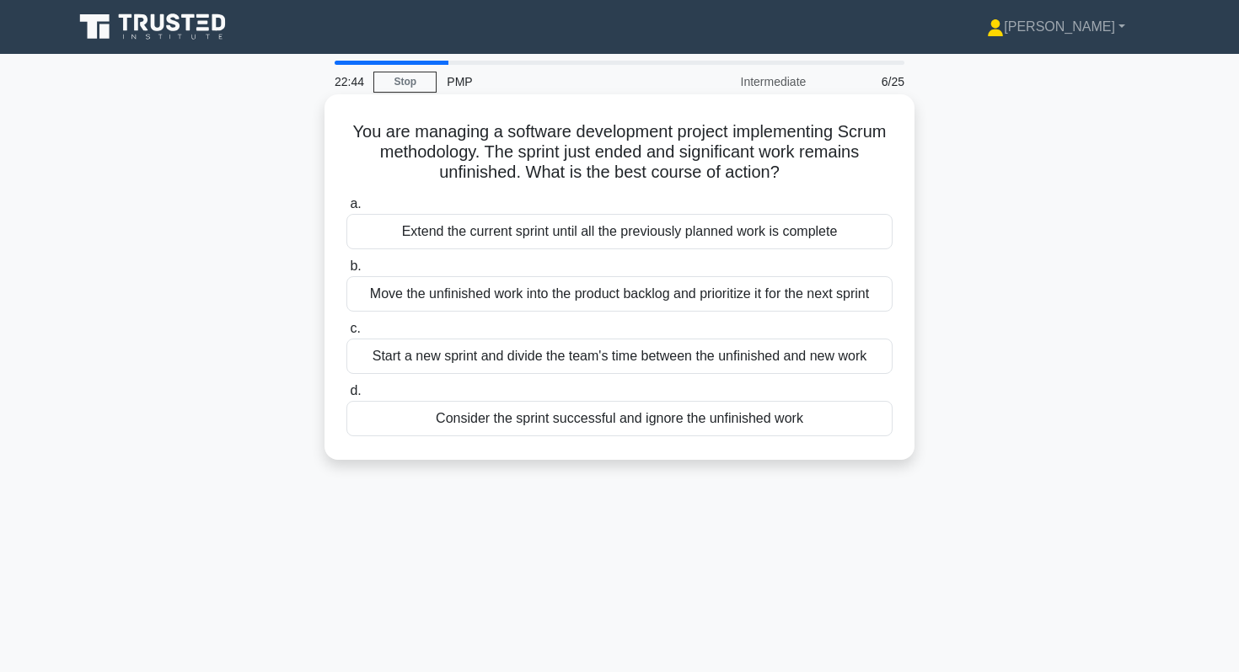
click at [840, 295] on div "Move the unfinished work into the product backlog and prioritize it for the nex…" at bounding box center [619, 293] width 546 height 35
click at [346, 272] on input "b. Move the unfinished work into the product backlog and prioritize it for the …" at bounding box center [346, 266] width 0 height 11
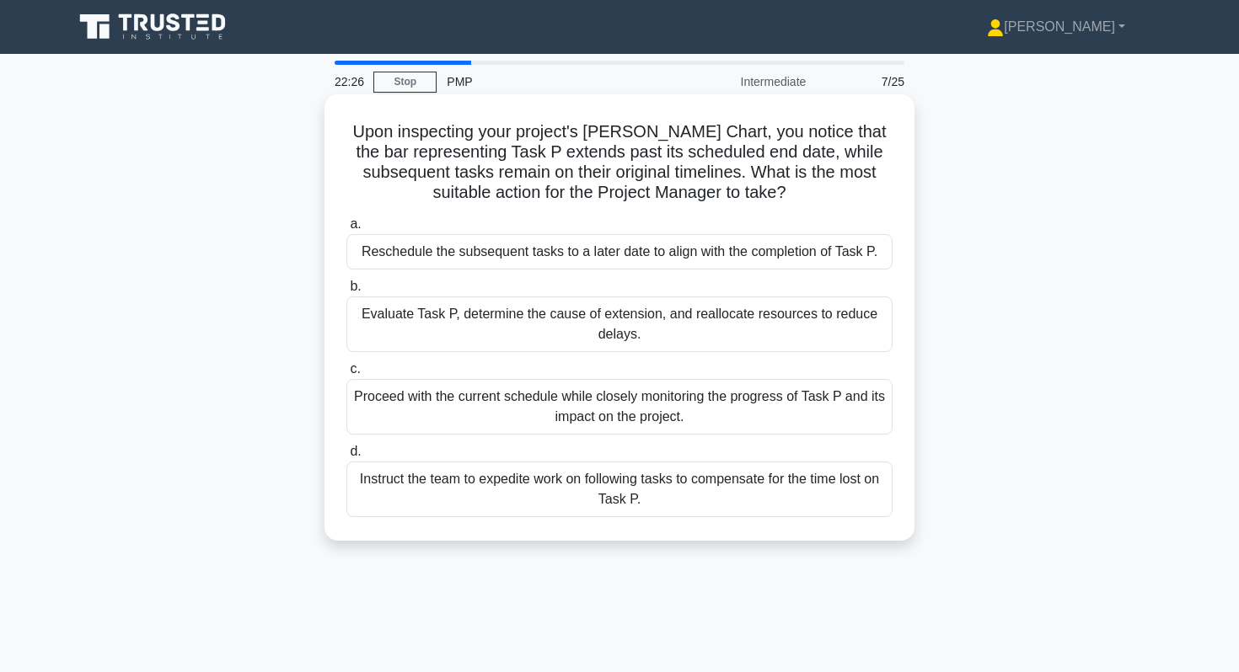
click at [784, 321] on div "Evaluate Task P, determine the cause of extension, and reallocate resources to …" at bounding box center [619, 325] width 546 height 56
click at [346, 292] on input "b. Evaluate Task P, determine the cause of extension, and reallocate resources …" at bounding box center [346, 286] width 0 height 11
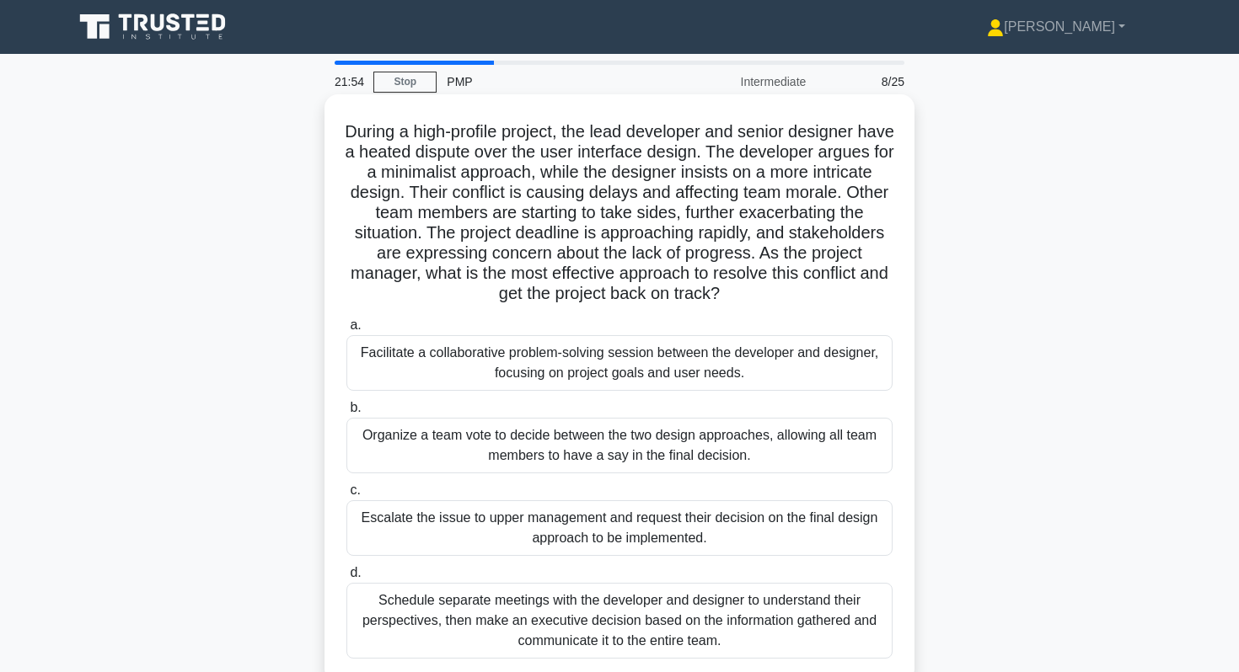
click at [780, 367] on div "Facilitate a collaborative problem-solving session between the developer and de…" at bounding box center [619, 363] width 546 height 56
click at [346, 331] on input "a. Facilitate a collaborative problem-solving session between the developer and…" at bounding box center [346, 325] width 0 height 11
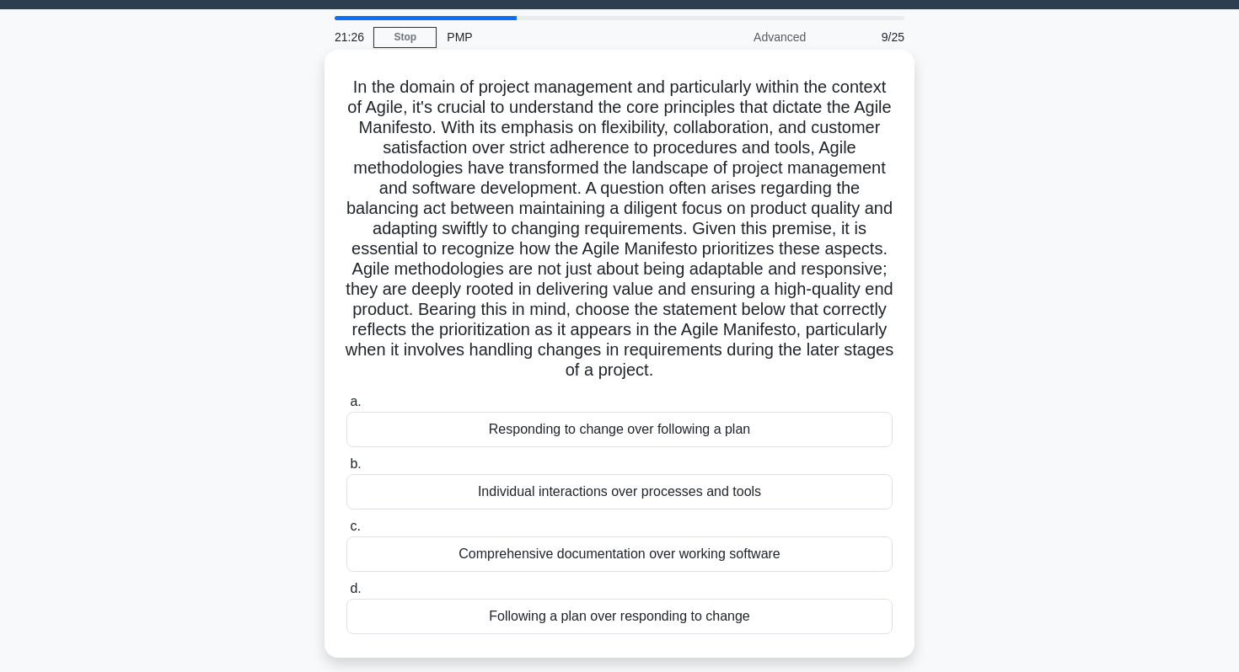
scroll to position [46, 0]
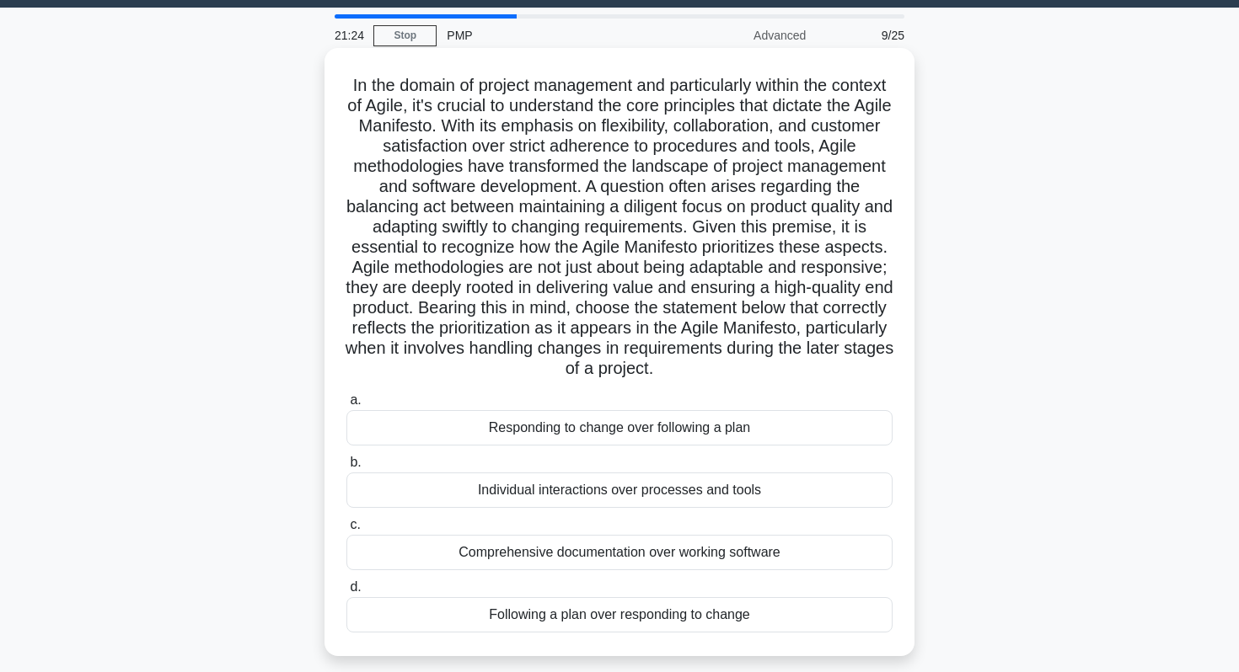
click at [680, 431] on div "Responding to change over following a plan" at bounding box center [619, 427] width 546 height 35
click at [346, 406] on input "a. Responding to change over following a plan" at bounding box center [346, 400] width 0 height 11
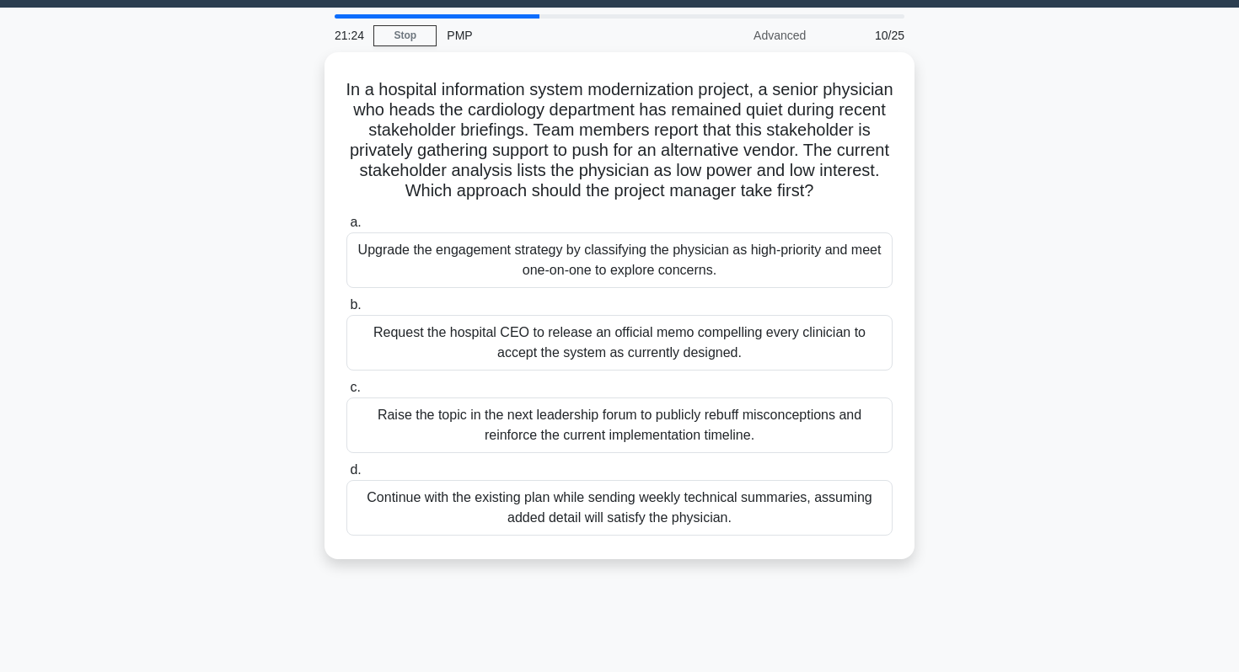
scroll to position [0, 0]
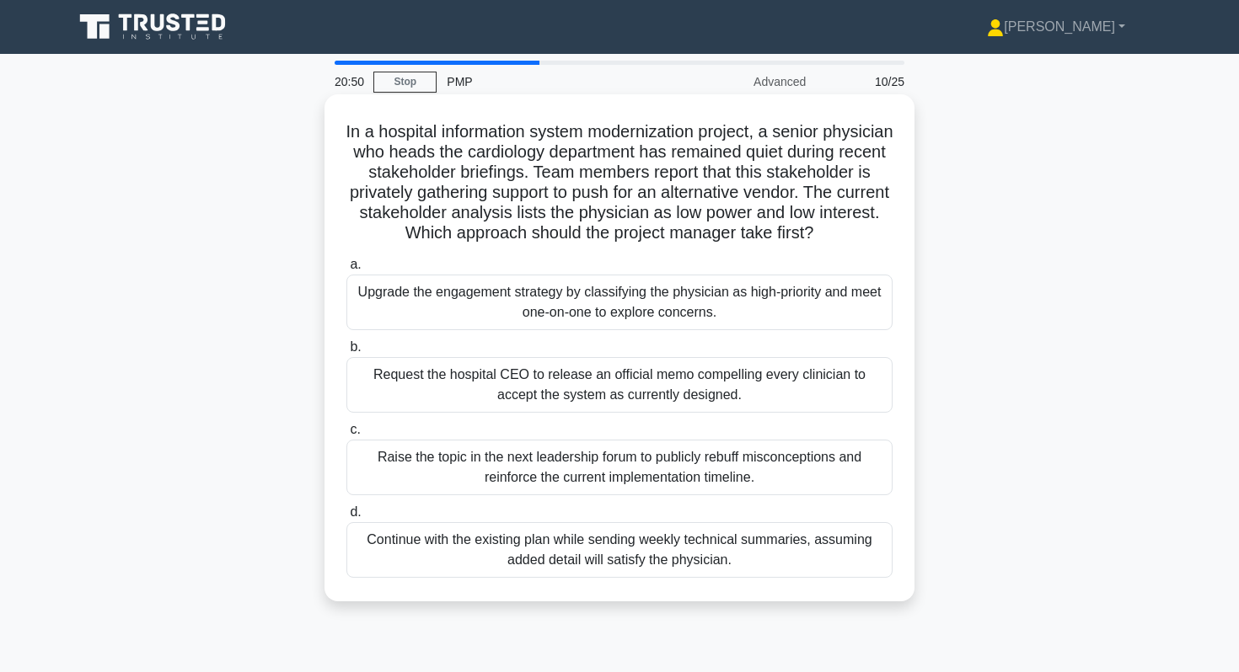
click at [707, 330] on div "Upgrade the engagement strategy by classifying the physician as high-priority a…" at bounding box center [619, 303] width 546 height 56
click at [346, 271] on input "a. Upgrade the engagement strategy by classifying the physician as high-priorit…" at bounding box center [346, 265] width 0 height 11
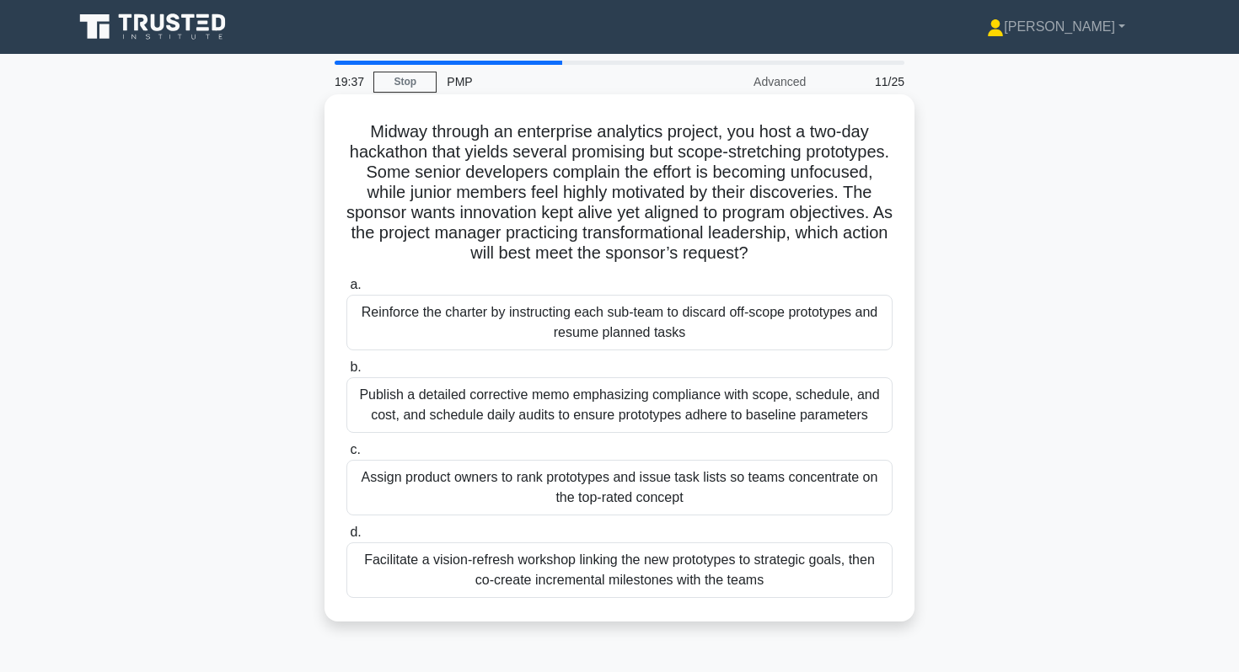
click at [497, 581] on div "Facilitate a vision-refresh workshop linking the new prototypes to strategic go…" at bounding box center [619, 571] width 546 height 56
click at [346, 539] on input "d. Facilitate a vision-refresh workshop linking the new prototypes to strategic…" at bounding box center [346, 533] width 0 height 11
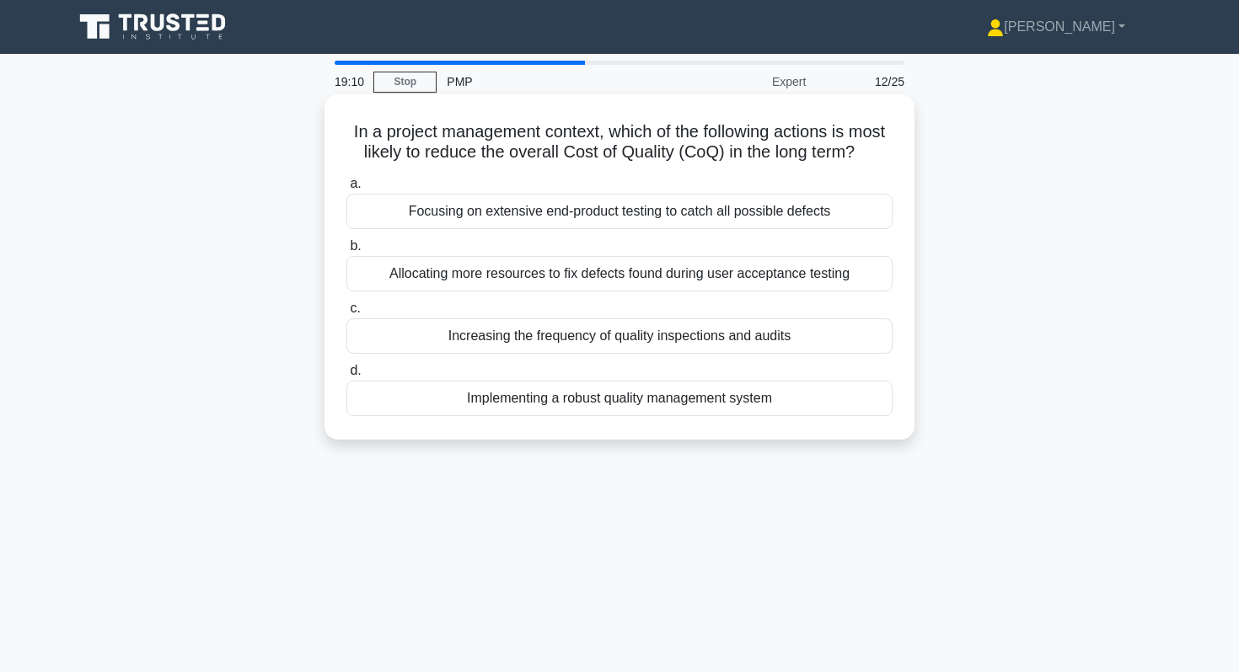
click at [769, 401] on div "Implementing a robust quality management system" at bounding box center [619, 398] width 546 height 35
click at [346, 377] on input "d. Implementing a robust quality management system" at bounding box center [346, 371] width 0 height 11
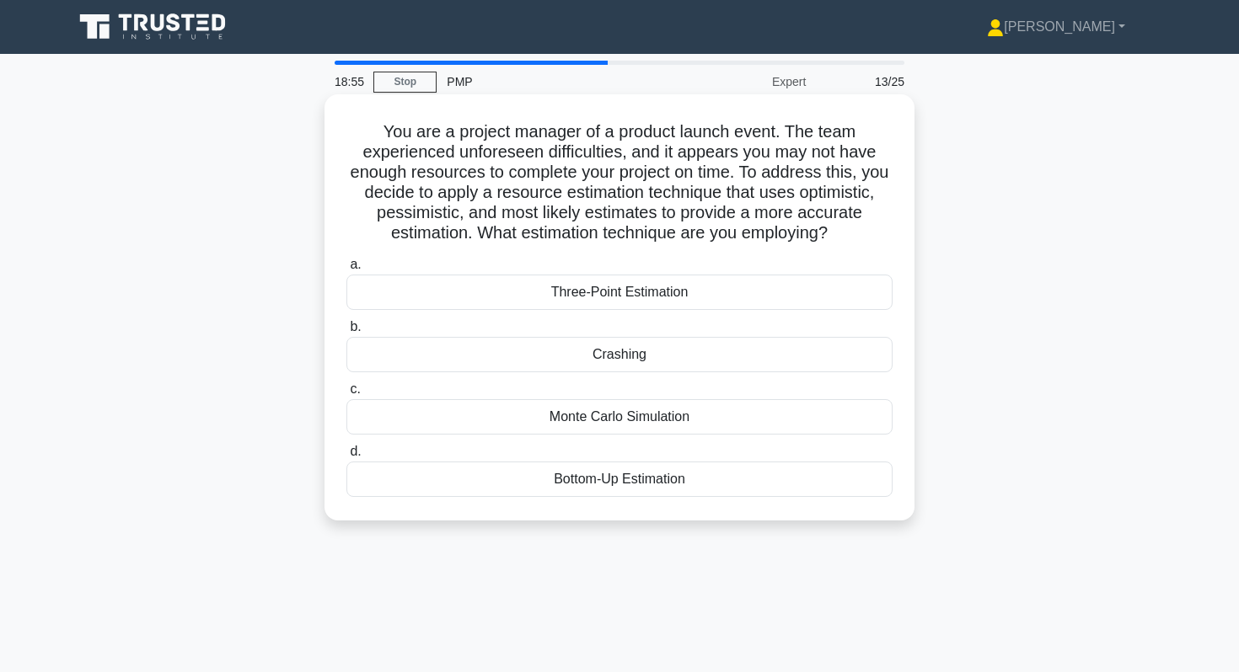
click at [571, 304] on div "Three-Point Estimation" at bounding box center [619, 292] width 546 height 35
click at [346, 271] on input "a. Three-Point Estimation" at bounding box center [346, 265] width 0 height 11
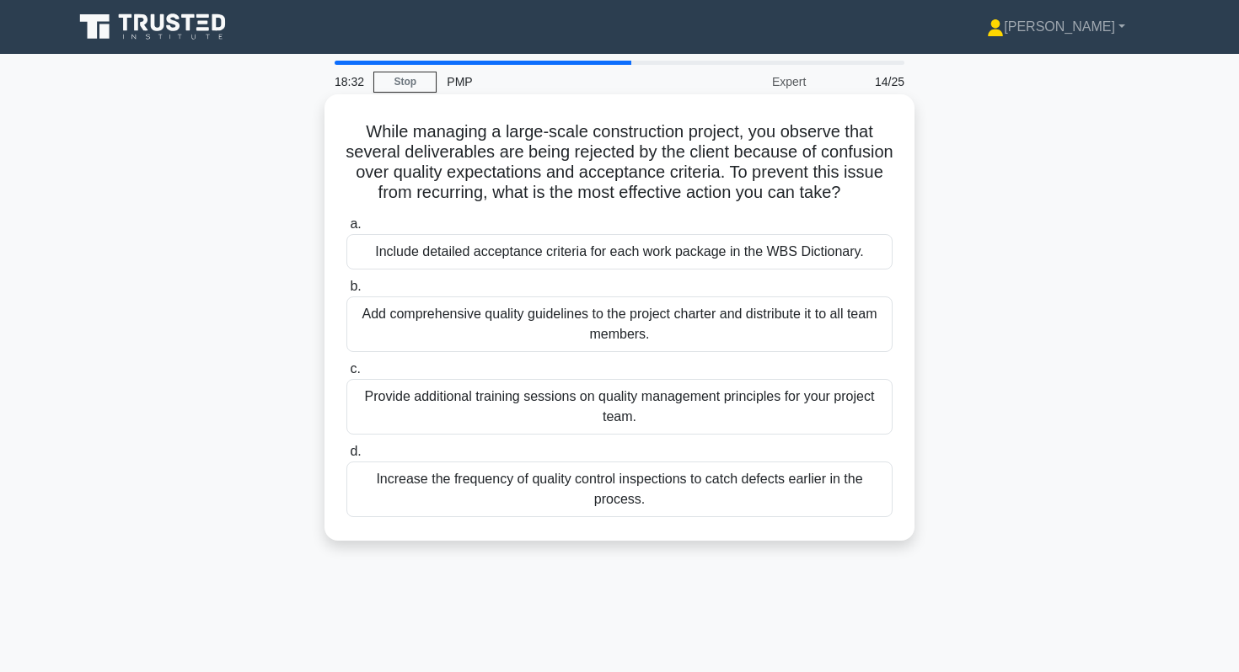
click at [588, 248] on div "Include detailed acceptance criteria for each work package in the WBS Dictionar…" at bounding box center [619, 251] width 546 height 35
click at [346, 230] on input "a. Include detailed acceptance criteria for each work package in the WBS Dictio…" at bounding box center [346, 224] width 0 height 11
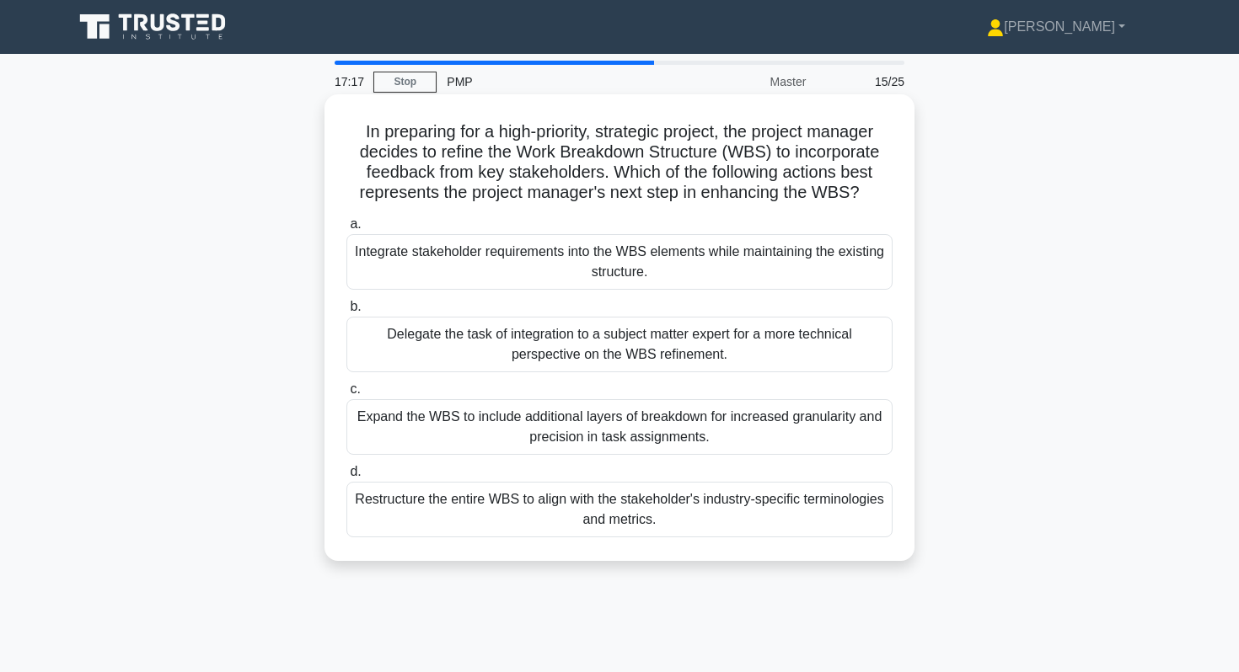
click at [576, 274] on div "Integrate stakeholder requirements into the WBS elements while maintaining the …" at bounding box center [619, 262] width 546 height 56
click at [346, 230] on input "a. Integrate stakeholder requirements into the WBS elements while maintaining t…" at bounding box center [346, 224] width 0 height 11
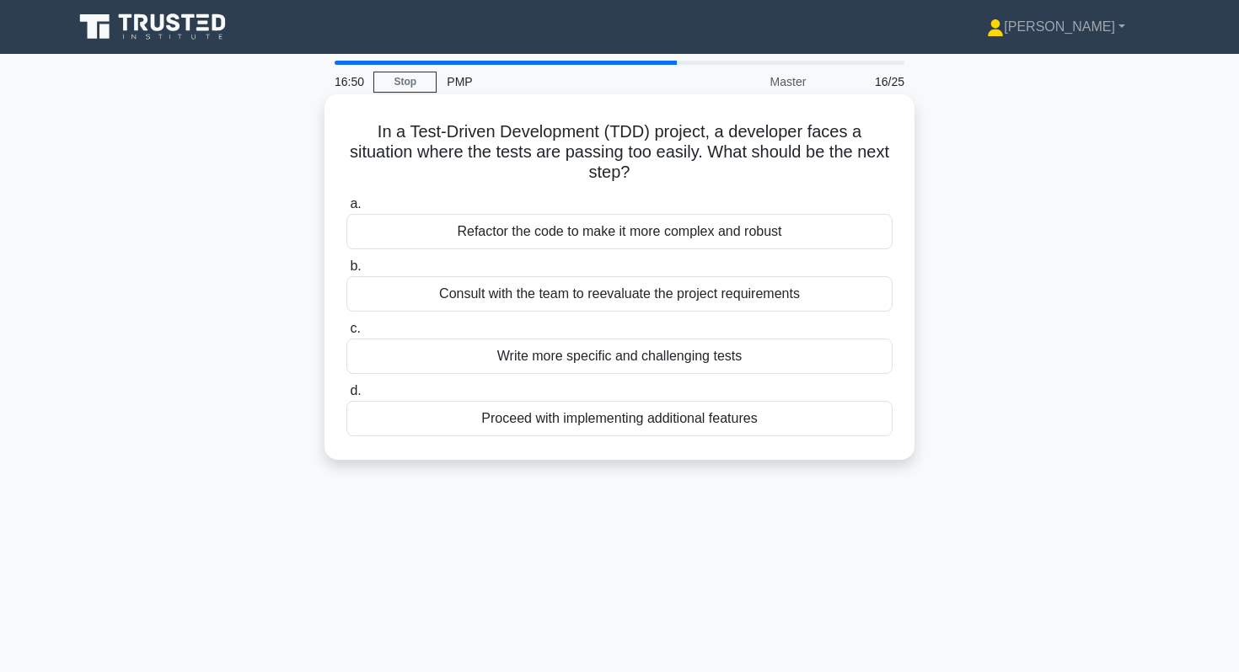
click at [544, 352] on div "Write more specific and challenging tests" at bounding box center [619, 356] width 546 height 35
click at [346, 335] on input "c. Write more specific and challenging tests" at bounding box center [346, 329] width 0 height 11
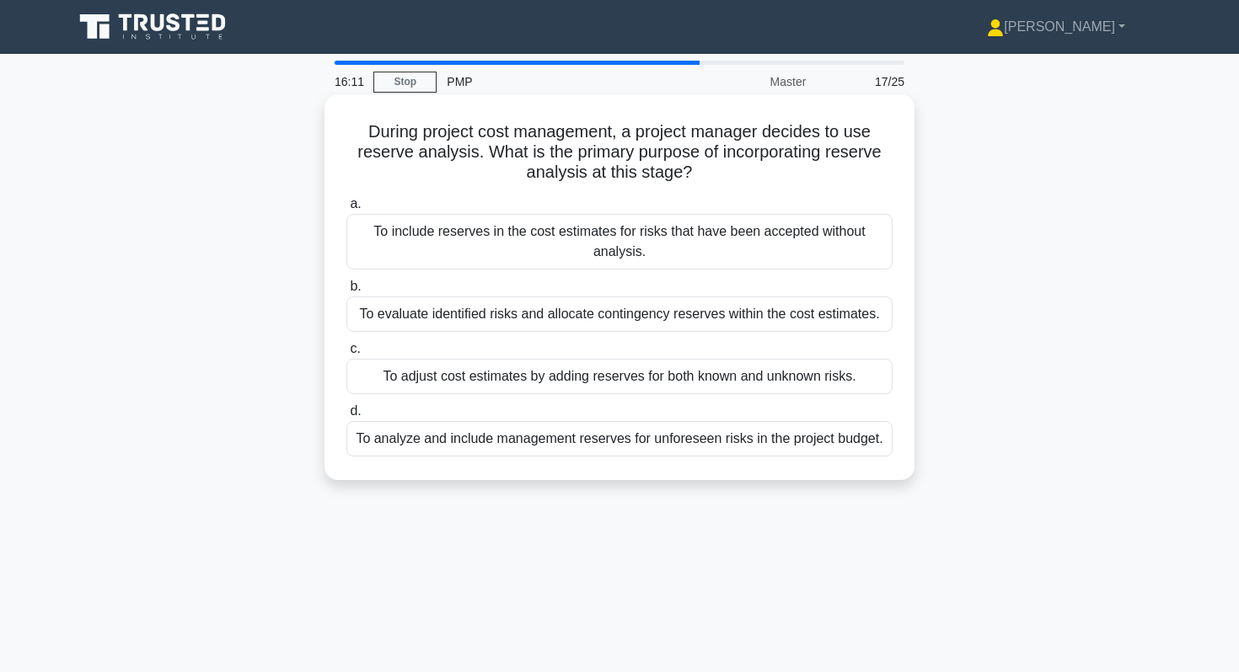
click at [528, 381] on div "To adjust cost estimates by adding reserves for both known and unknown risks." at bounding box center [619, 376] width 546 height 35
click at [346, 355] on input "c. To adjust cost estimates by adding reserves for both known and unknown risks." at bounding box center [346, 349] width 0 height 11
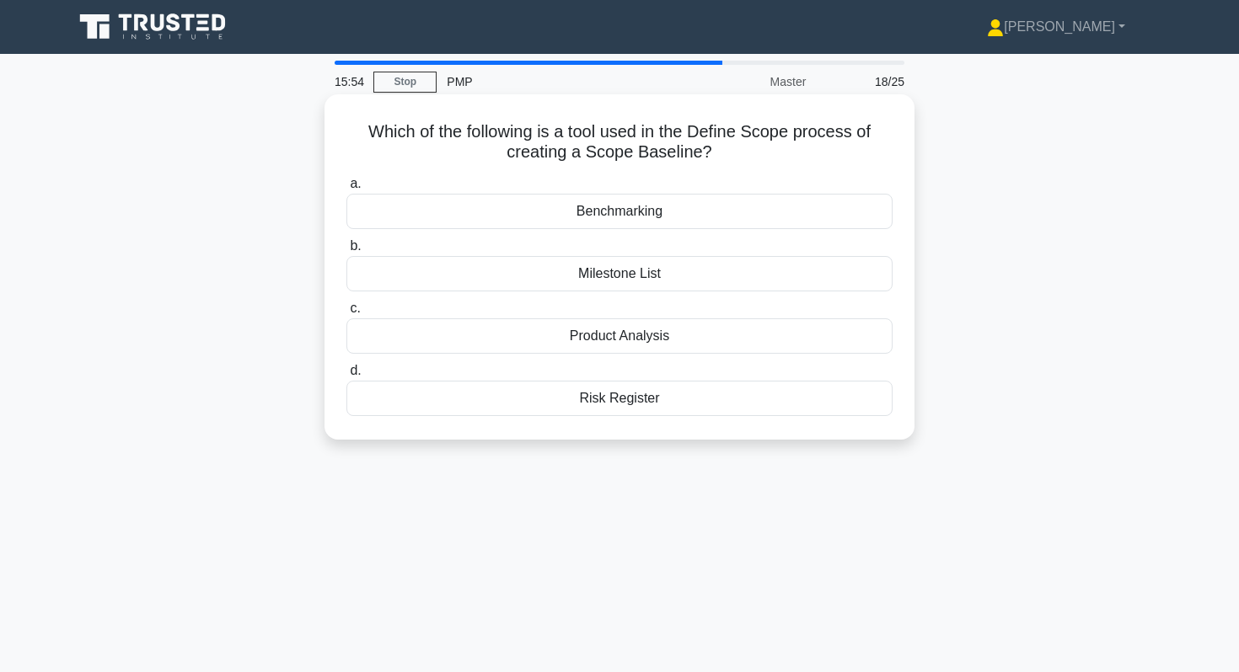
click at [558, 331] on div "Product Analysis" at bounding box center [619, 336] width 546 height 35
click at [346, 314] on input "c. Product Analysis" at bounding box center [346, 308] width 0 height 11
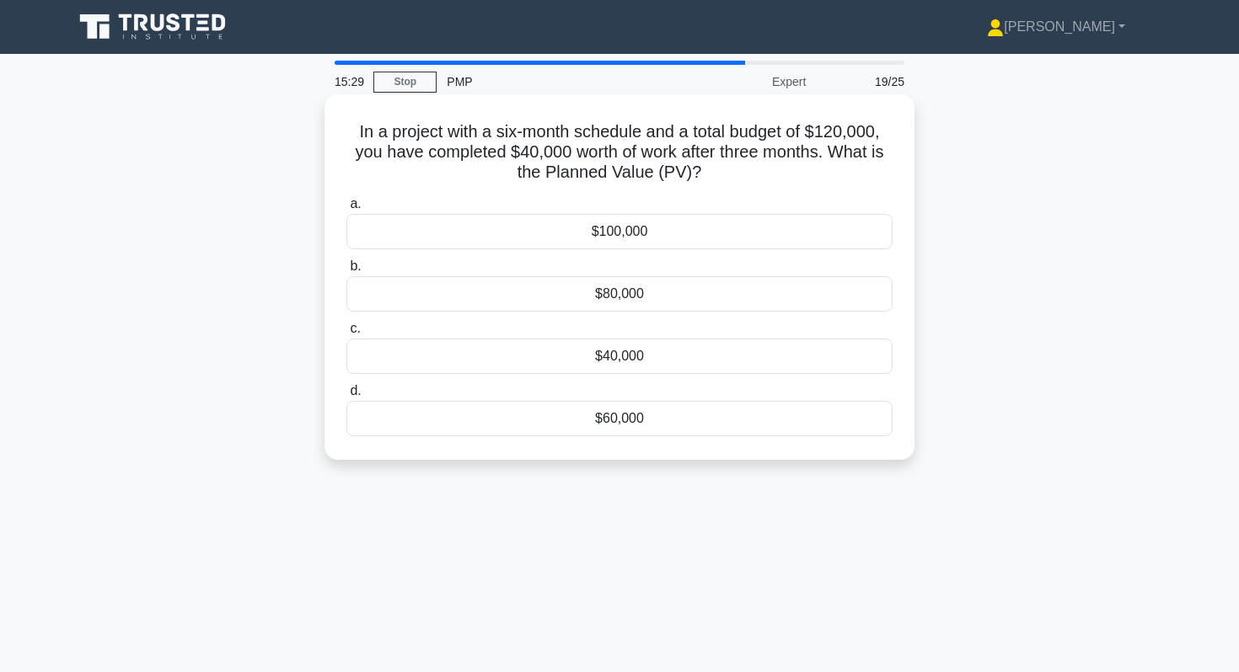
click at [601, 298] on div "$80,000" at bounding box center [619, 293] width 546 height 35
click at [346, 272] on input "b. $80,000" at bounding box center [346, 266] width 0 height 11
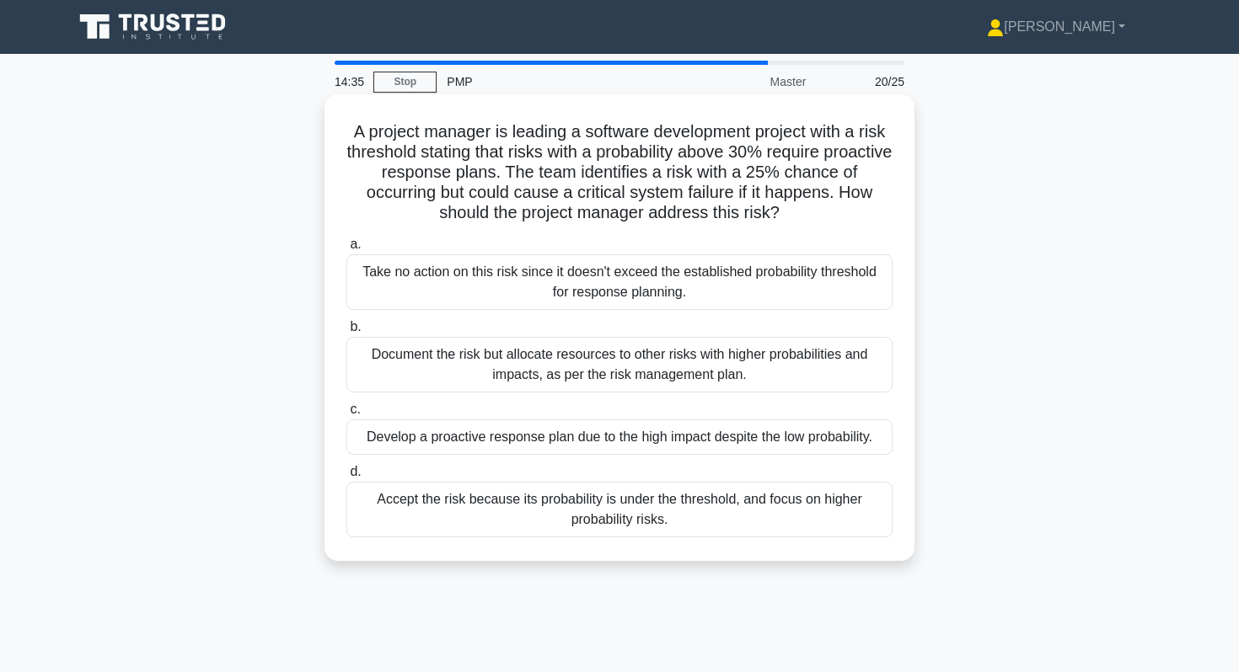
click at [568, 444] on div "Develop a proactive response plan due to the high impact despite the low probab…" at bounding box center [619, 437] width 546 height 35
click at [346, 415] on input "c. Develop a proactive response plan due to the high impact despite the low pro…" at bounding box center [346, 410] width 0 height 11
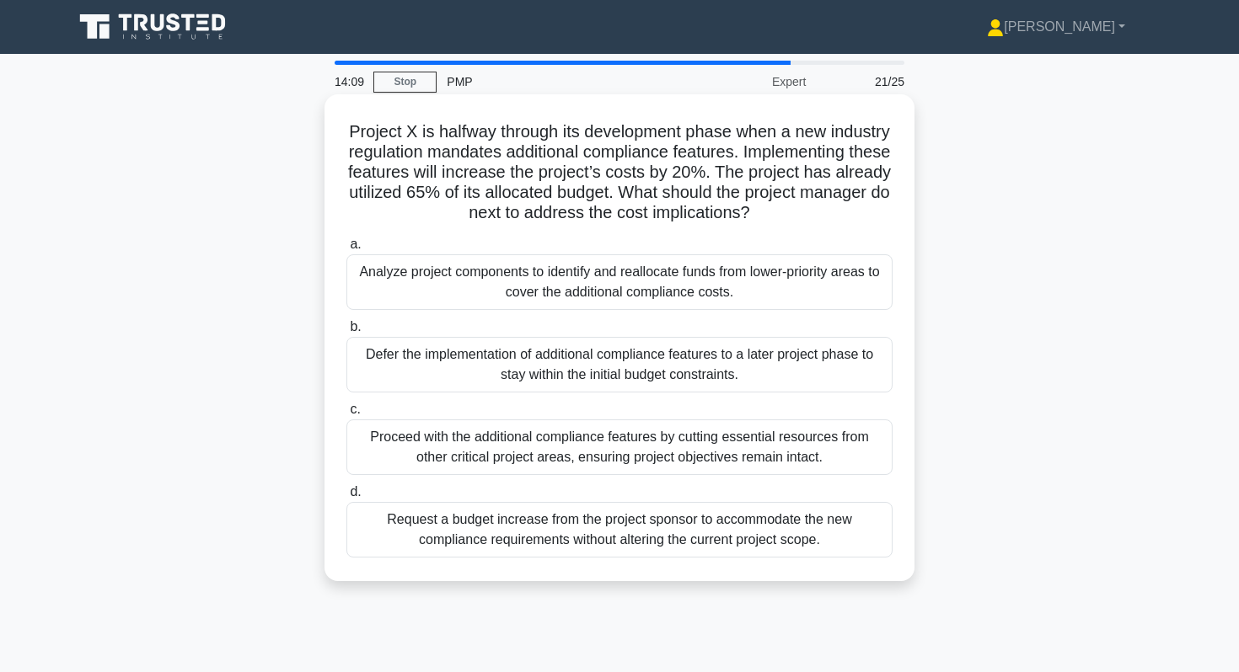
click at [585, 288] on div "Analyze project components to identify and reallocate funds from lower-priority…" at bounding box center [619, 283] width 546 height 56
click at [346, 250] on input "a. Analyze project components to identify and reallocate funds from lower-prior…" at bounding box center [346, 244] width 0 height 11
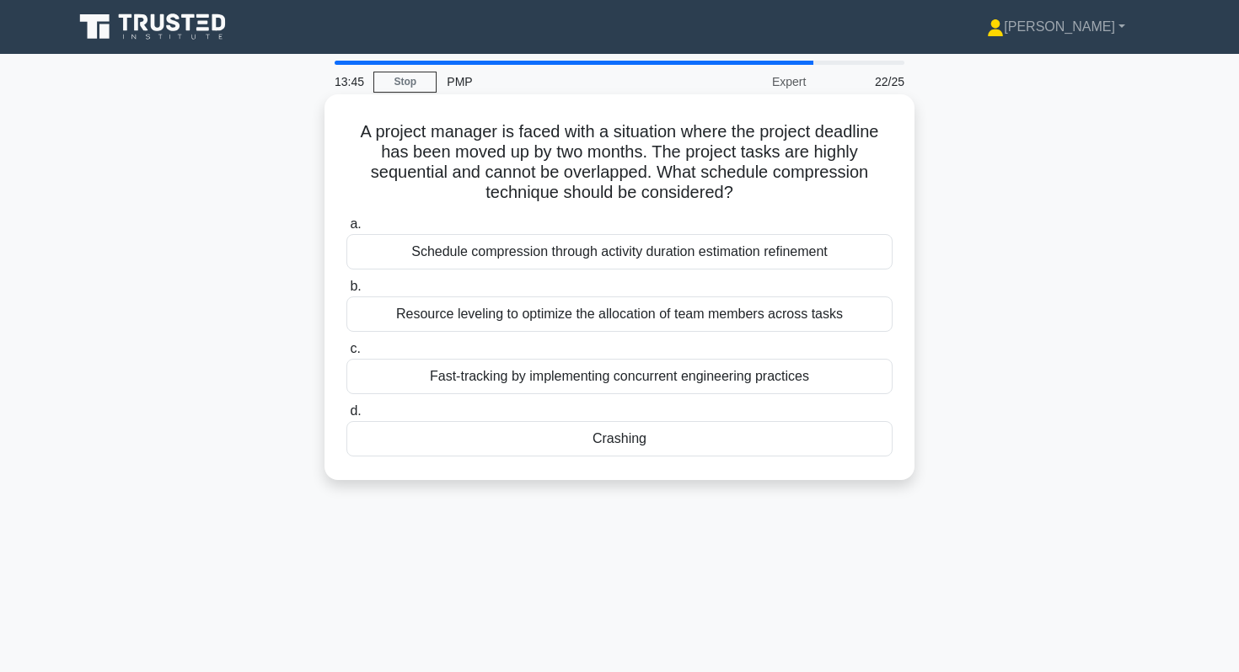
click at [595, 443] on div "Crashing" at bounding box center [619, 438] width 546 height 35
click at [346, 417] on input "d. Crashing" at bounding box center [346, 411] width 0 height 11
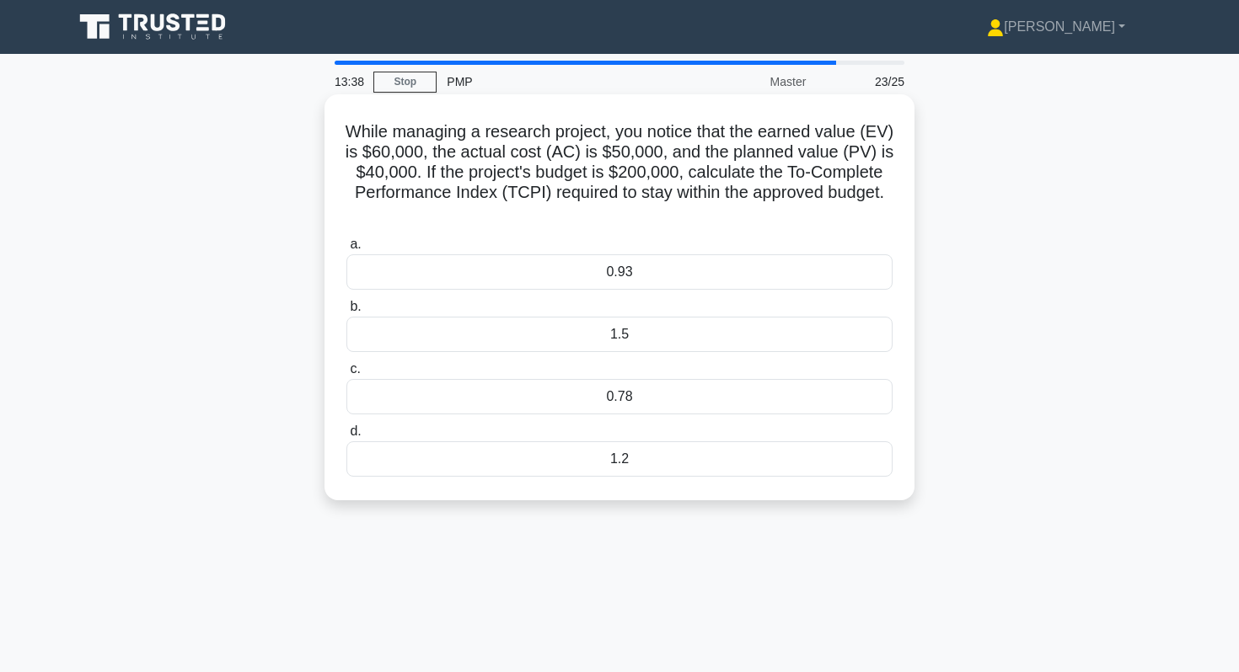
click at [787, 348] on div "1.5" at bounding box center [619, 334] width 546 height 35
click at [346, 313] on input "b. 1.5" at bounding box center [346, 307] width 0 height 11
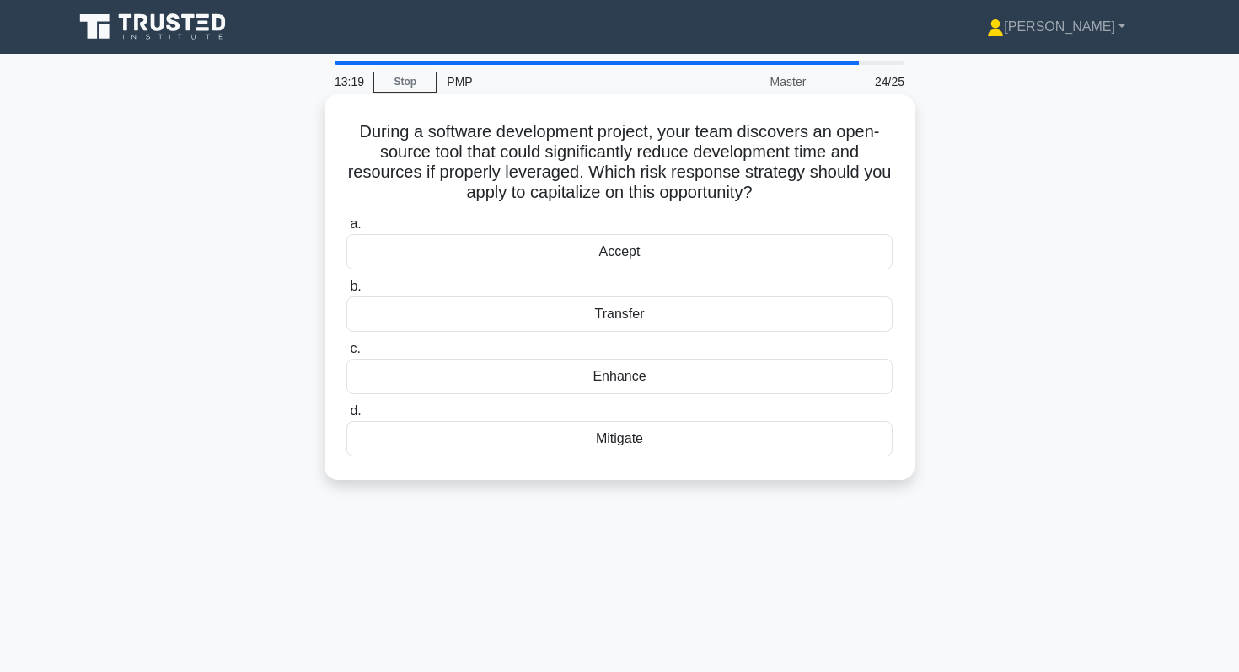
click at [697, 388] on div "Enhance" at bounding box center [619, 376] width 546 height 35
click at [346, 355] on input "c. Enhance" at bounding box center [346, 349] width 0 height 11
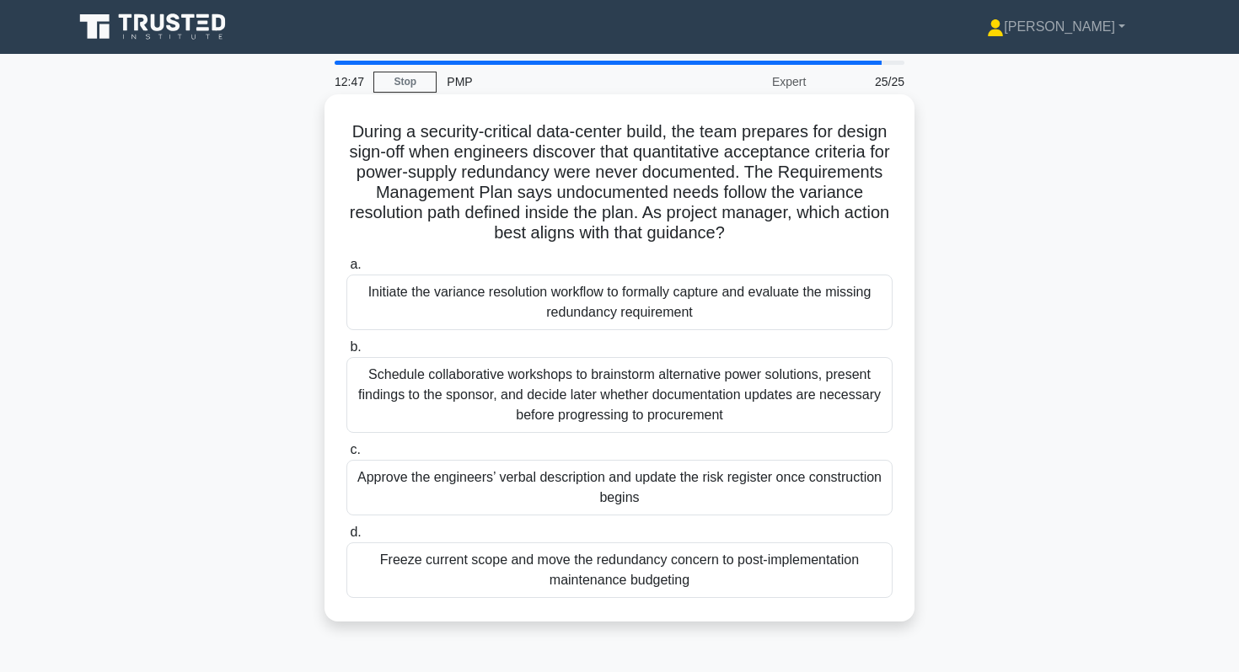
click at [710, 318] on div "Initiate the variance resolution workflow to formally capture and evaluate the …" at bounding box center [619, 303] width 546 height 56
click at [346, 271] on input "a. Initiate the variance resolution workflow to formally capture and evaluate t…" at bounding box center [346, 265] width 0 height 11
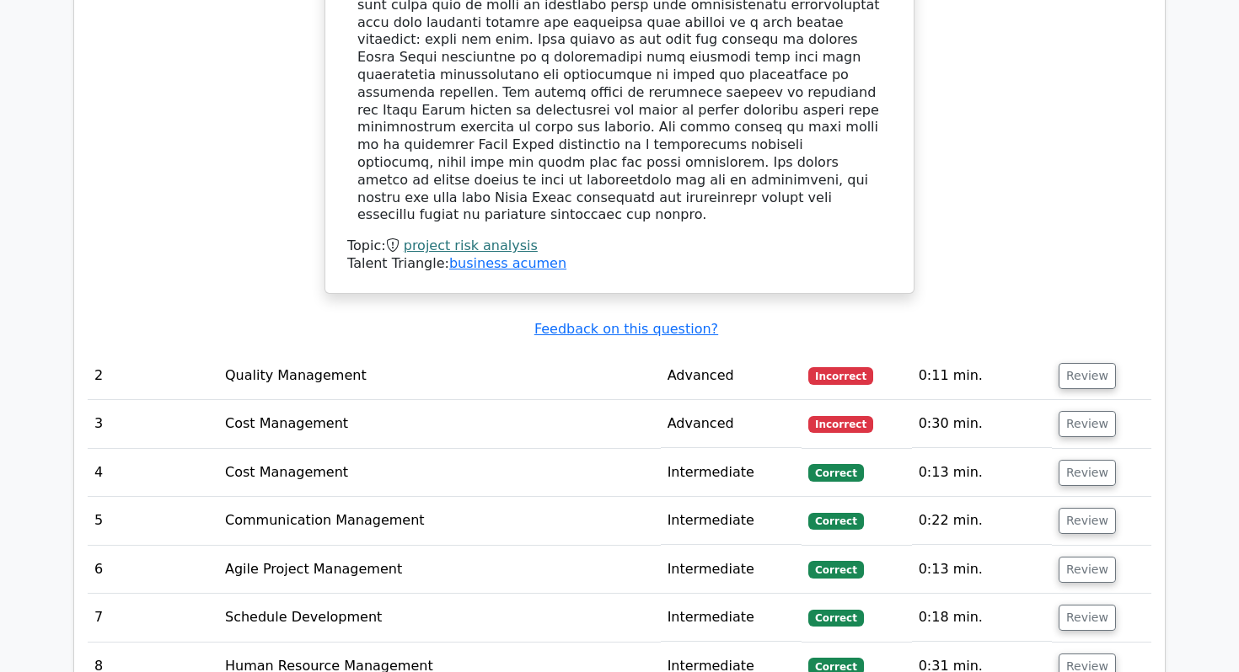
scroll to position [2001, 0]
click at [1074, 363] on button "Review" at bounding box center [1086, 376] width 57 height 26
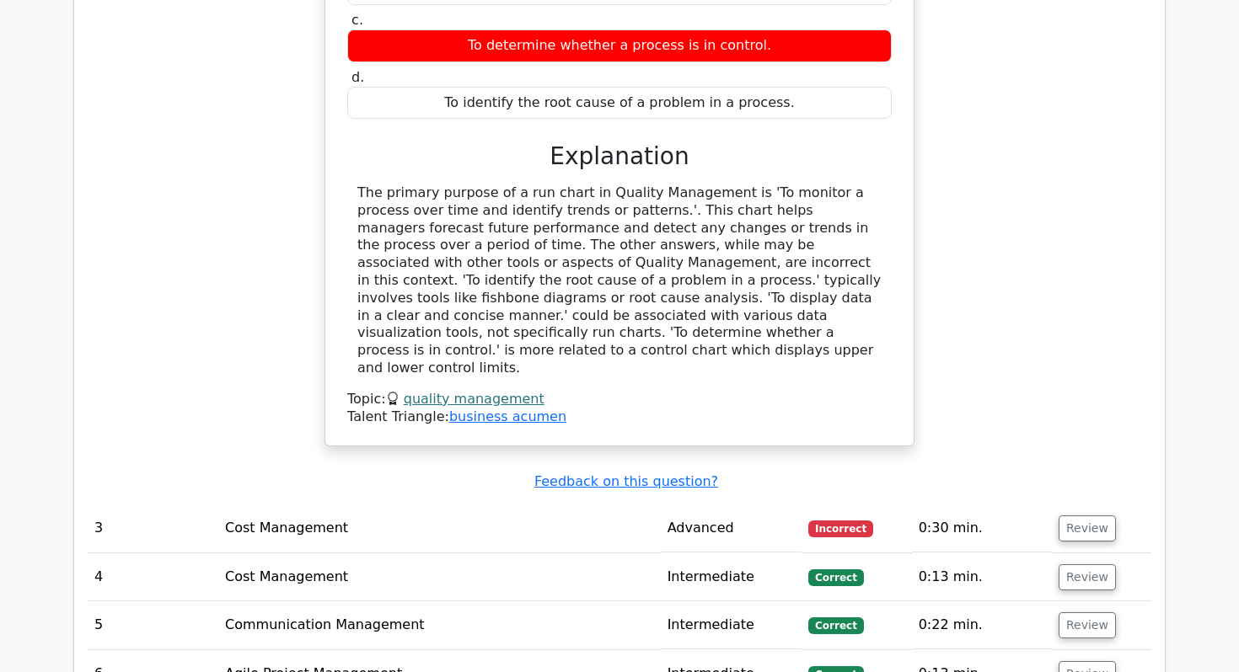
scroll to position [2618, 0]
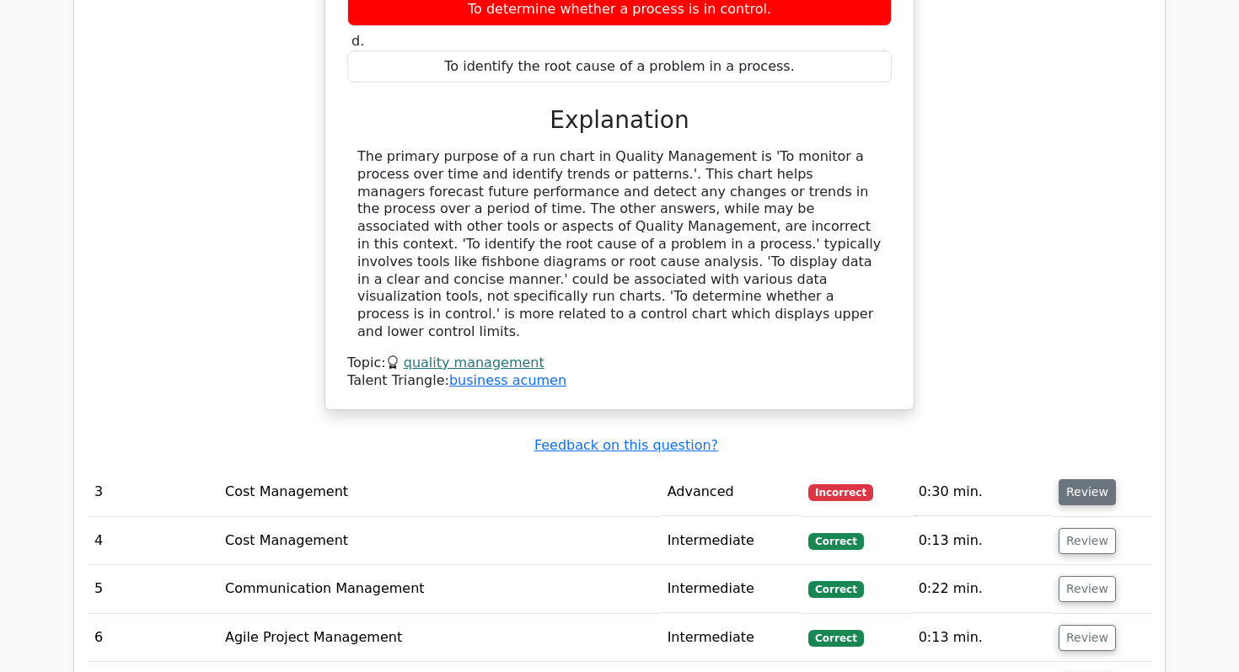
click at [1091, 480] on button "Review" at bounding box center [1086, 493] width 57 height 26
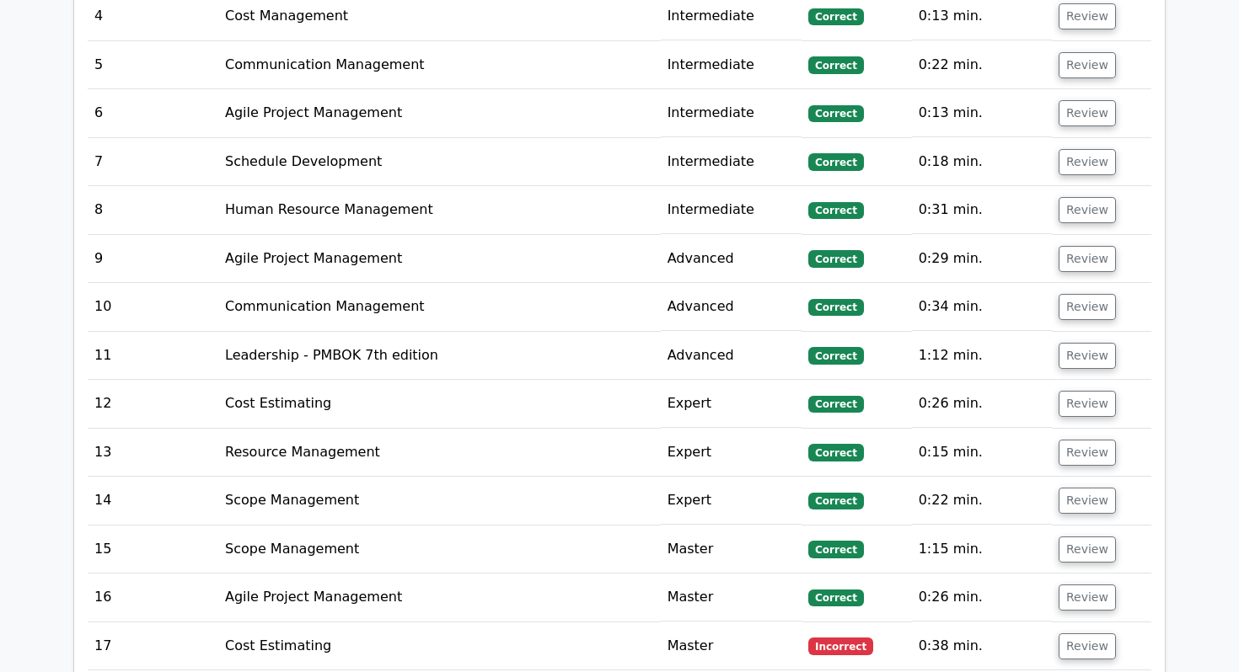
scroll to position [4153, 0]
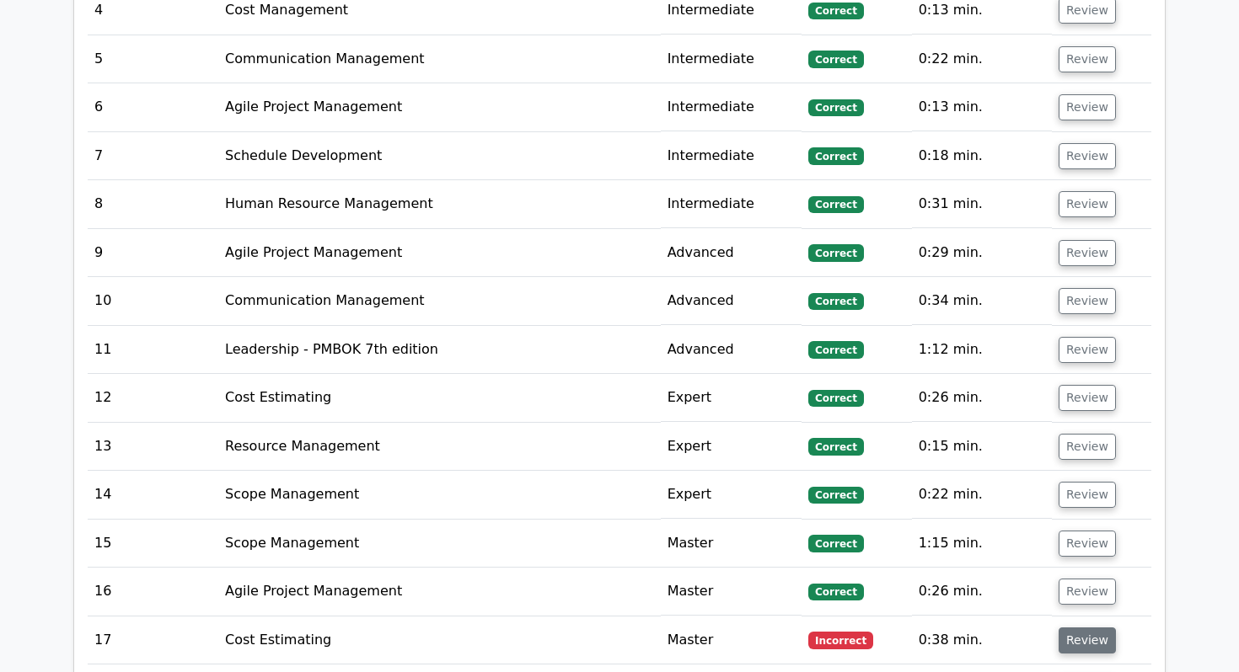
click at [1074, 628] on button "Review" at bounding box center [1086, 641] width 57 height 26
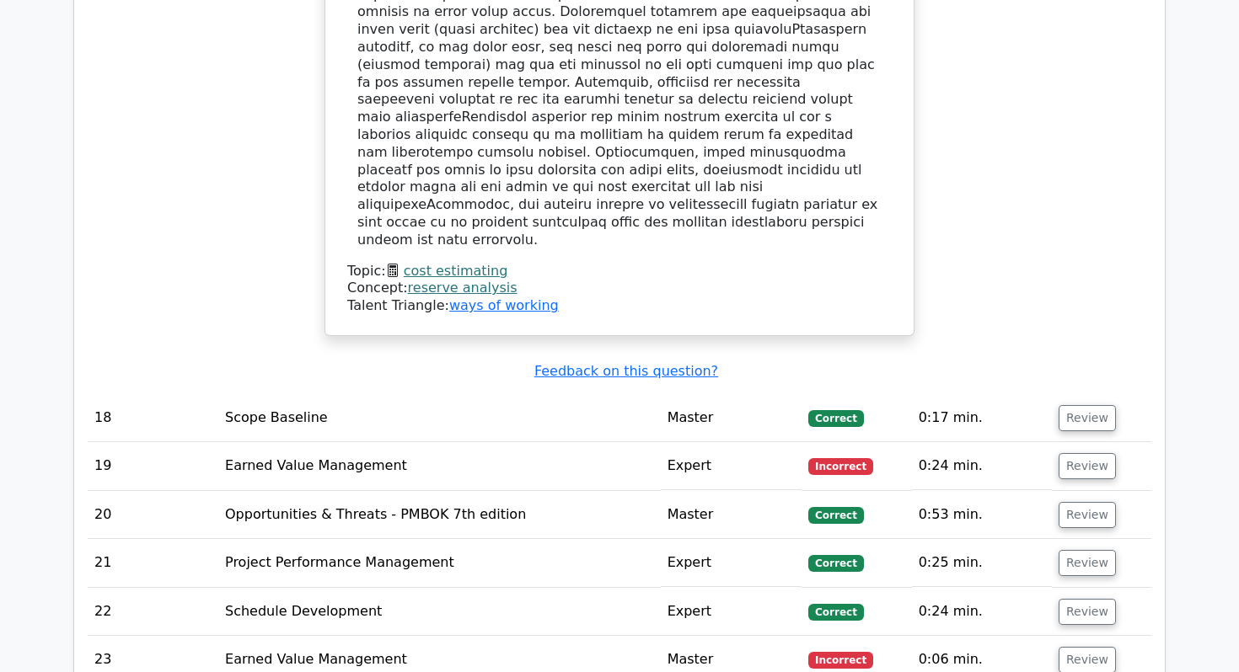
scroll to position [5354, 0]
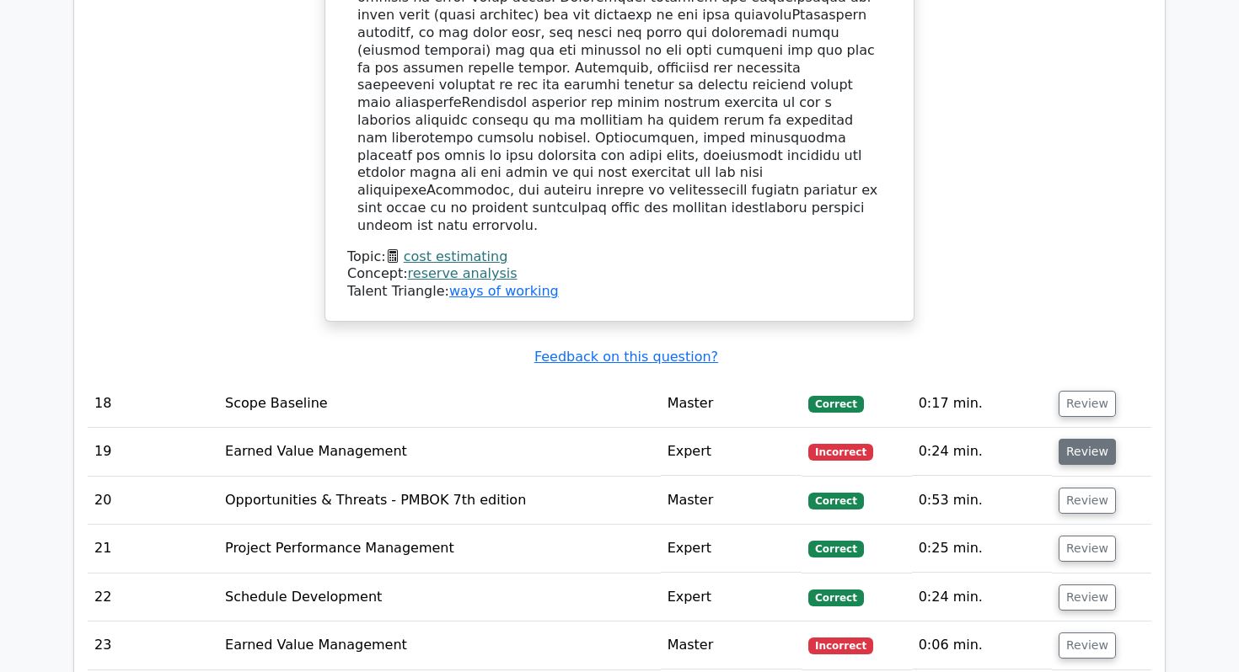
click at [1096, 439] on button "Review" at bounding box center [1086, 452] width 57 height 26
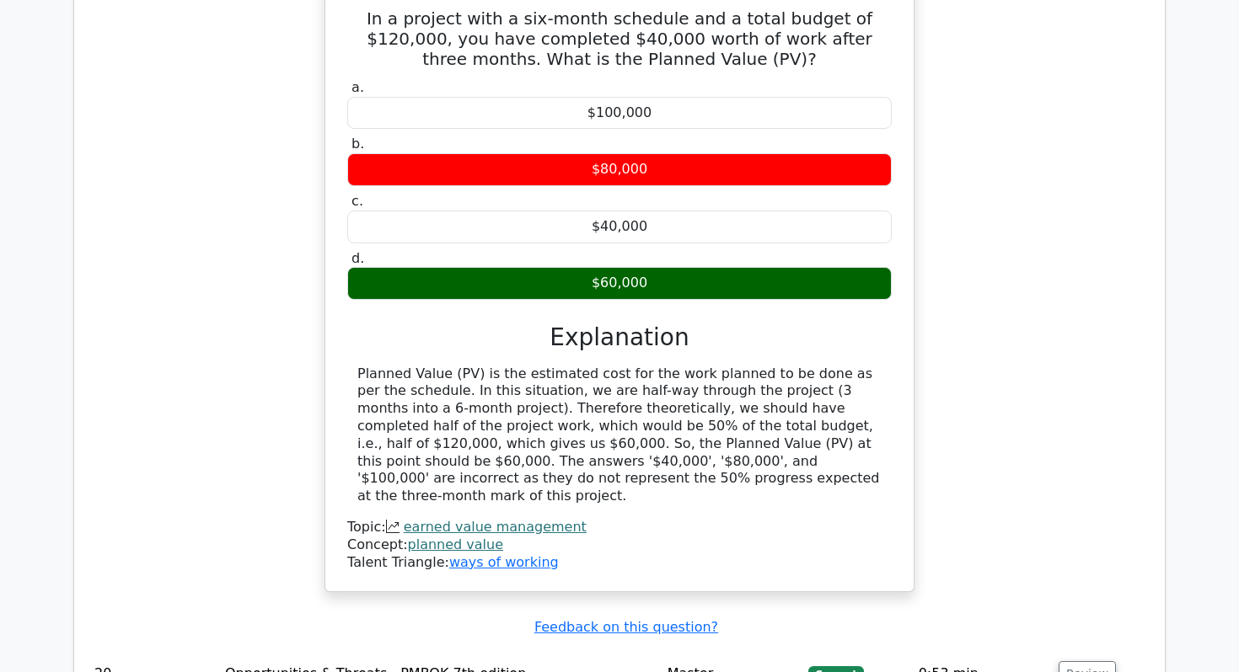
scroll to position [6061, 0]
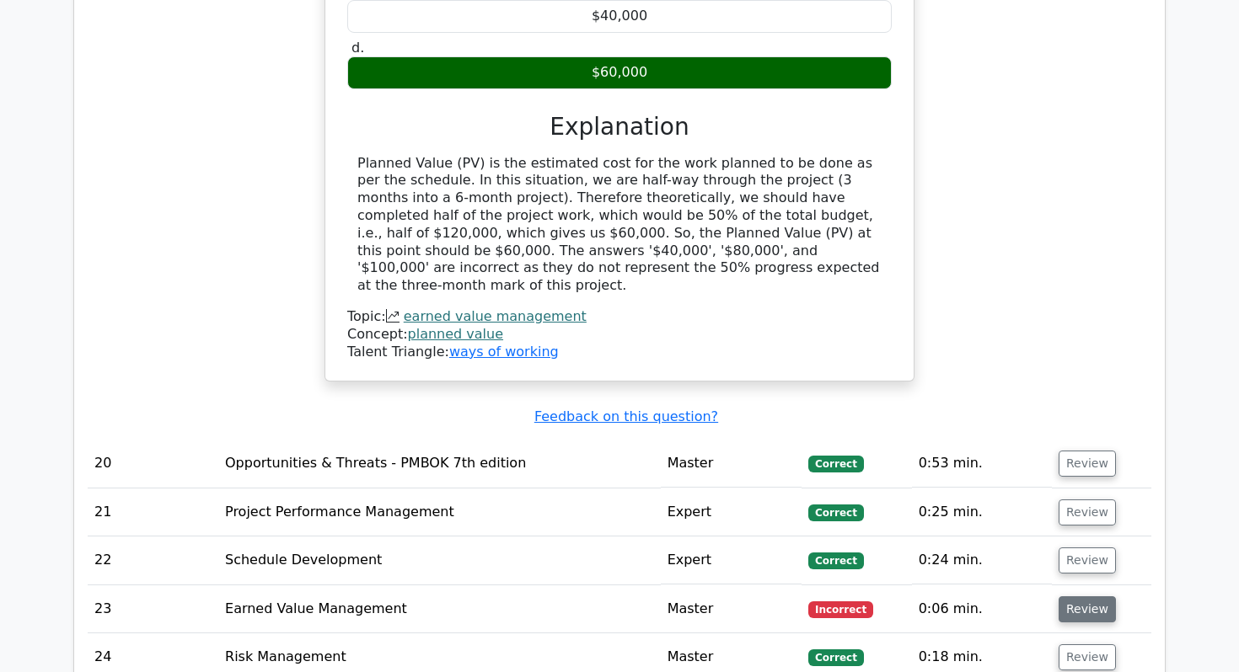
click at [1070, 597] on button "Review" at bounding box center [1086, 610] width 57 height 26
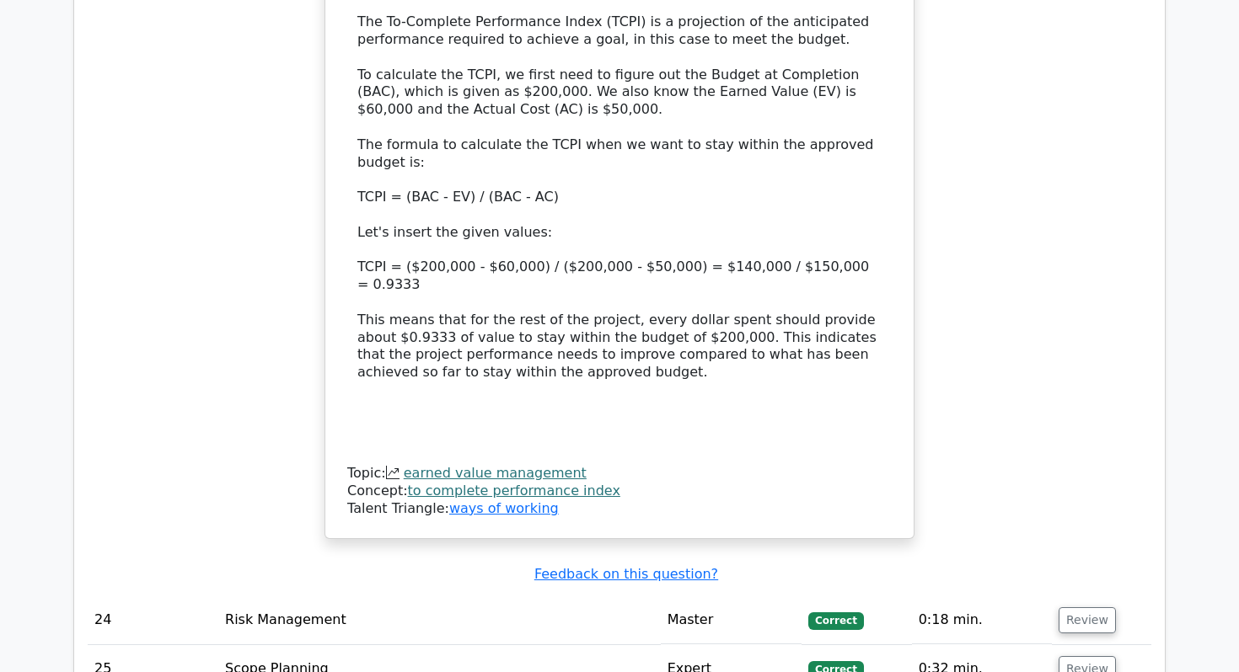
scroll to position [7119, 0]
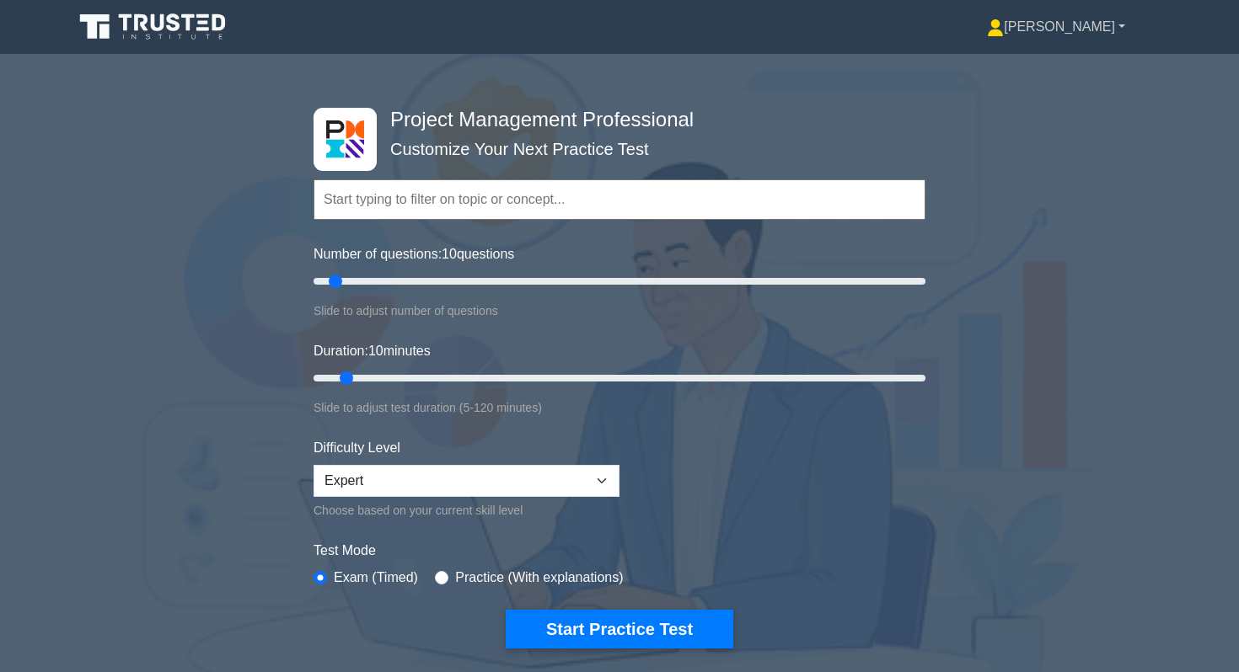
click at [1114, 28] on link "[PERSON_NAME]" at bounding box center [1055, 27] width 219 height 34
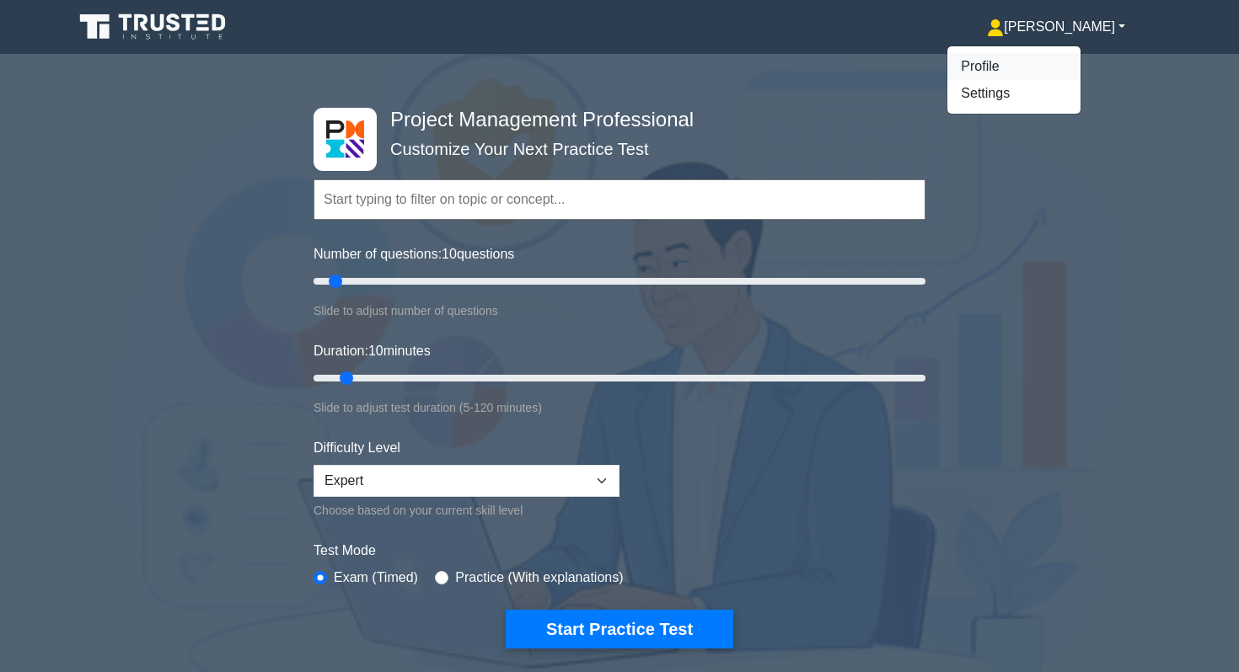
click at [1053, 61] on link "Profile" at bounding box center [1013, 66] width 133 height 27
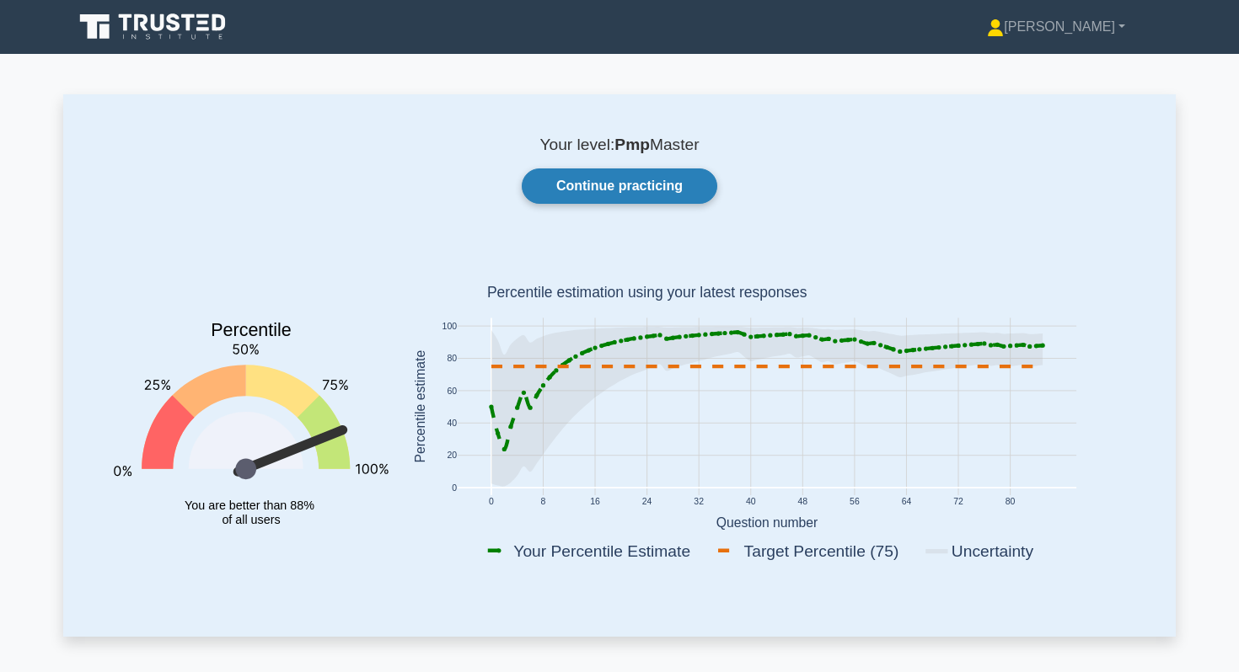
click at [609, 185] on link "Continue practicing" at bounding box center [620, 186] width 196 height 35
